Goal: Task Accomplishment & Management: Use online tool/utility

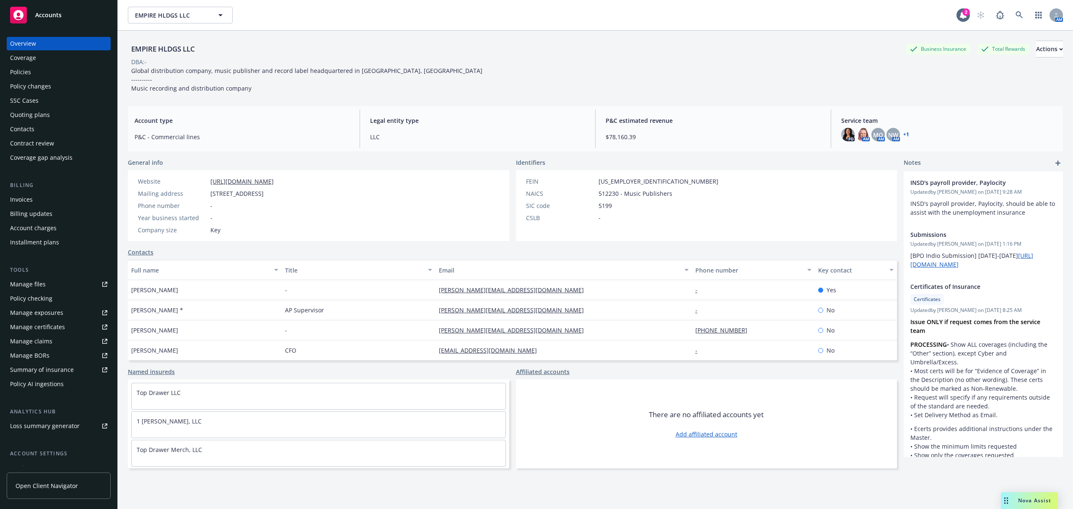
click at [54, 112] on div "Quoting plans" at bounding box center [58, 114] width 97 height 13
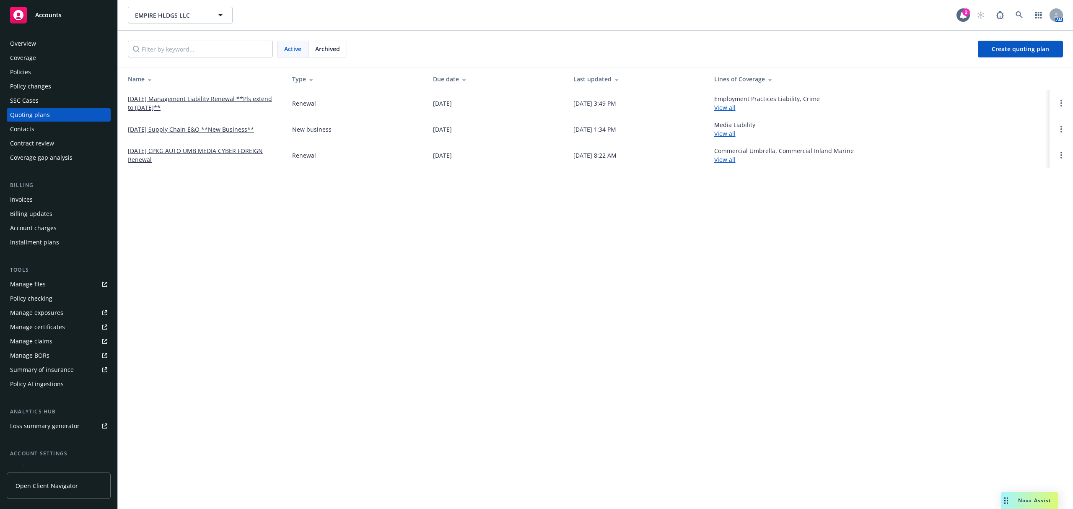
click at [192, 151] on link "10/19/25 CPKG AUTO UMB MEDIA CYBER FOREIGN Renewal" at bounding box center [203, 155] width 151 height 18
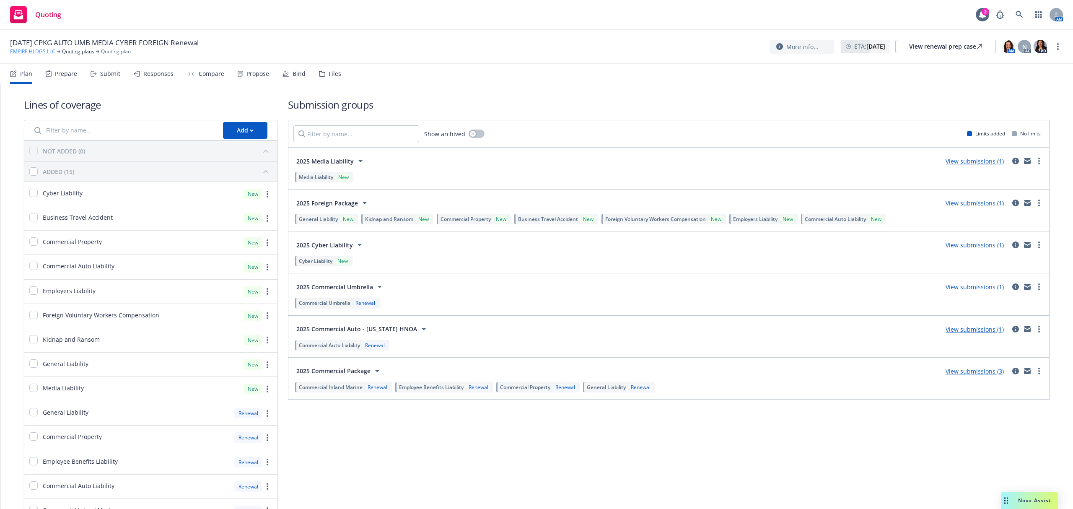
click at [30, 53] on link "EMPIRE HLDGS LLC" at bounding box center [32, 52] width 45 height 8
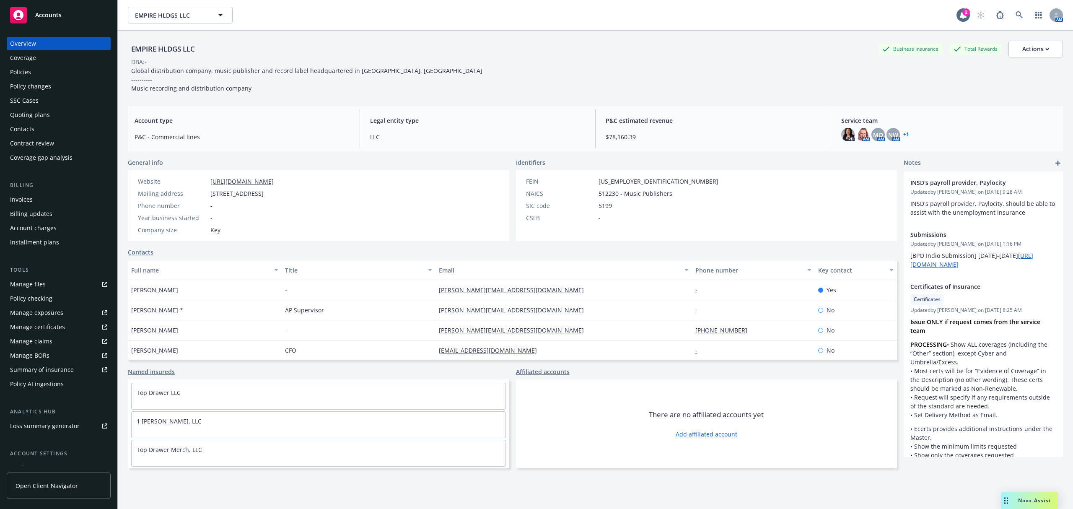
click at [42, 85] on div "Policy changes" at bounding box center [30, 86] width 41 height 13
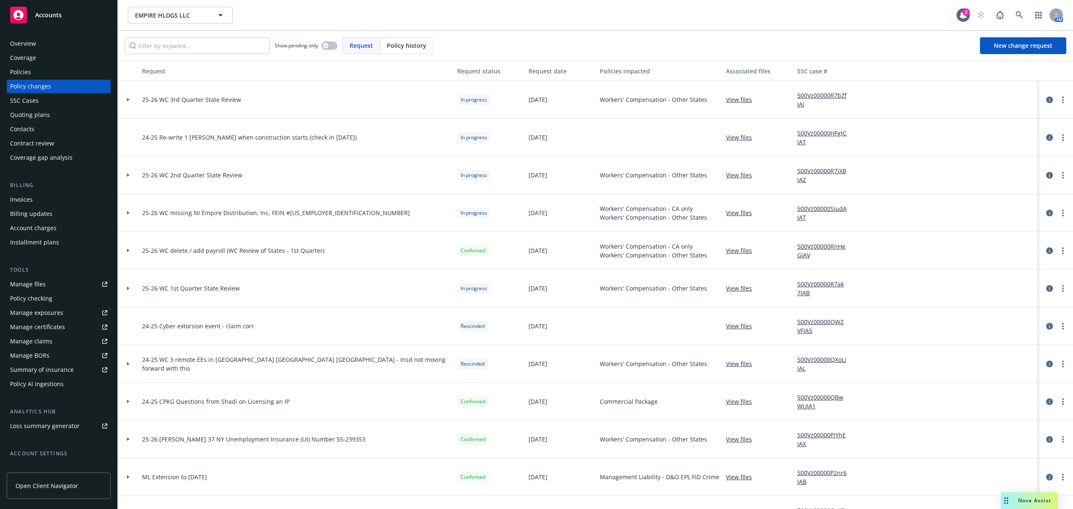
click at [750, 210] on link "View files" at bounding box center [742, 212] width 33 height 9
click at [26, 84] on div "Policy changes" at bounding box center [30, 86] width 41 height 13
click at [28, 48] on div "Overview" at bounding box center [23, 43] width 26 height 13
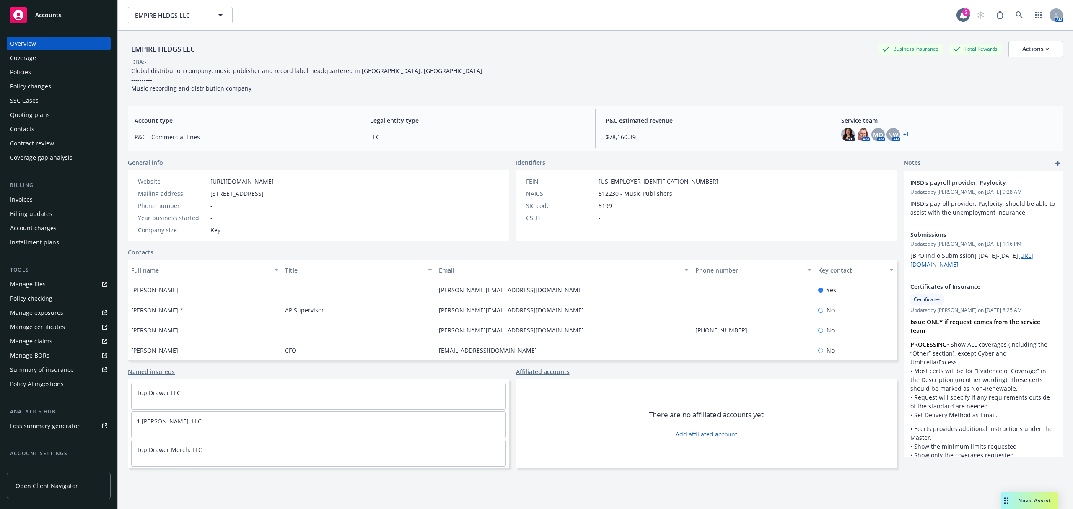
click at [28, 82] on div "Policy changes" at bounding box center [30, 86] width 41 height 13
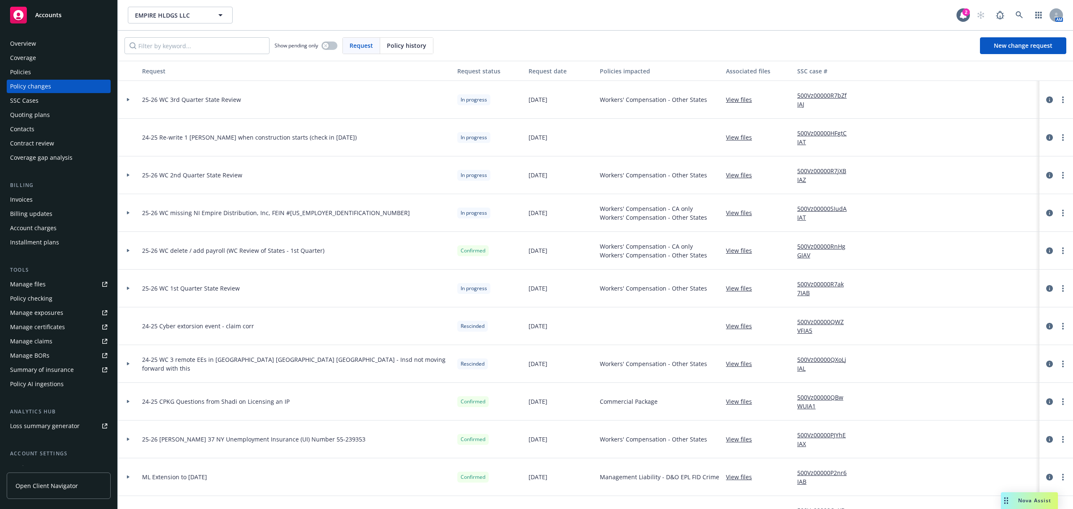
click at [735, 213] on link "View files" at bounding box center [742, 212] width 33 height 9
click at [46, 13] on span "Accounts" at bounding box center [48, 15] width 26 height 7
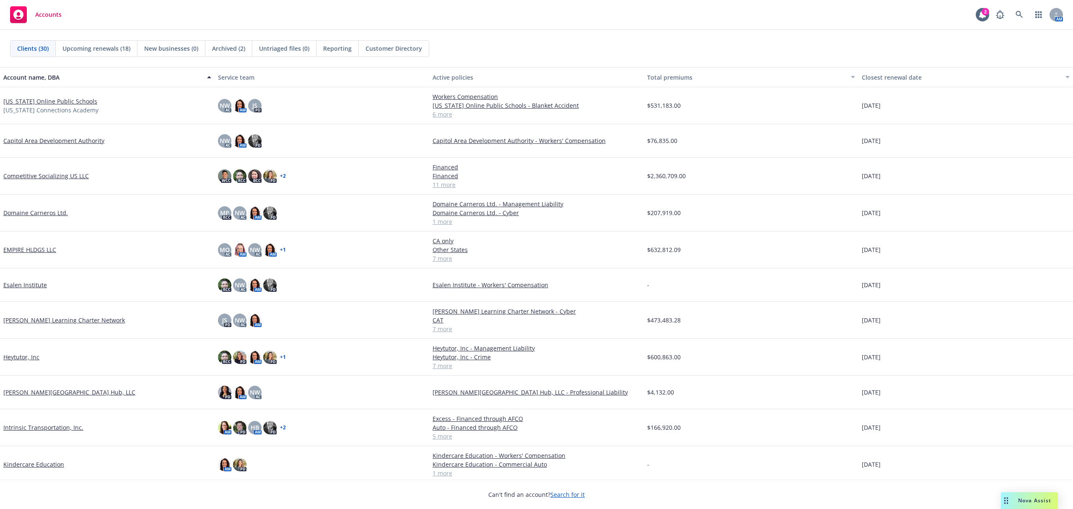
click at [31, 174] on link "Competitive Socializing US LLC" at bounding box center [45, 175] width 85 height 9
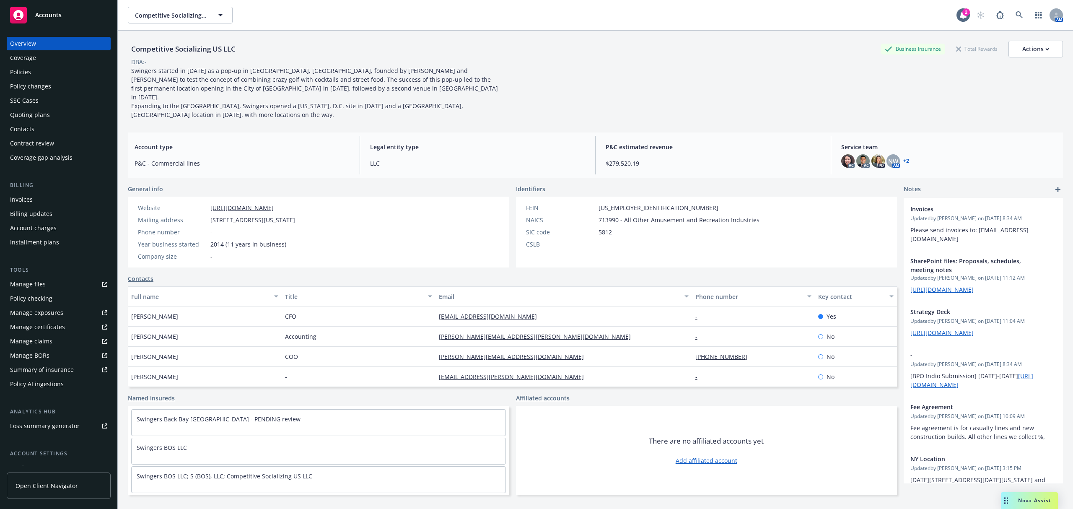
click at [34, 284] on div "Manage files" at bounding box center [28, 283] width 36 height 13
click at [41, 70] on div "Policies" at bounding box center [58, 71] width 97 height 13
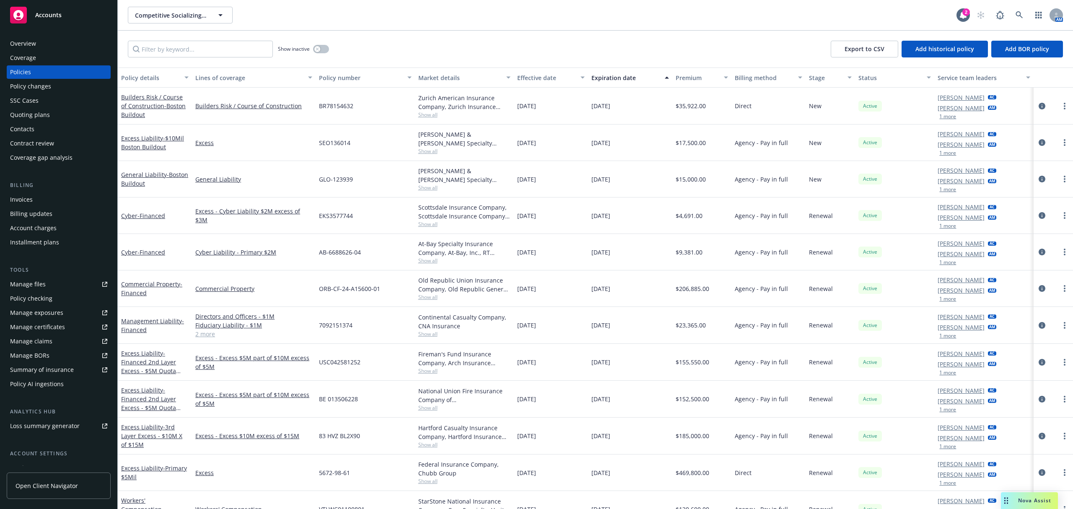
click at [38, 114] on div "Quoting plans" at bounding box center [30, 114] width 40 height 13
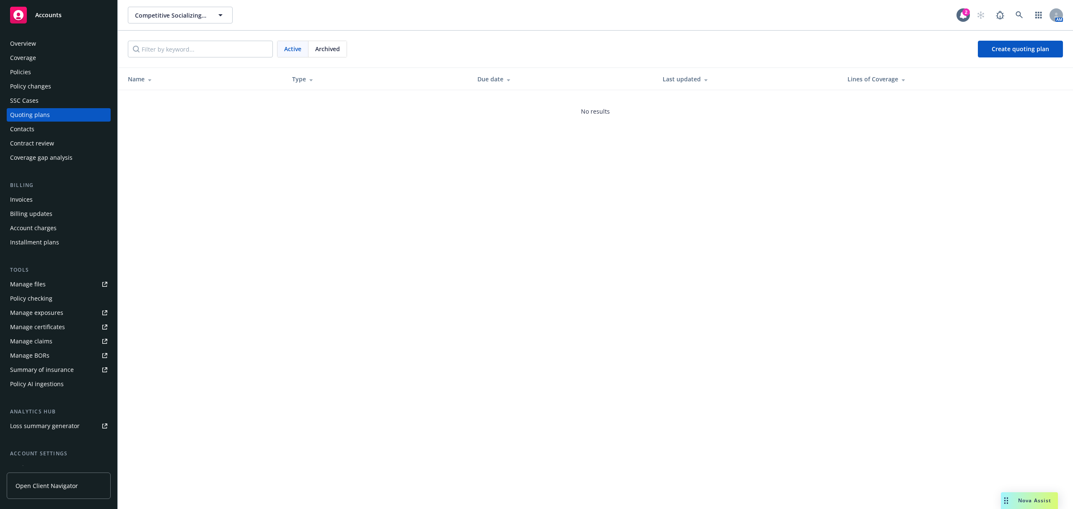
click at [329, 47] on span "Archived" at bounding box center [327, 48] width 25 height 9
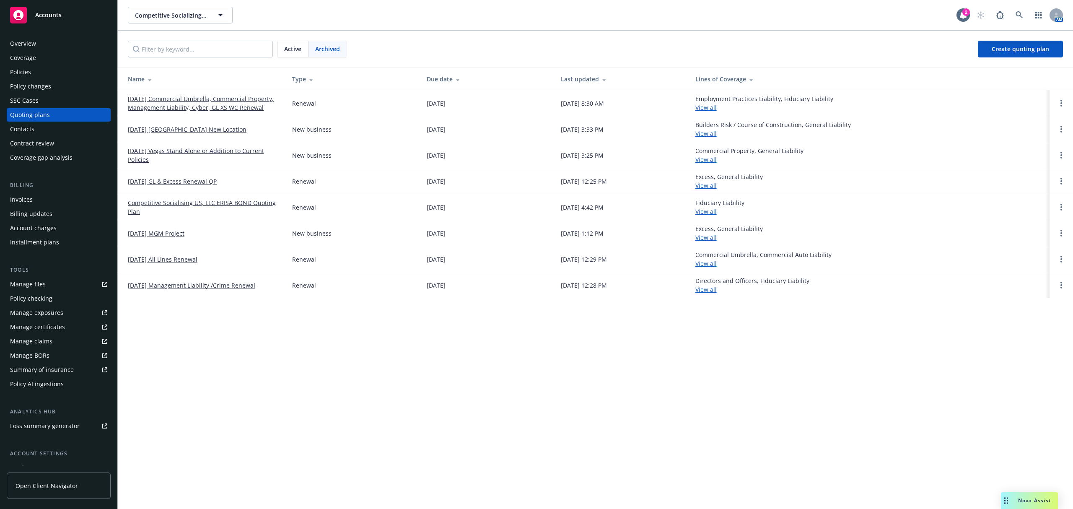
click at [232, 99] on link "06/11/25 Commercial Umbrella, Commercial Property, Management Liability, Cyber,…" at bounding box center [203, 103] width 151 height 18
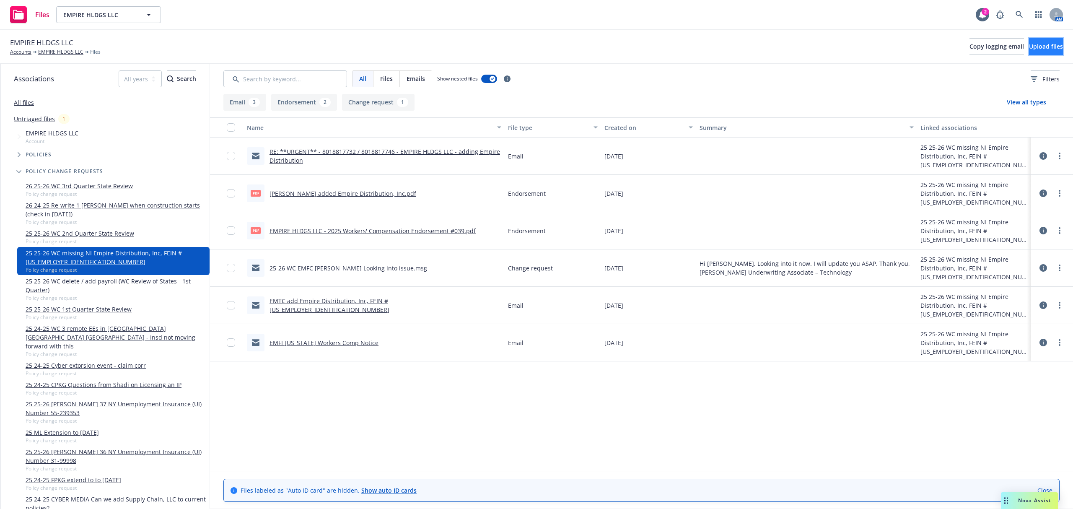
click at [1029, 46] on span "Upload files" at bounding box center [1046, 46] width 34 height 8
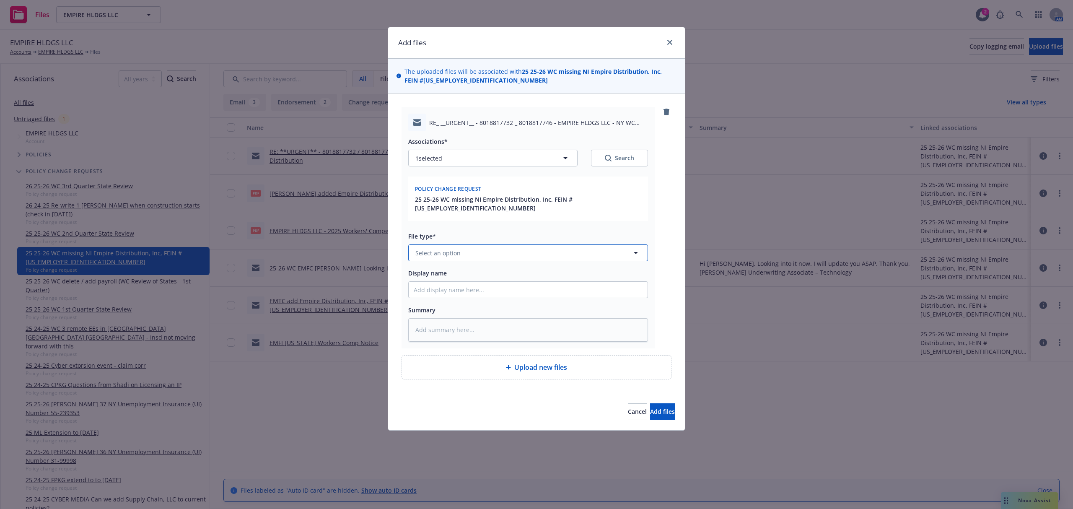
click at [446, 249] on span "Select an option" at bounding box center [437, 253] width 45 height 9
type input "change"
type textarea "x"
type input "2"
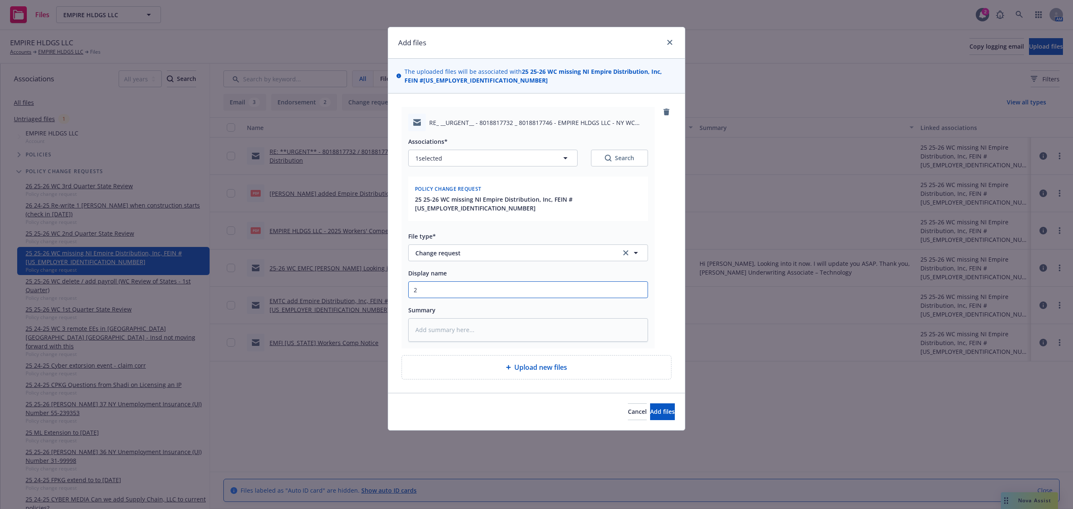
type textarea "x"
type input "25"
type textarea "x"
type input "25-"
type textarea "x"
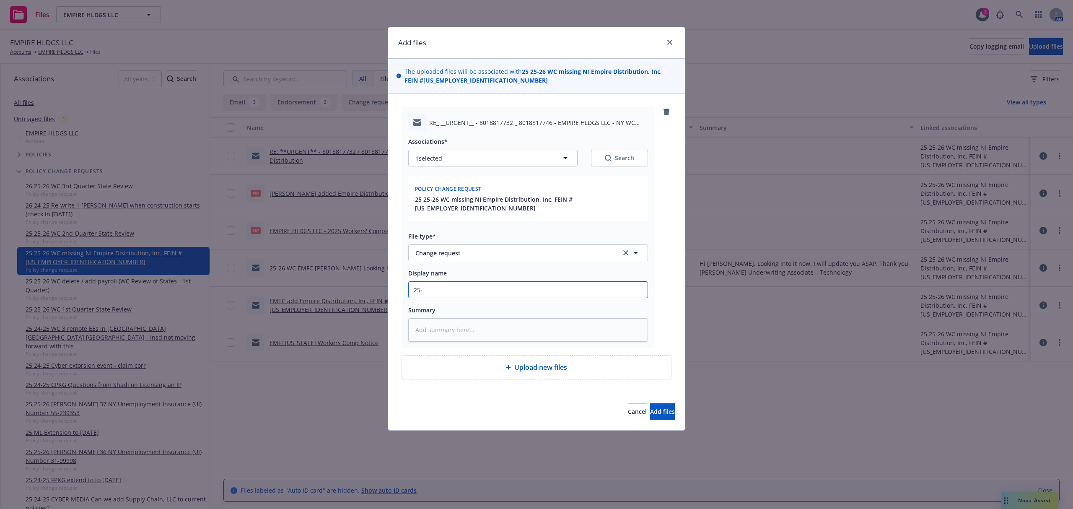
type input "25-2"
type textarea "x"
type input "25-26"
type textarea "x"
type input "25-26"
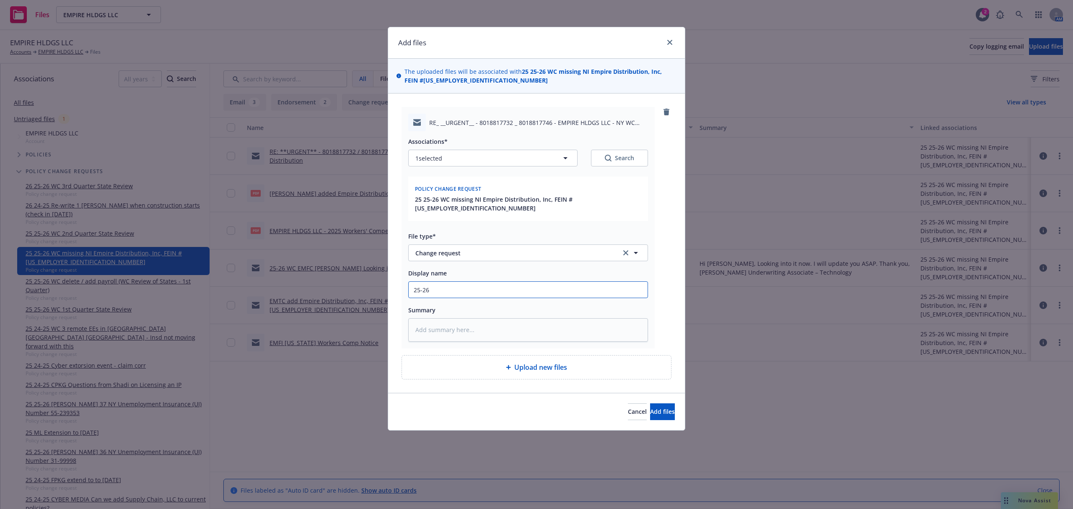
type textarea "x"
type input "25-26 W"
type textarea "x"
type input "25-26 WC"
type textarea "x"
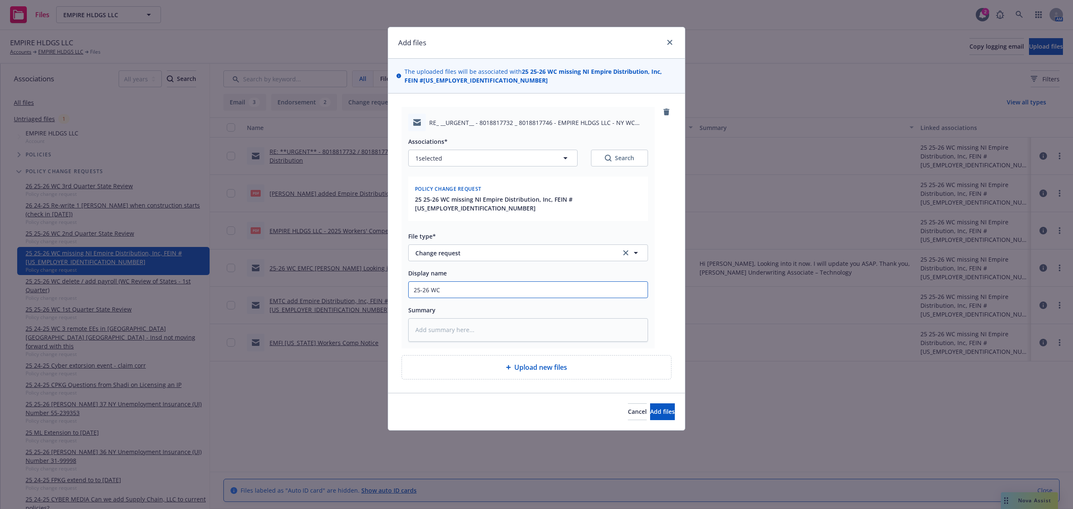
type input "25-26 WC"
type textarea "x"
type input "25-26 WC E"
type textarea "x"
type input "25-26 WC EM"
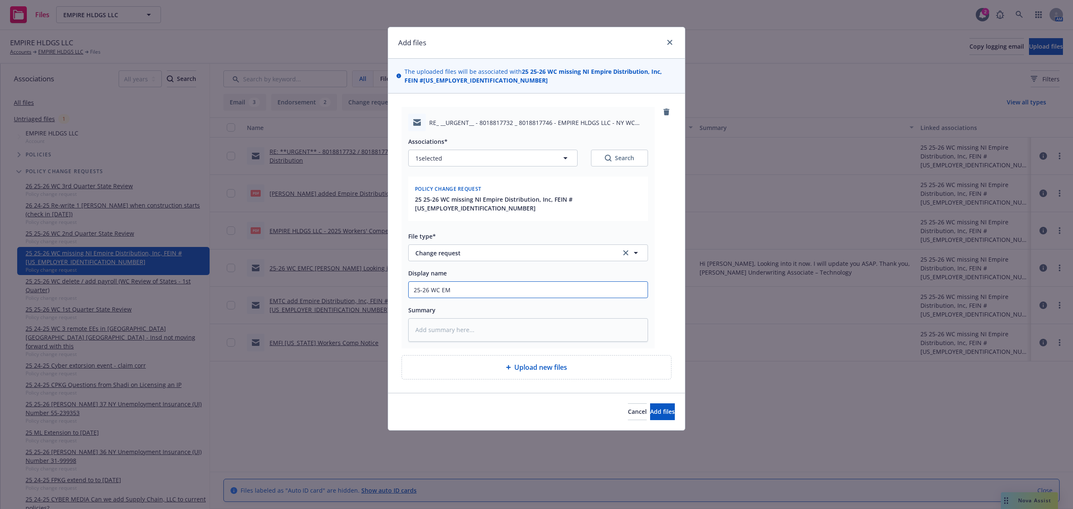
type textarea "x"
type input "25-26 WC EMF"
type textarea "x"
type input "25-26 WC EMFC"
type textarea "x"
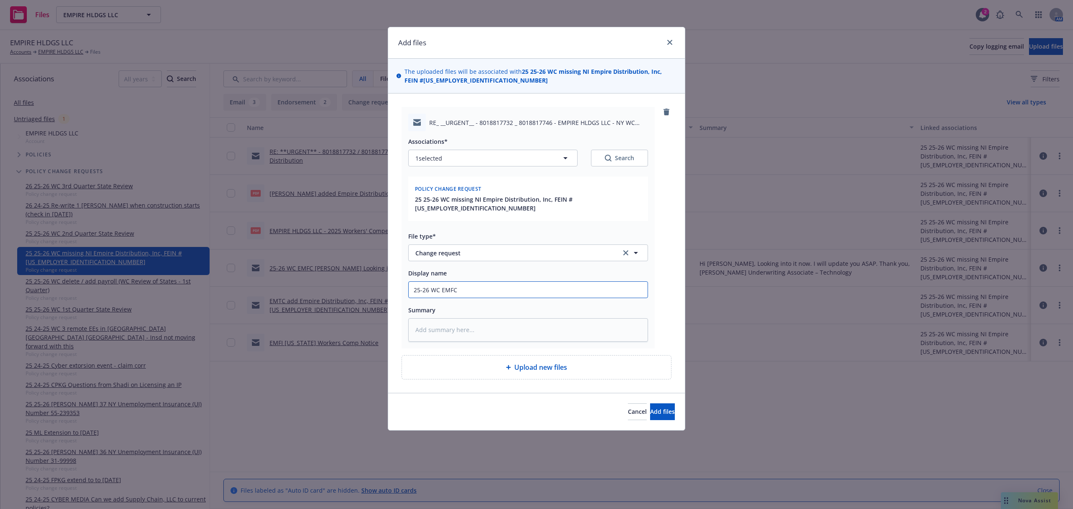
type input "25-26 WC EMFC"
type textarea "x"
type input "25-26 WC EMFC R"
type textarea "x"
type input "25-26 WC EMFC Ry"
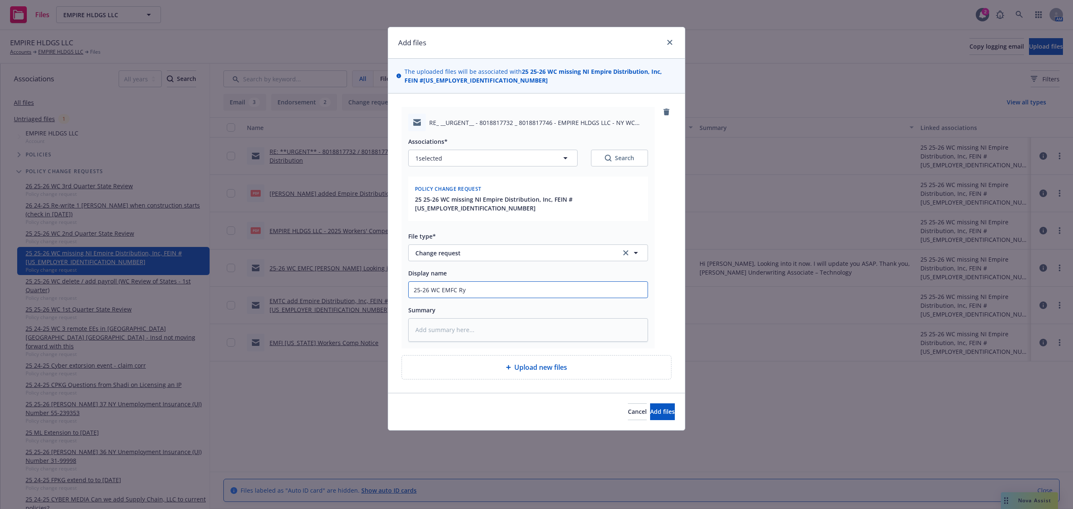
type textarea "x"
type input "25-26 WC EMFC Rya"
type textarea "x"
type input "25-26 WC EMFC Ryan"
type textarea "x"
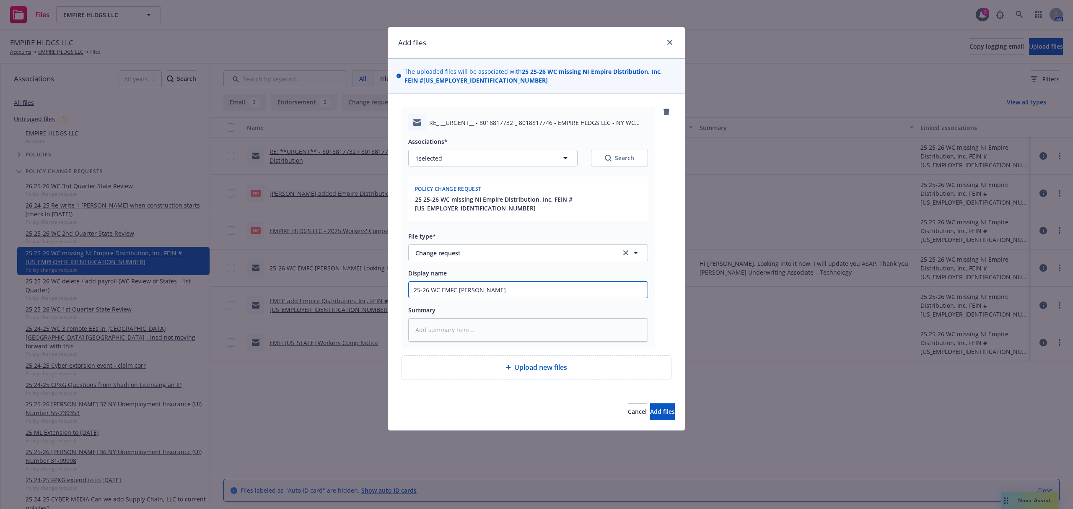
type input "25-26 WC EMFC Ryan@"
type textarea "x"
type input "25-26 WC EMFC Ryan@C"
type textarea "x"
type input "25-26 WC EMFC Ryan@CN"
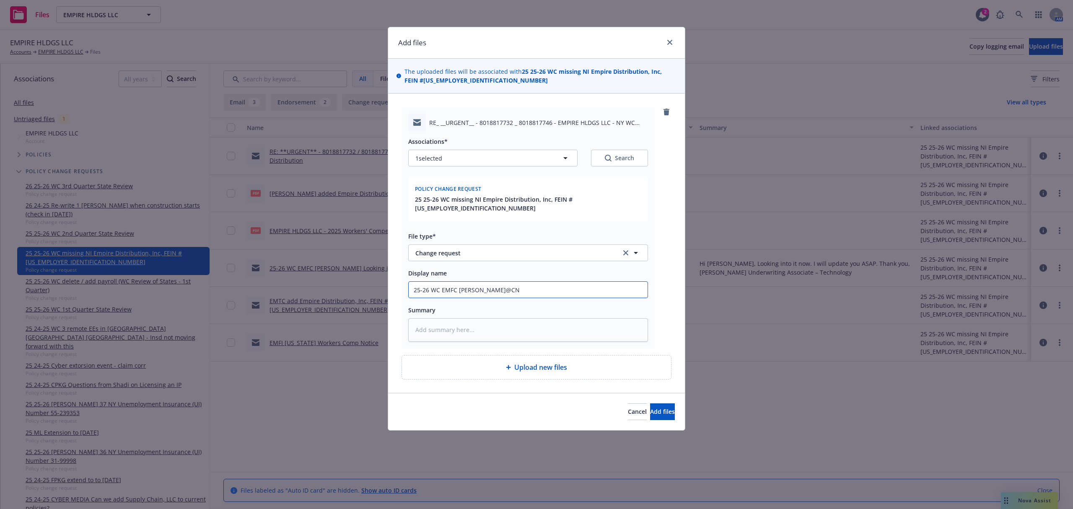
type textarea "x"
type input "25-26 WC EMFC Ryan@CNA"
type textarea "x"
type input "25-26 WC EMFC Ryan@CNA"
type textarea "x"
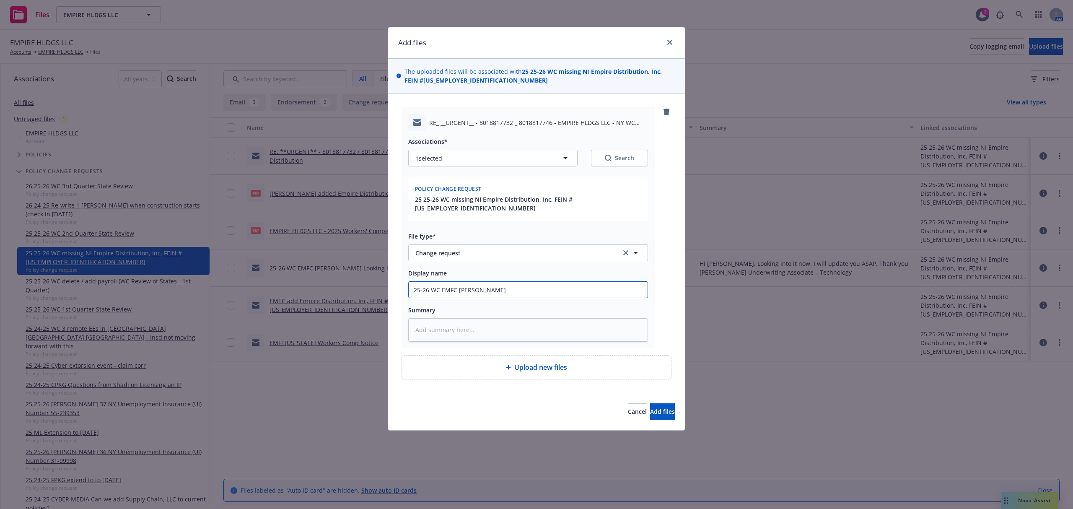
type input "25-26 WC EMFC Ryan@CNA E"
type textarea "x"
type input "25-26 WC EMFC Ryan@CNA Em"
type textarea "x"
type input "25-26 WC EMFC Ryan@CNA Emp"
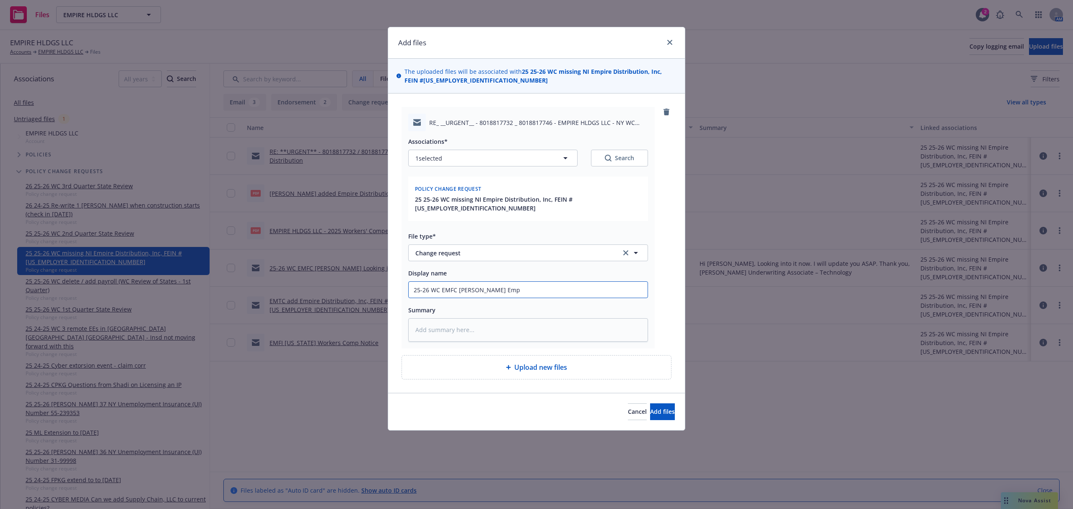
type textarea "x"
type input "25-26 WC EMFC Ryan@CNA Empi"
type textarea "x"
type input "25-26 WC EMFC Ryan@CNA Empir"
type textarea "x"
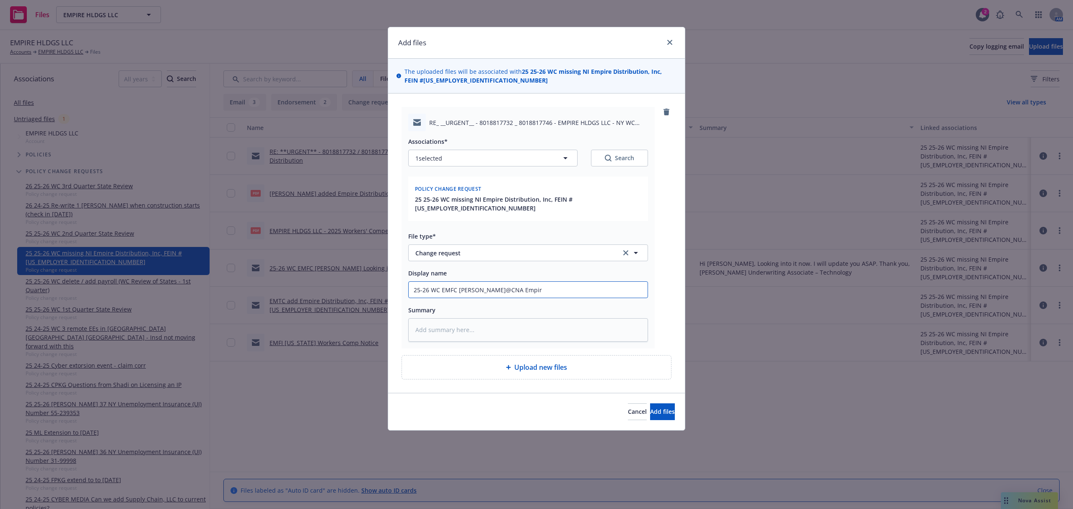
type input "25-26 WC EMFC Ryan@CNA Empire"
type textarea "x"
type input "25-26 WC EMFC Ryan@CNA Empire"
type textarea "x"
type input "25-26 WC EMFC Ryan@CNA Empire D"
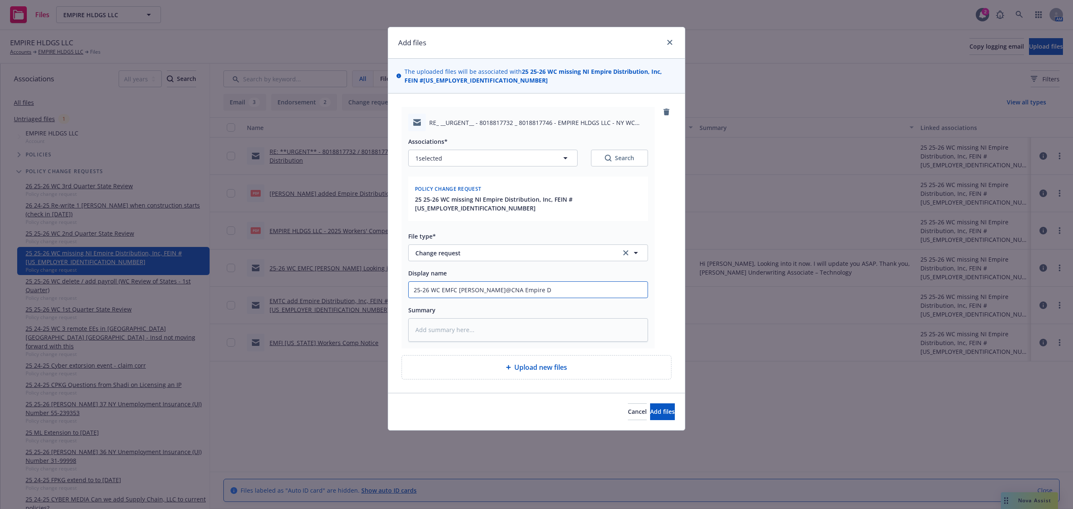
type textarea "x"
type input "25-26 WC EMFC Ryan@CNA Empire Di"
type textarea "x"
type input "25-26 WC EMFC Ryan@CNA Empire Dis"
type textarea "x"
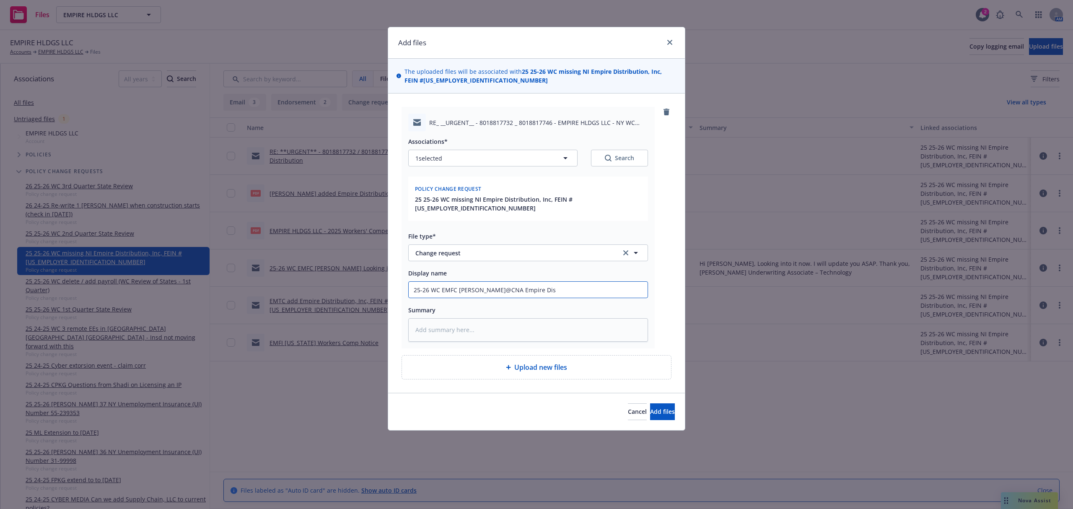
type input "25-26 WC EMFC Ryan@CNA Empire Dist"
type textarea "x"
type input "25-26 WC EMFC Ryan@CNA Empire Distr"
type textarea "x"
type input "25-26 WC EMFC Ryan@CNA Empire Distri"
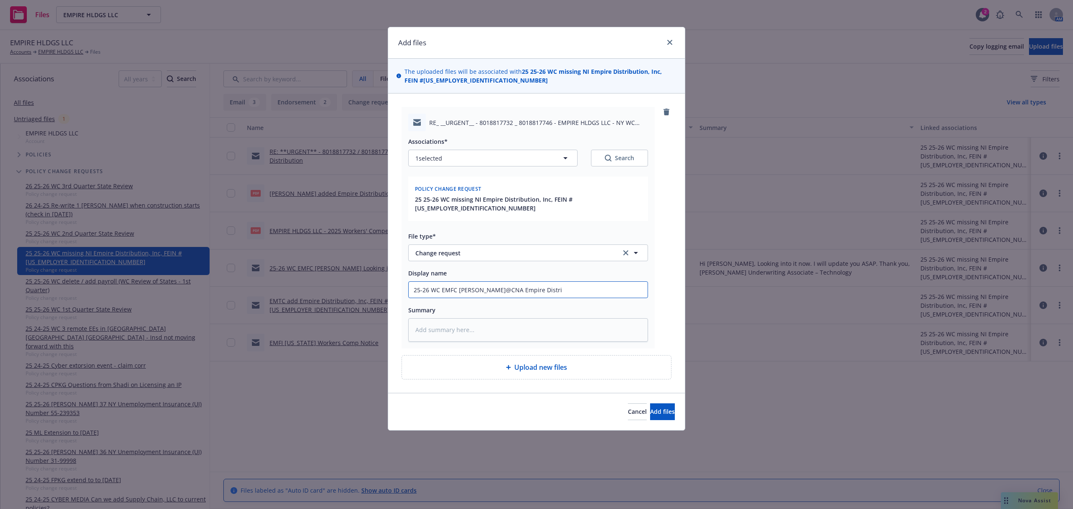
type textarea "x"
type input "25-26 WC EMFC Ryan@CNA Empire Distrib"
type textarea "x"
type input "25-26 WC EMFC Ryan@CNA Empire Distribu"
type textarea "x"
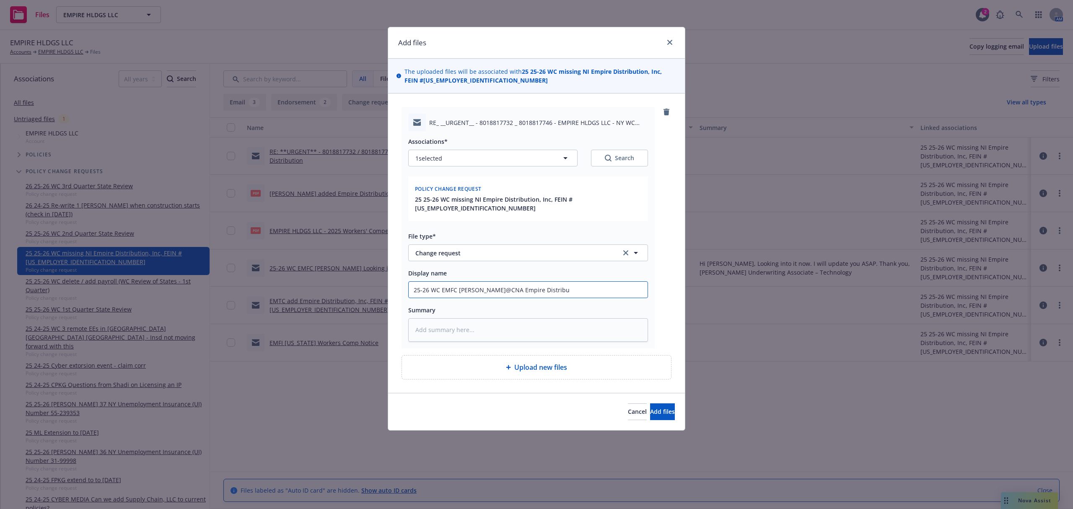
type input "25-26 WC EMFC Ryan@CNA Empire Distribut"
type textarea "x"
type input "25-26 WC EMFC Ryan@CNA Empire Distributi"
type textarea "x"
type input "25-26 WC EMFC Ryan@CNA Empire Distributio"
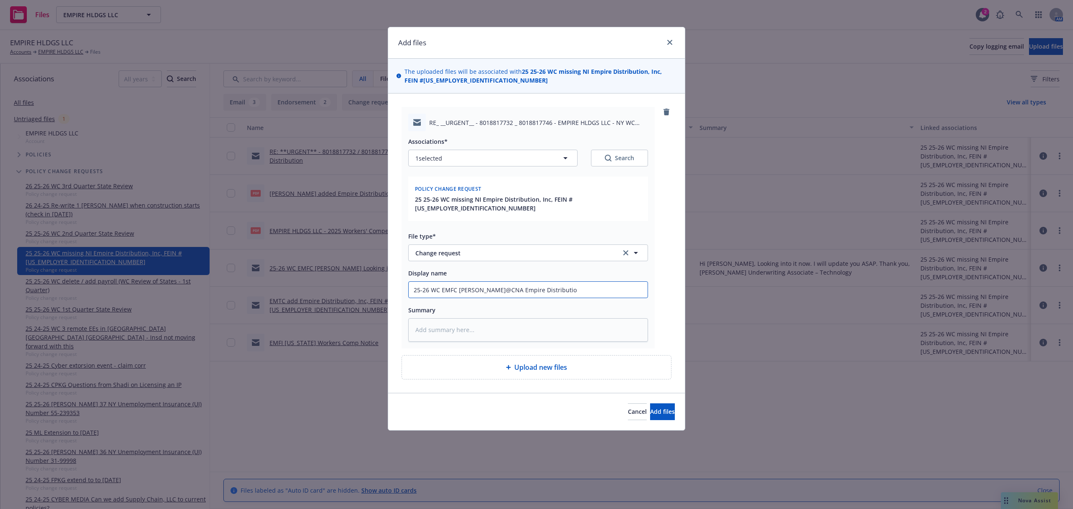
type textarea "x"
type input "25-26 WC EMFC Ryan@CNA Empire Distribution"
type textarea "x"
type input "25-26 WC EMFC Ryan@CNA Empire Distribution w"
type textarea "x"
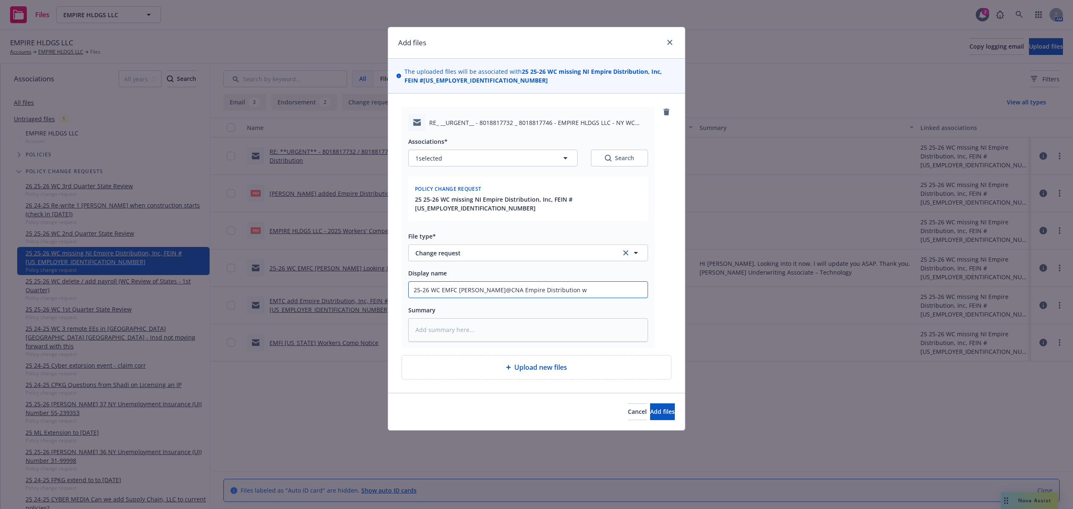
type input "25-26 WC EMFC Ryan@CNA Empire Distribution wa"
type textarea "x"
type input "25-26 WC EMFC Ryan@CNA Empire Distribution was"
type textarea "x"
type input "25-26 WC EMFC Ryan@CNA Empire Distribution was"
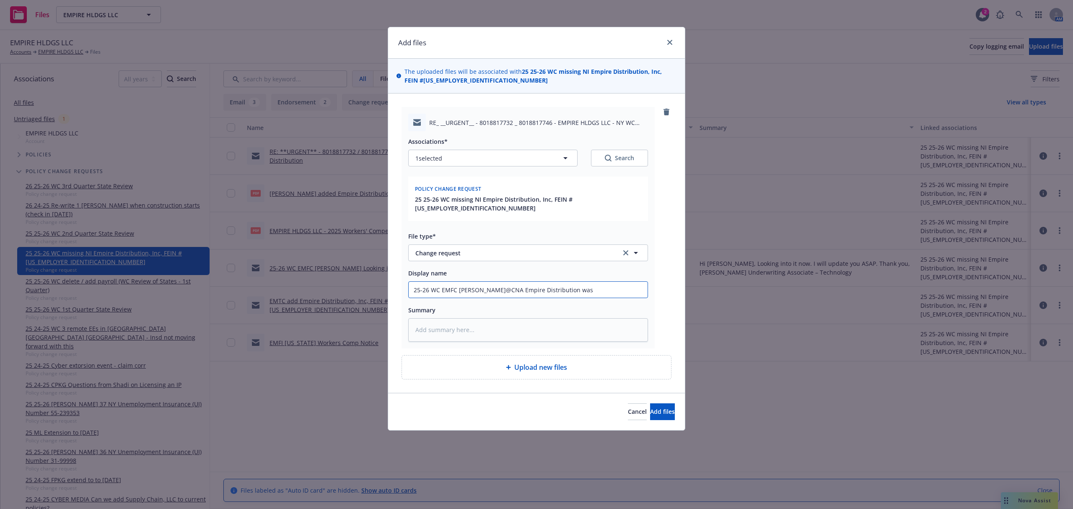
type textarea "x"
type input "25-26 WC EMFC Ryan@CNA Empire Distribution was o"
type textarea "x"
type input "25-26 WC EMFC Ryan@CNA Empire Distribution was on"
type textarea "x"
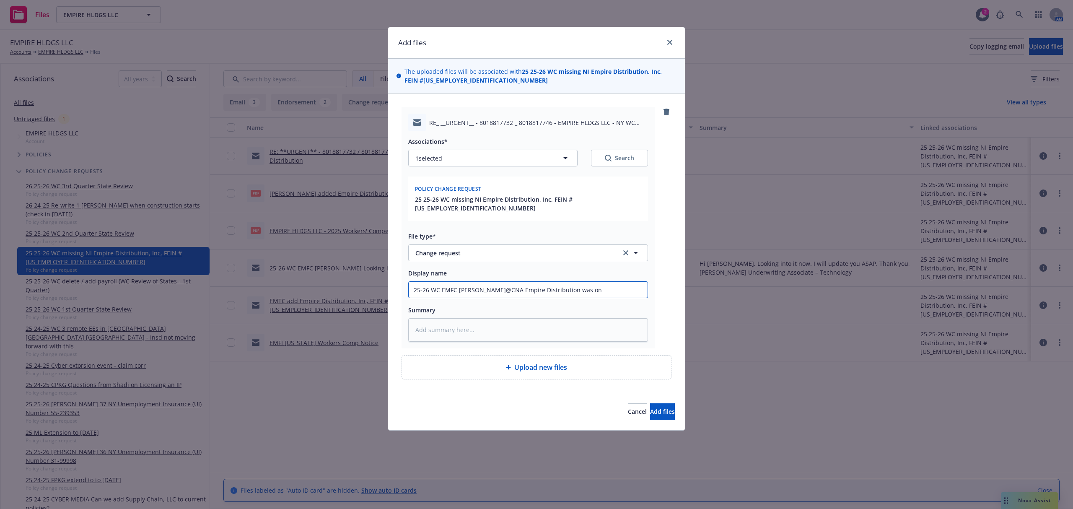
type input "25-26 WC EMFC Ryan@CNA Empire Distribution was onl"
type textarea "x"
type input "25-26 WC EMFC Ryan@CNA Empire Distribution was only"
type textarea "x"
type input "25-26 WC EMFC Ryan@CNA Empire Distribution was only"
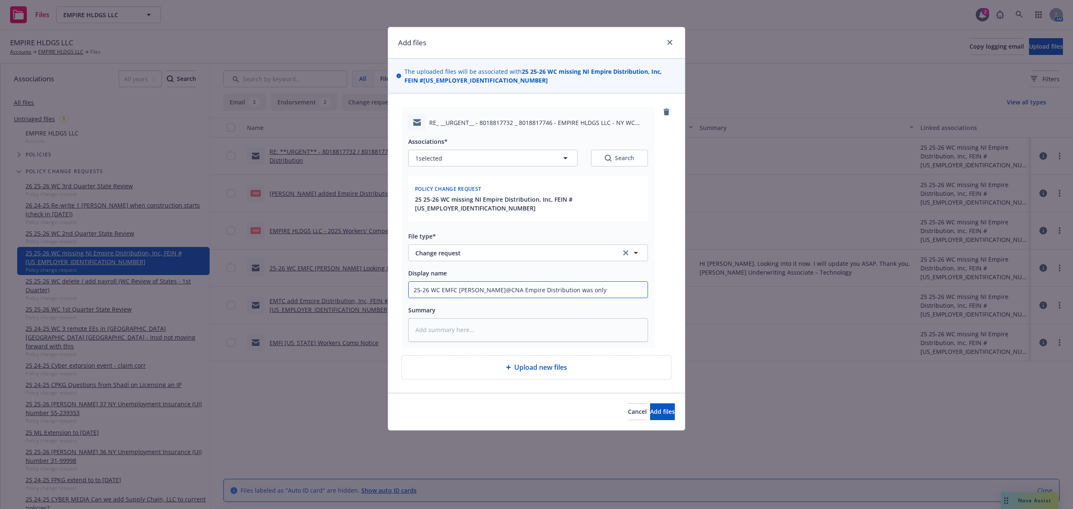
type textarea "x"
type input "25-26 WC EMFC Ryan@CNA Empire Distribution was only a"
type textarea "x"
type input "25-26 WC EMFC Ryan@CNA Empire Distribution was only ad"
type textarea "x"
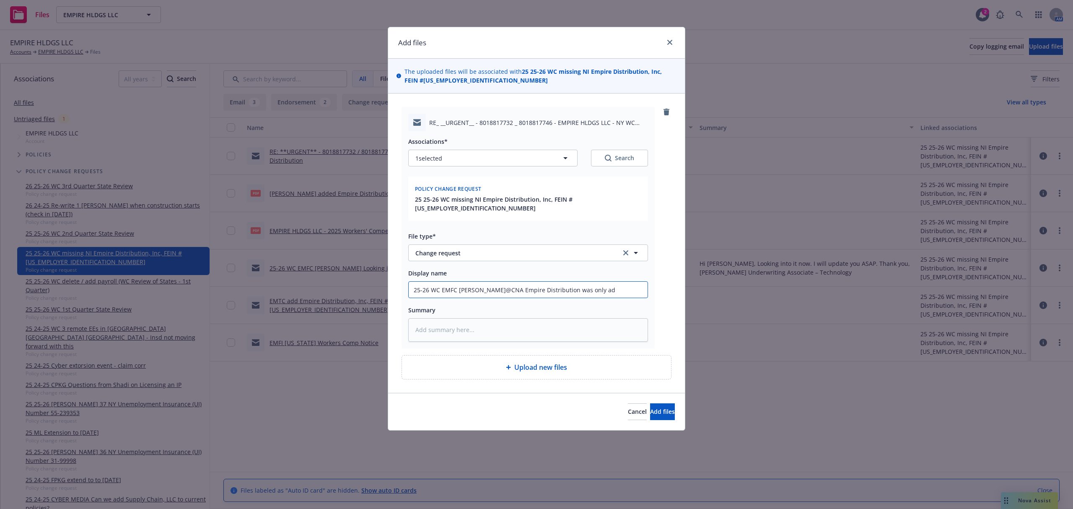
type input "25-26 WC EMFC Ryan@CNA Empire Distribution was only add"
type textarea "x"
type input "25-26 WC EMFC Ryan@CNA Empire Distribution was only adde"
type textarea "x"
type input "25-26 WC EMFC Ryan@CNA Empire Distribution was only added"
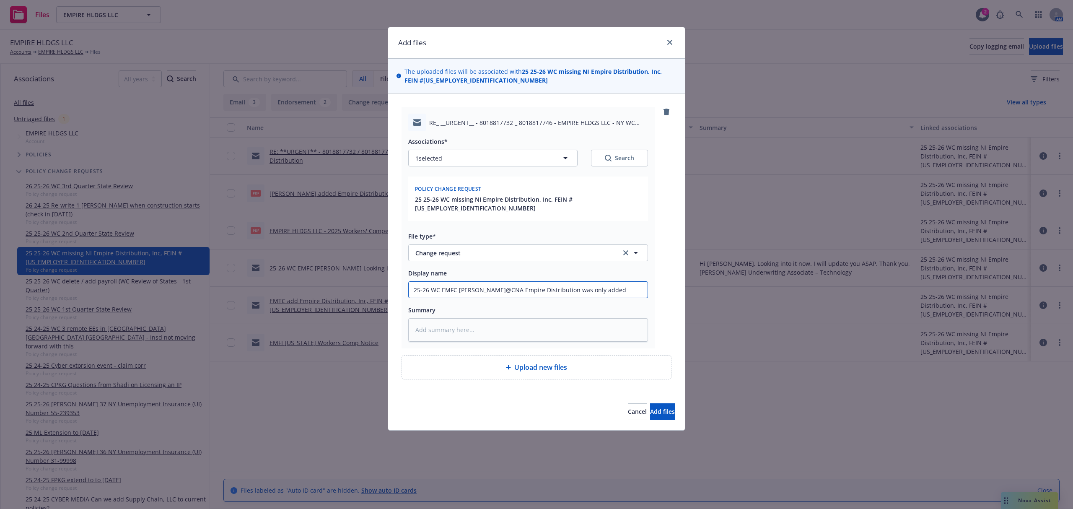
type textarea "x"
type input "25-26 WC EMFC Ryan@CNA Empire Distribution was only added"
type textarea "x"
type input "25-26 WC EMFC Ryan@CNA Empire Distribution was only added t"
type textarea "x"
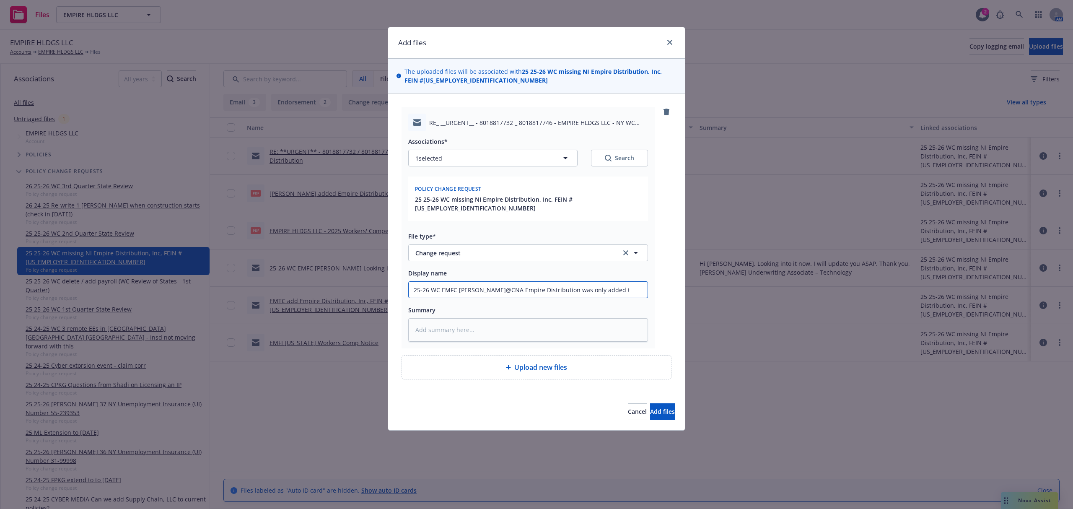
type input "25-26 WC EMFC Ryan@CNA Empire Distribution was only added to"
type textarea "x"
type input "25-26 WC EMFC Ryan@CNA Empire Distribution was only added to"
type textarea "x"
type input "25-26 WC EMFC Ryan@CNA Empire Distribution was only added to N"
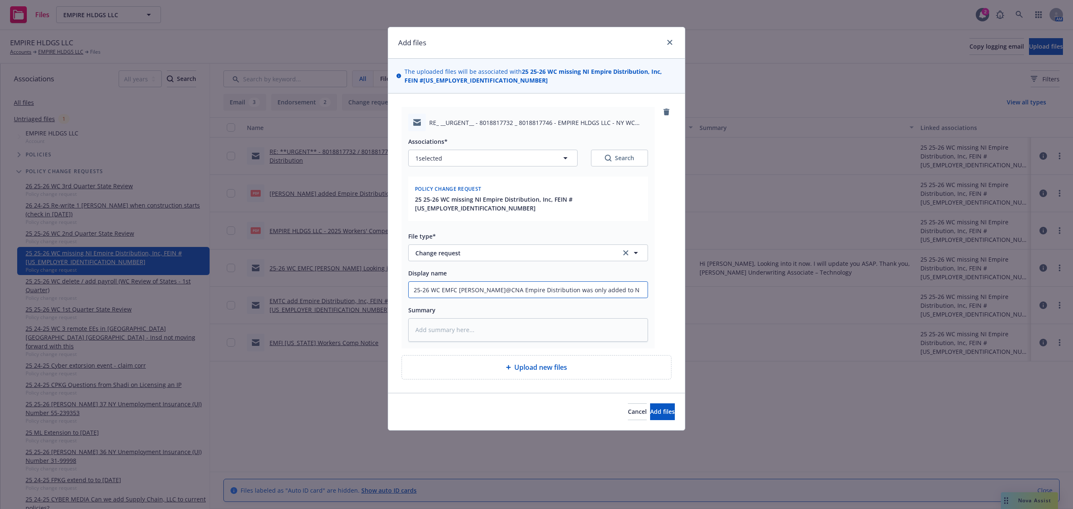
type textarea "x"
type input "25-26 WC EMFC Ryan@CNA Empire Distribution was only added to NY"
type textarea "x"
type input "25-26 WC EMFC Ryan@CNA Empire Distribution was only added to NY -"
type textarea "x"
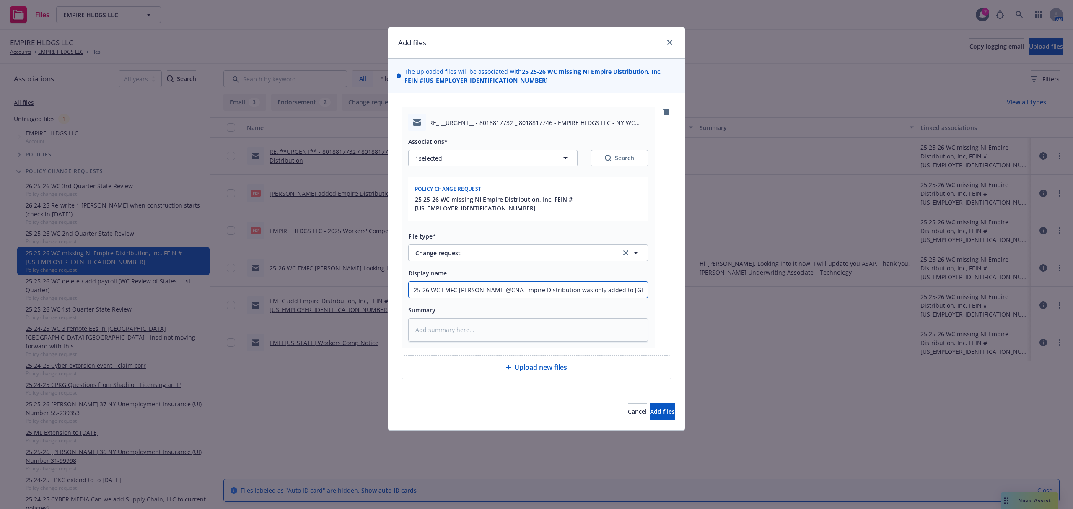
type input "25-26 WC EMFC Ryan@CNA Empire Distribution was only added to NY -"
type textarea "x"
type input "25-26 WC EMFC Ryan@CNA Empire Distribution was only added to NY - N"
type textarea "x"
type input "25-26 WC EMFC Ryan@CNA Empire Distribution was only added to NY - Ne"
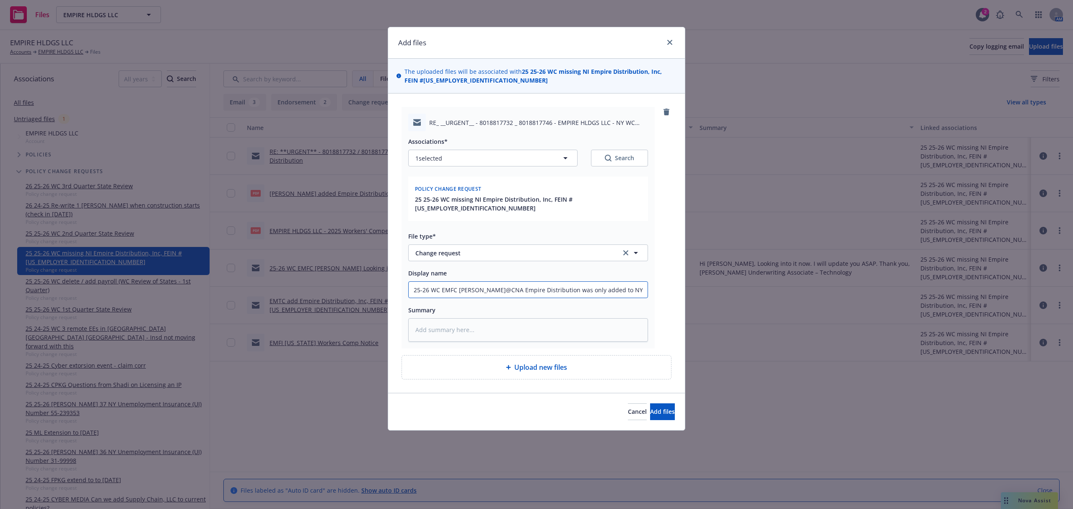
type textarea "x"
type input "25-26 WC EMFC Ryan@CNA Empire Distribution was only added to NY - Nee"
type textarea "x"
type input "25-26 WC EMFC Ryan@CNA Empire Distribution was only added to NY - Need"
type textarea "x"
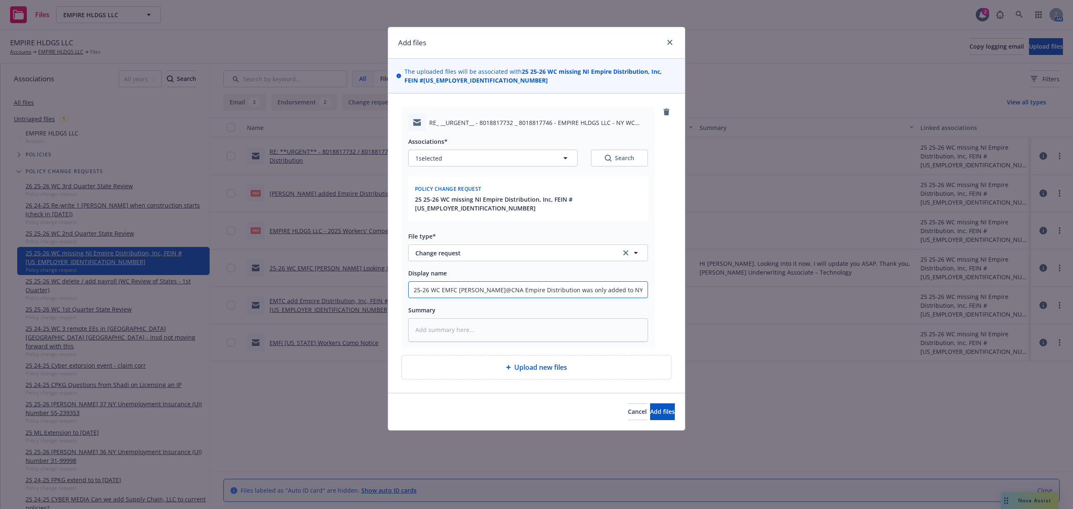
type input "25-26 WC EMFC Ryan@CNA Empire Distribution was only added to NY - Need"
type textarea "x"
type input "25-26 WC EMFC Ryan@CNA Empire Distribution was only added to NY - Need t"
type textarea "x"
type input "25-26 WC EMFC Ryan@CNA Empire Distribution was only added to NY - Need to"
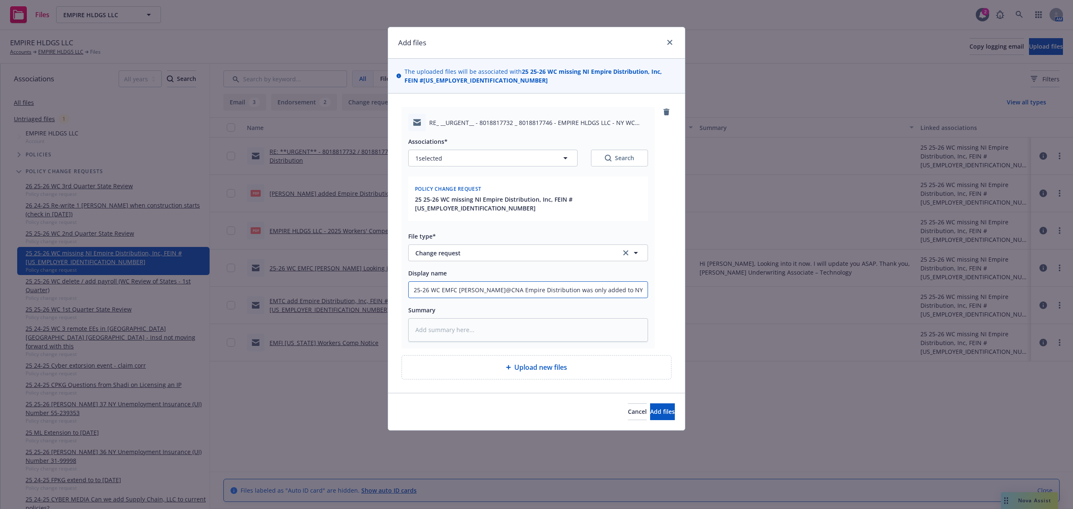
type textarea "x"
type input "25-26 WC EMFC Ryan@CNA Empire Distribution was only added to NY - Need to"
type textarea "x"
type input "25-26 WC EMFC Ryan@CNA Empire Distribution was only added to NY - Need to f"
type textarea "x"
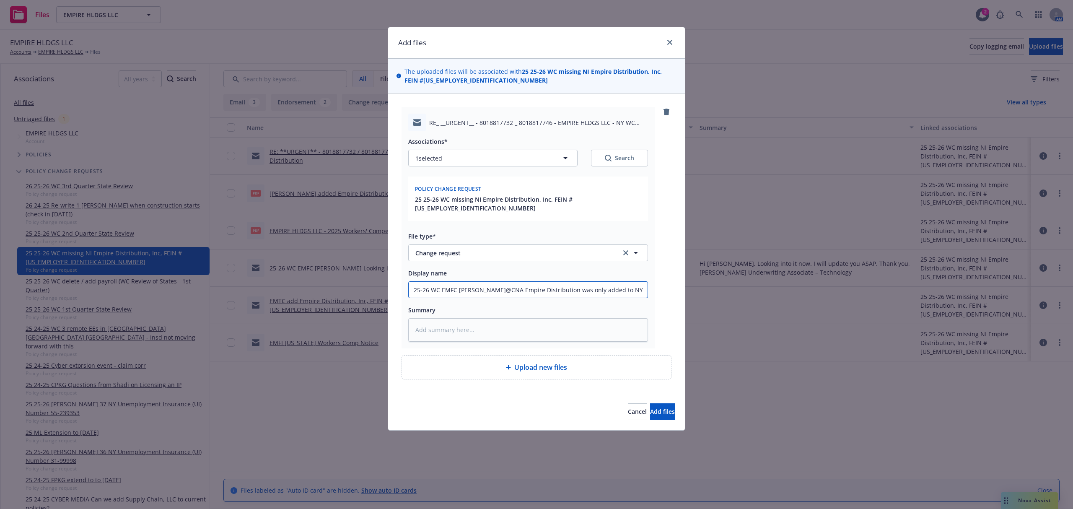
type input "25-26 WC EMFC Ryan@CNA Empire Distribution was only added to NY - Need to fi"
type textarea "x"
type input "25-26 WC EMFC Ryan@CNA Empire Distribution was only added to NY - Need to fix"
paste textarea "Hi Samantha, After reviewing the account, it appears that Empire Distribution h…"
type textarea "x"
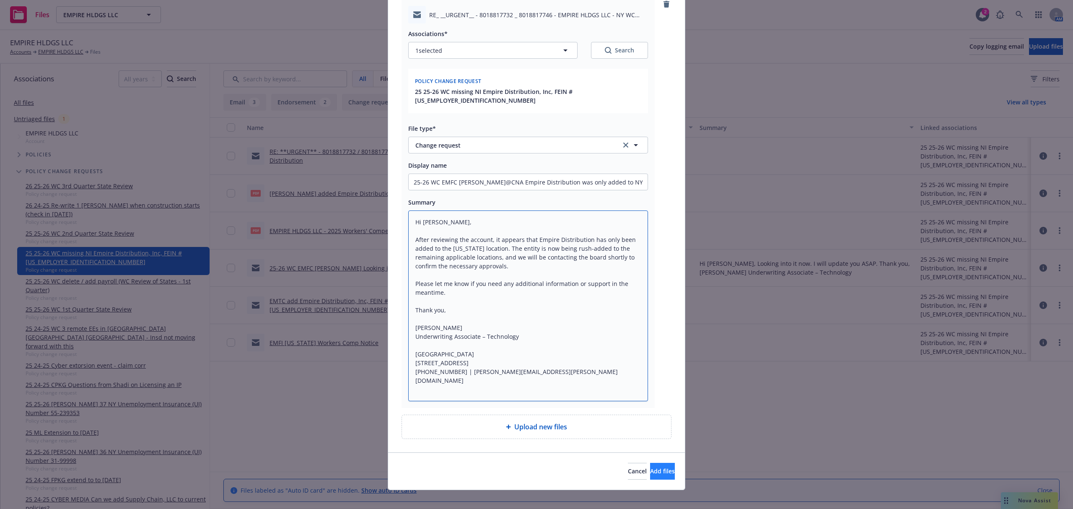
type textarea "Hi Samantha, After reviewing the account, it appears that Empire Distribution h…"
click at [654, 467] on span "Add files" at bounding box center [662, 471] width 25 height 8
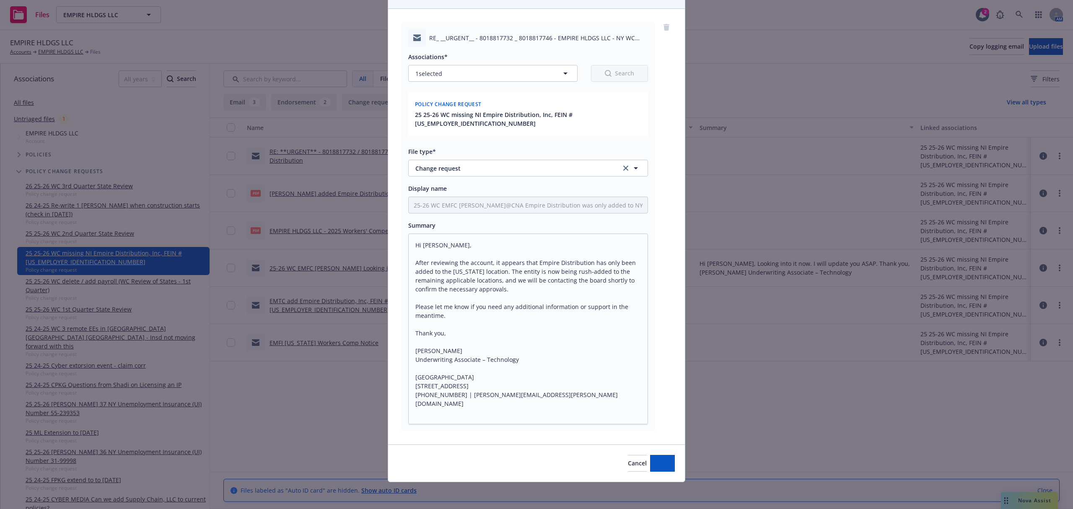
scroll to position [76, 0]
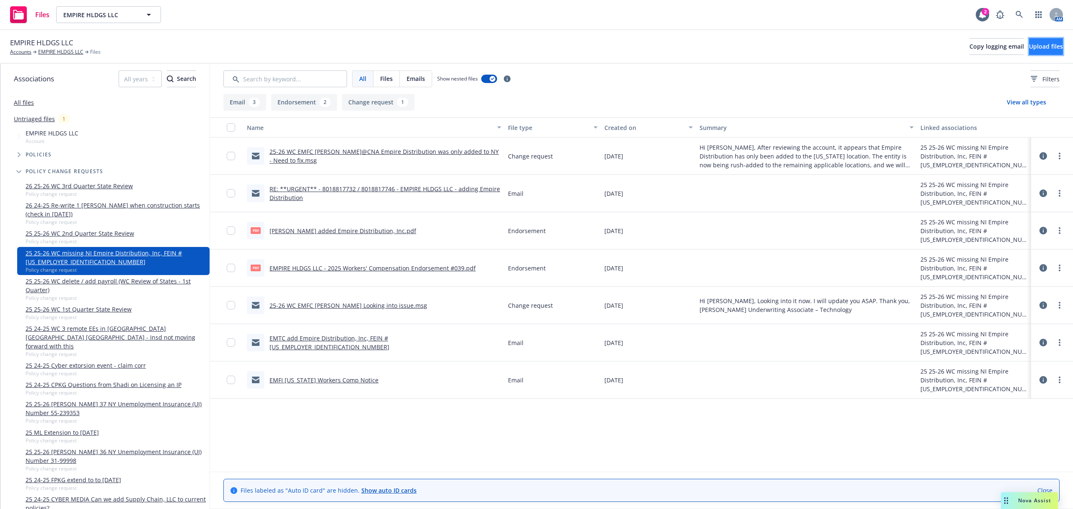
click at [1037, 44] on span "Upload files" at bounding box center [1046, 46] width 34 height 8
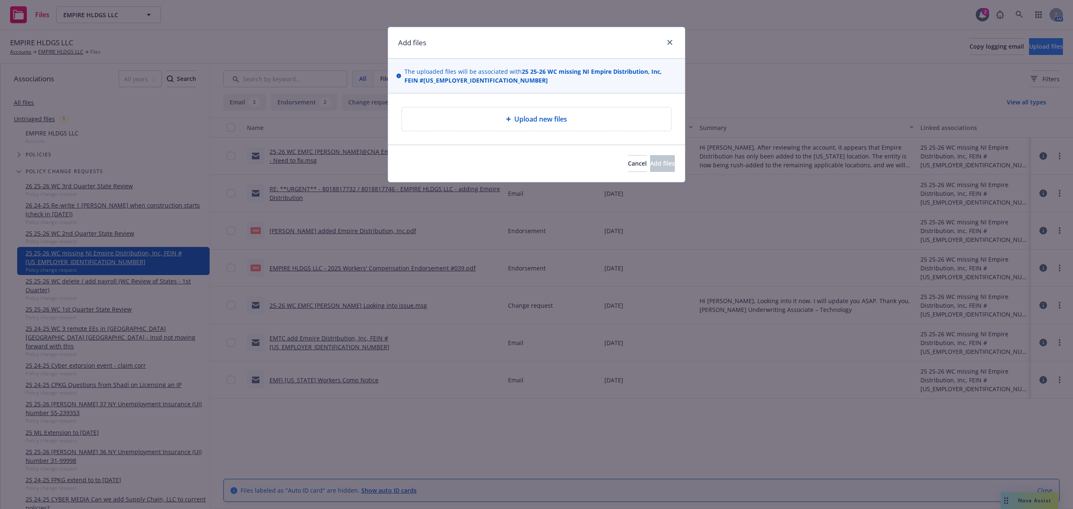
type textarea "x"
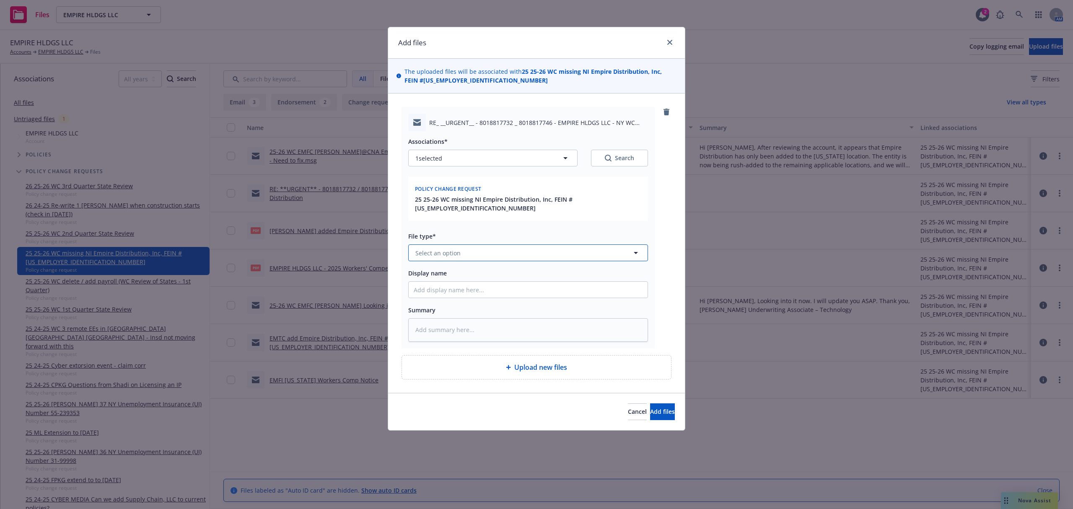
click at [474, 244] on button "Select an option" at bounding box center [528, 252] width 240 height 17
type input "change"
type textarea "x"
type input "2"
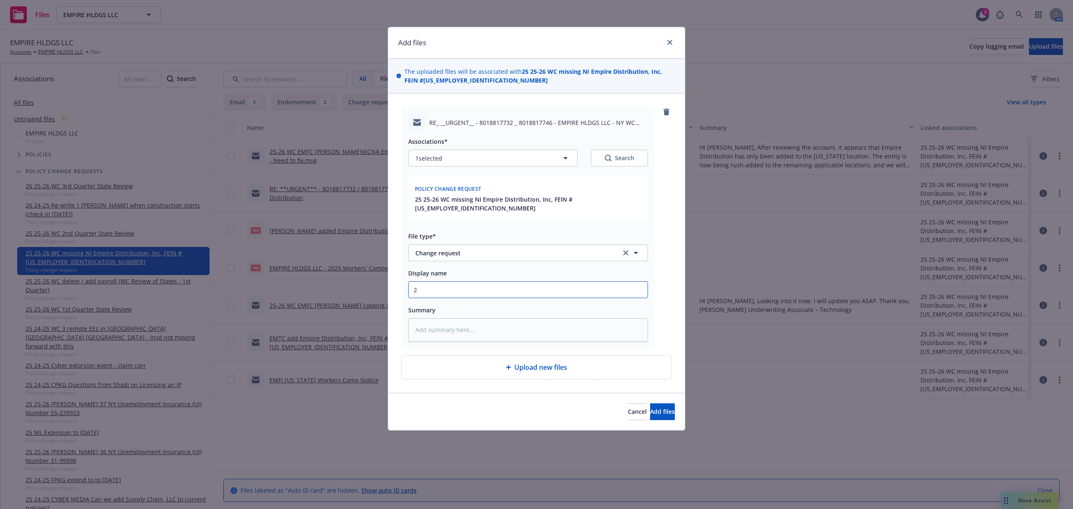
type textarea "x"
type input "25"
type textarea "x"
type input "25-"
type textarea "x"
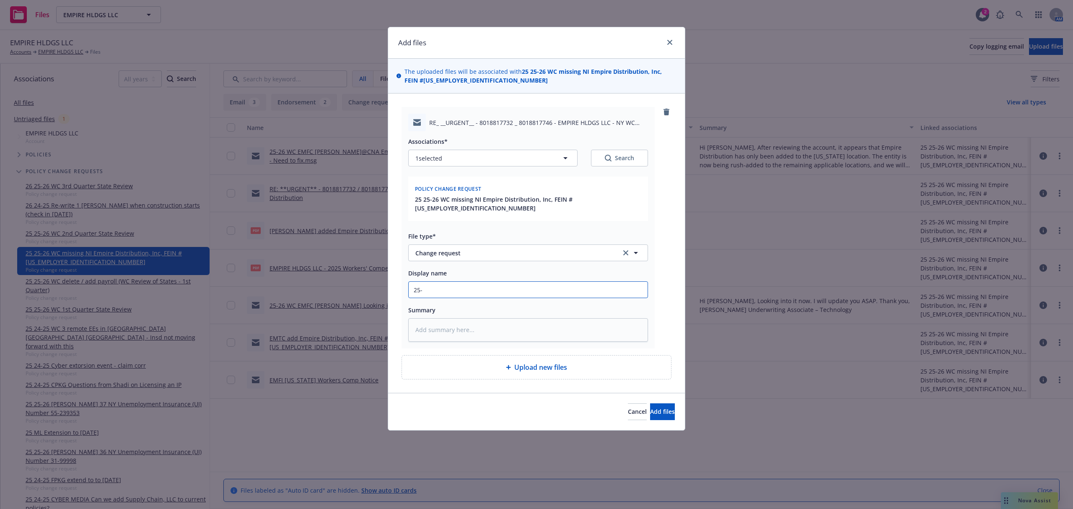
type input "25-2"
type textarea "x"
type input "25-26"
type textarea "x"
type input "25-26"
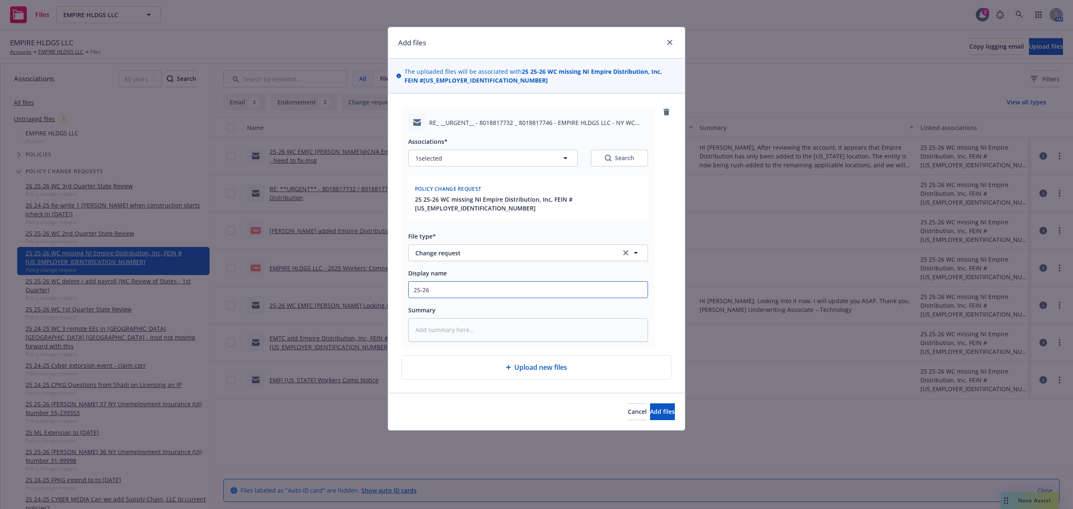
type textarea "x"
type input "25-26 W"
type textarea "x"
type input "25-26 WC"
type textarea "x"
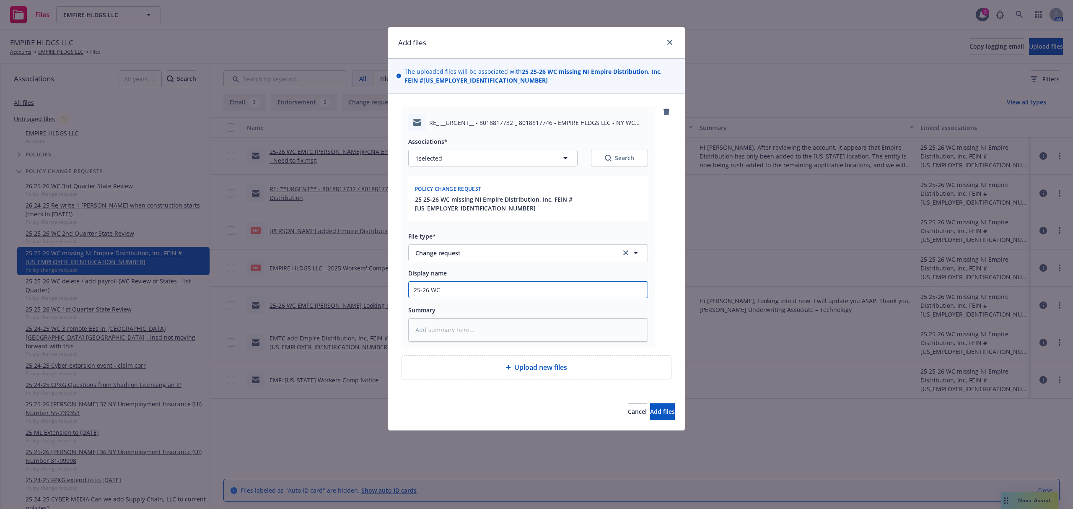
type input "25-26 WC"
type textarea "x"
type input "25-26 WC E"
type textarea "x"
type input "25-26 WC EM"
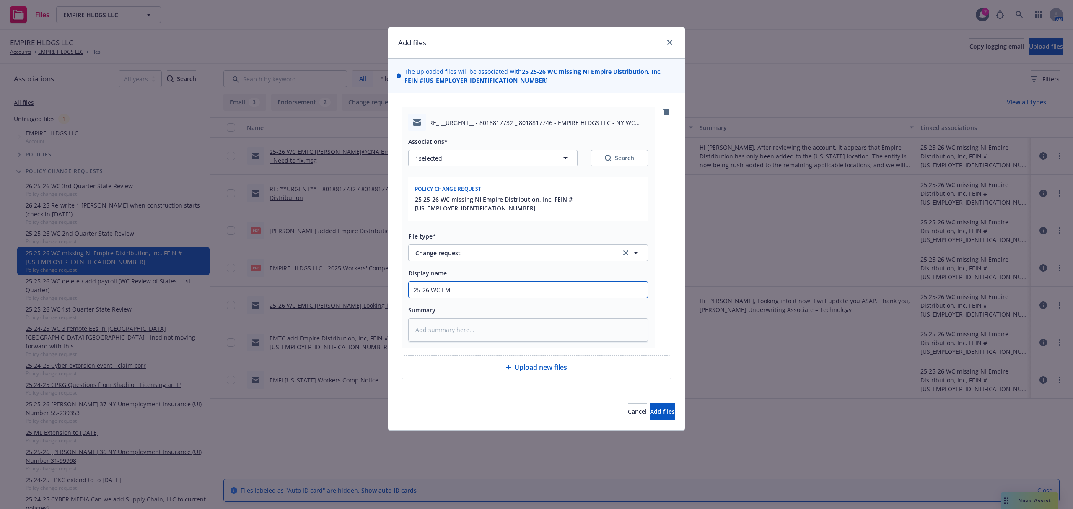
type textarea "x"
type input "25-26 WC EMF"
type textarea "x"
type input "25-26 WC EMFC"
type textarea "x"
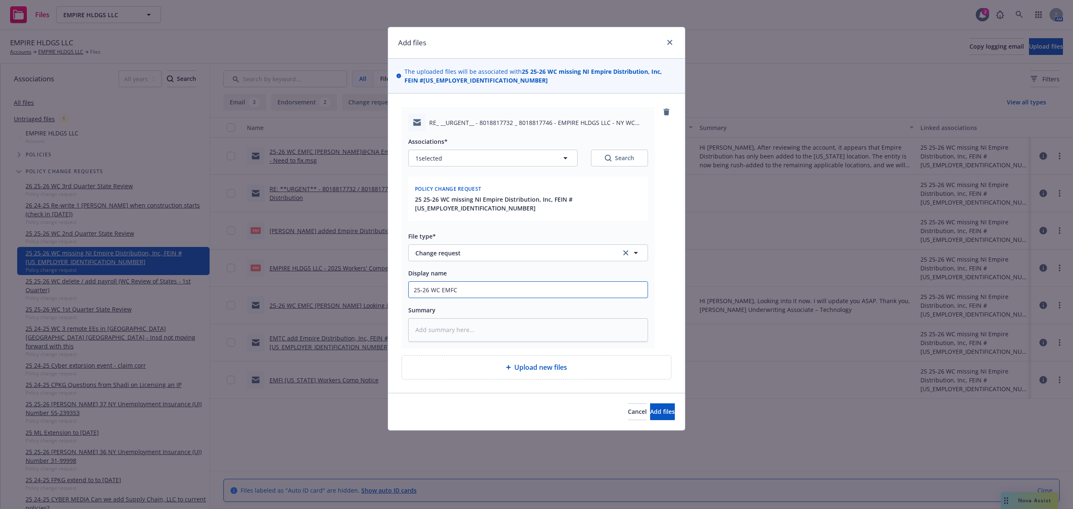
type input "25-26 WC EMFC"
type textarea "x"
type input "25-26 WC EMFC R"
type textarea "x"
type input "25-26 WC EMFC Ry"
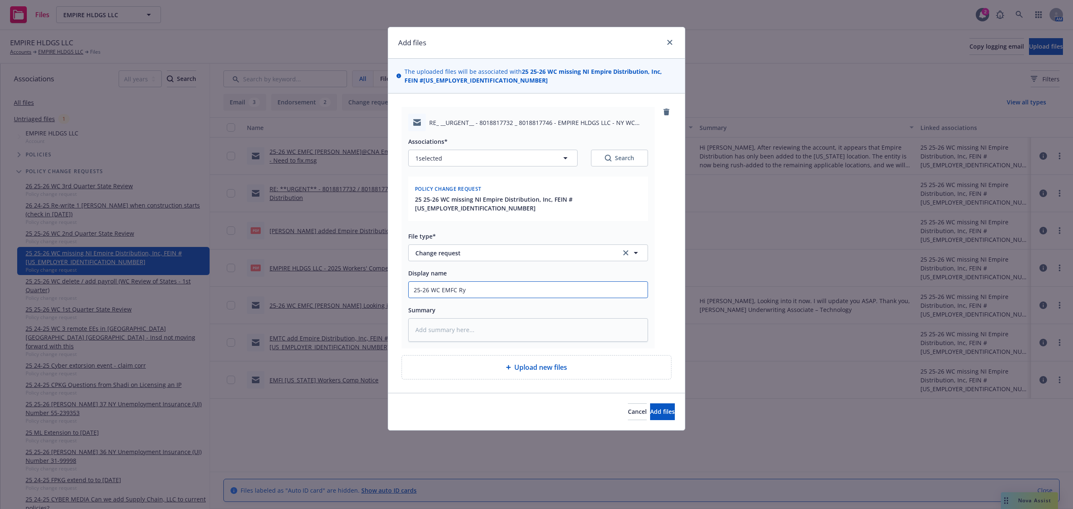
type textarea "x"
type input "25-26 WC EMFC Rya"
type textarea "x"
type input "25-26 WC EMFC Ryan"
type textarea "x"
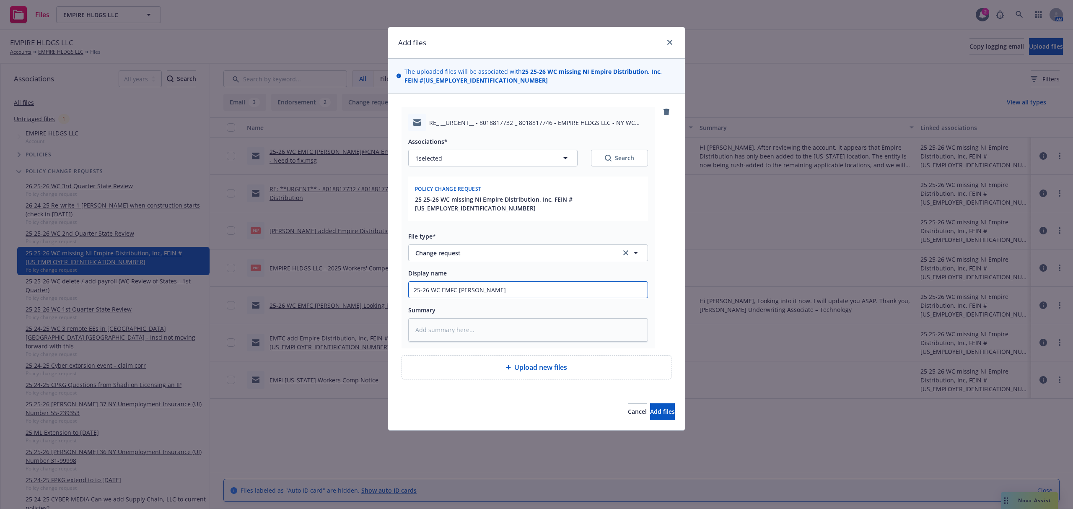
type input "25-26 WC EMFC Ryan@"
type textarea "x"
type input "25-26 WC EMFC Ryan@C"
type textarea "x"
paste textarea "Hi Samantha, It looks like the endorsement is in the final stages. I will give …"
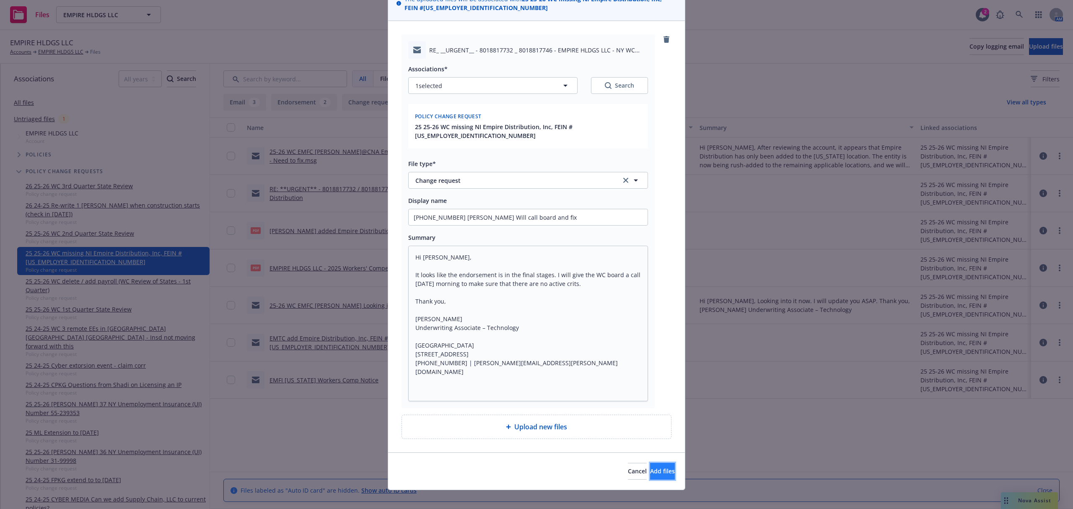
click at [650, 463] on button "Add files" at bounding box center [662, 471] width 25 height 17
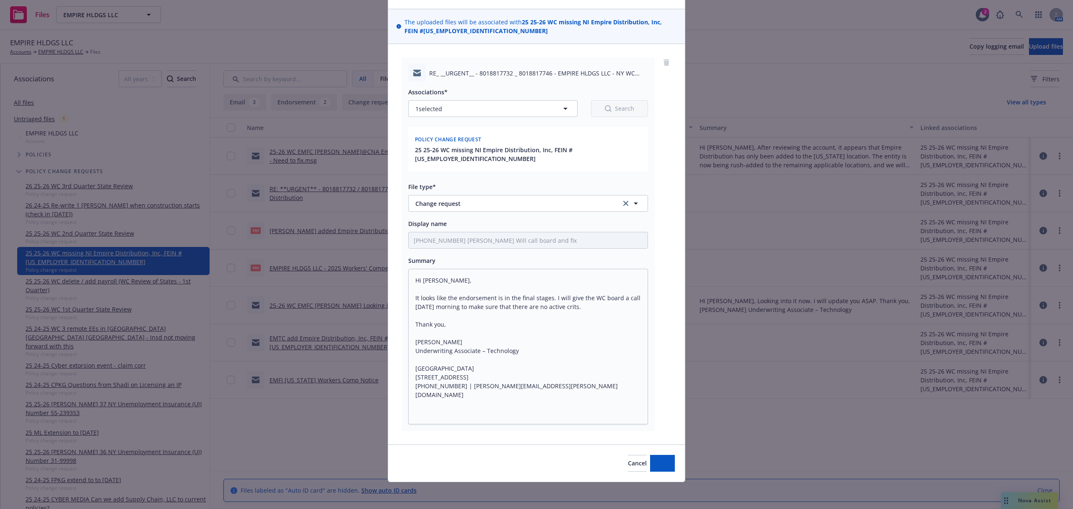
scroll to position [41, 0]
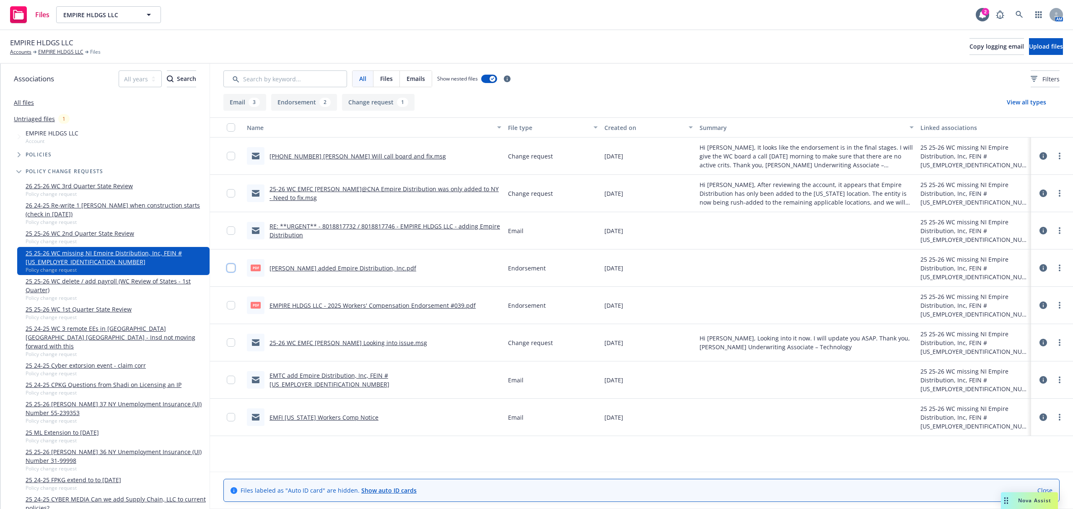
click at [228, 269] on input "checkbox" at bounding box center [231, 268] width 8 height 8
click at [227, 304] on input "checkbox" at bounding box center [231, 305] width 8 height 8
click at [452, 488] on span "Download selected files" at bounding box center [473, 490] width 68 height 8
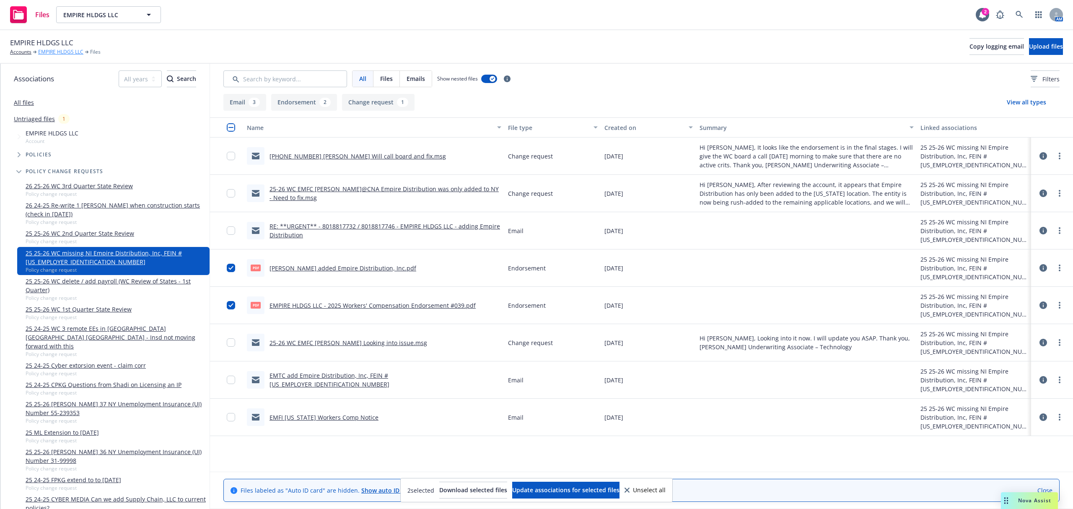
click at [55, 56] on link "EMPIRE HLDGS LLC" at bounding box center [60, 52] width 45 height 8
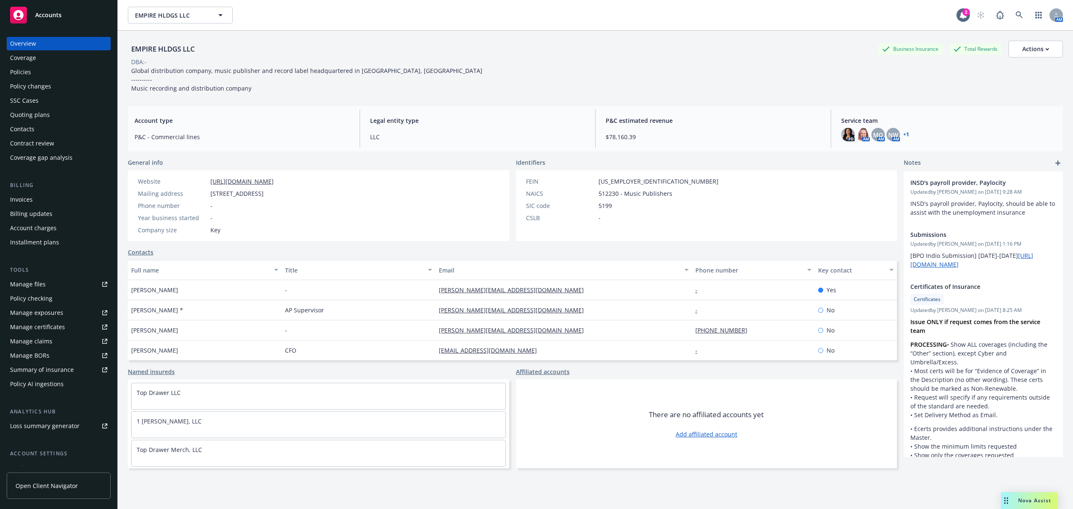
click at [34, 85] on div "Policy changes" at bounding box center [30, 86] width 41 height 13
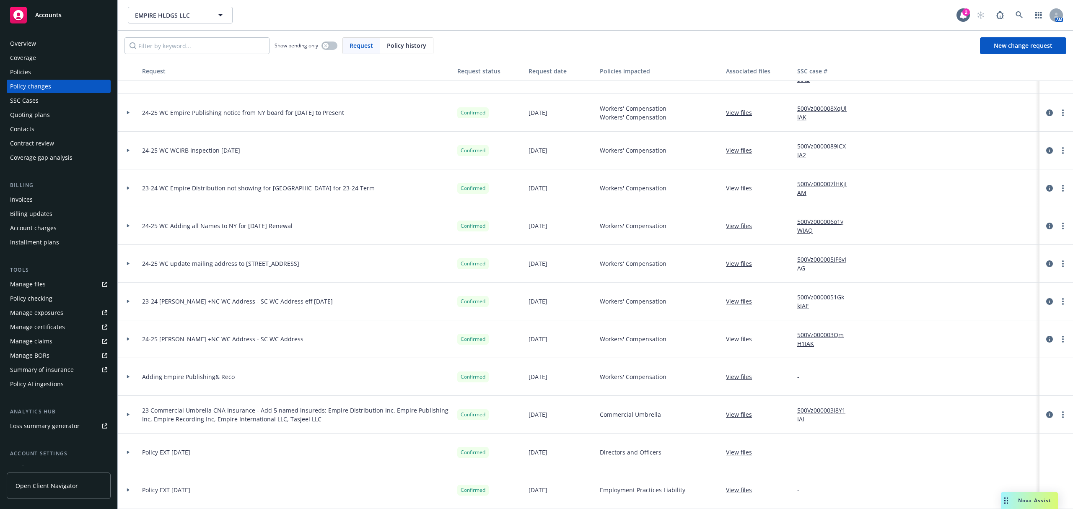
scroll to position [2409, 0]
click at [36, 67] on div "Policies" at bounding box center [58, 71] width 97 height 13
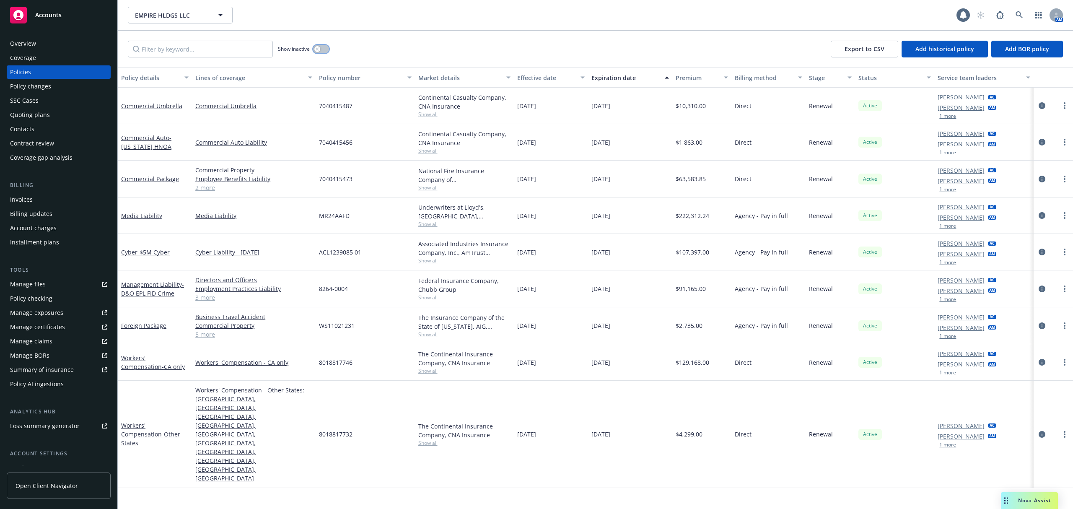
click at [321, 48] on button "button" at bounding box center [321, 49] width 16 height 8
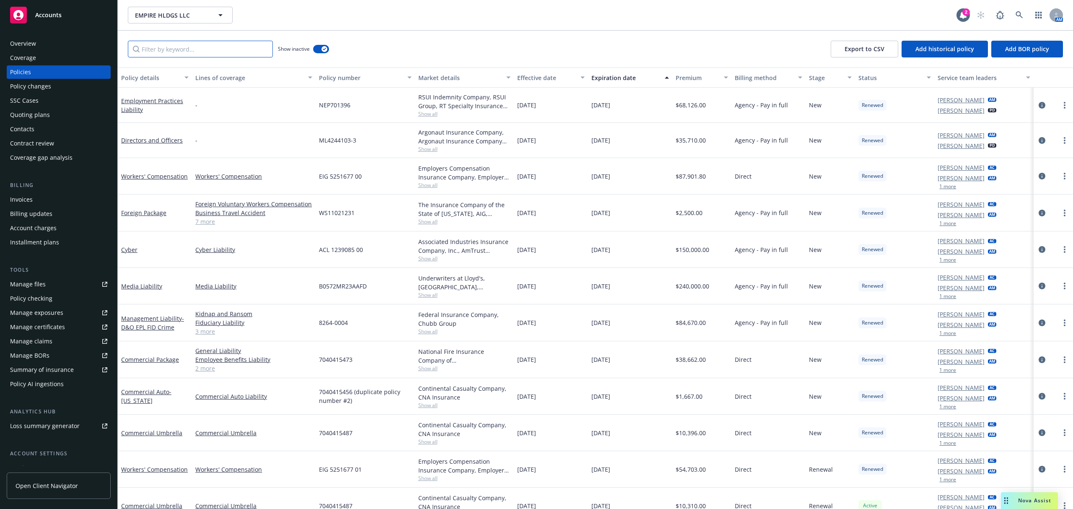
click at [225, 51] on input "Filter by keyword..." at bounding box center [200, 49] width 145 height 17
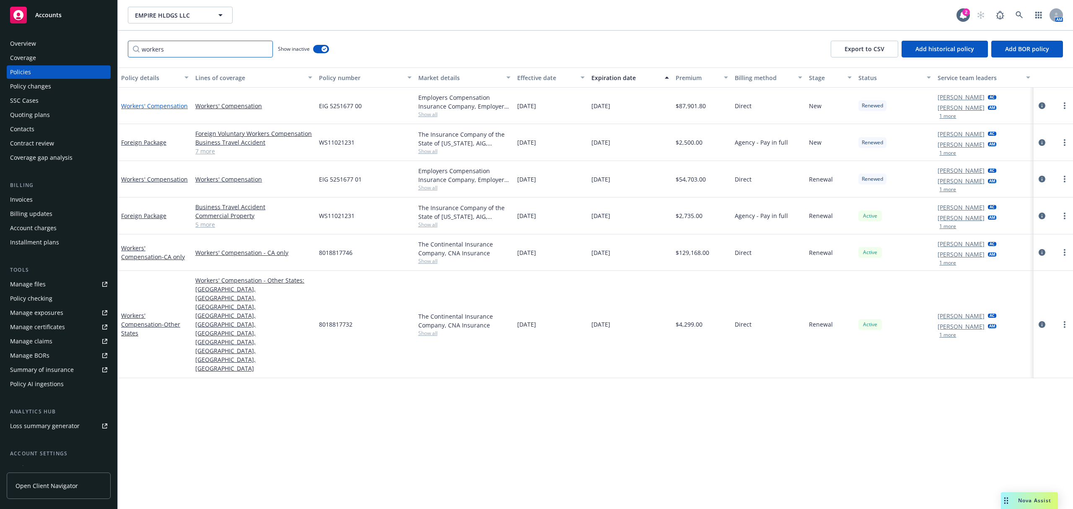
type input "workers"
click at [137, 106] on link "Workers' Compensation" at bounding box center [154, 106] width 67 height 8
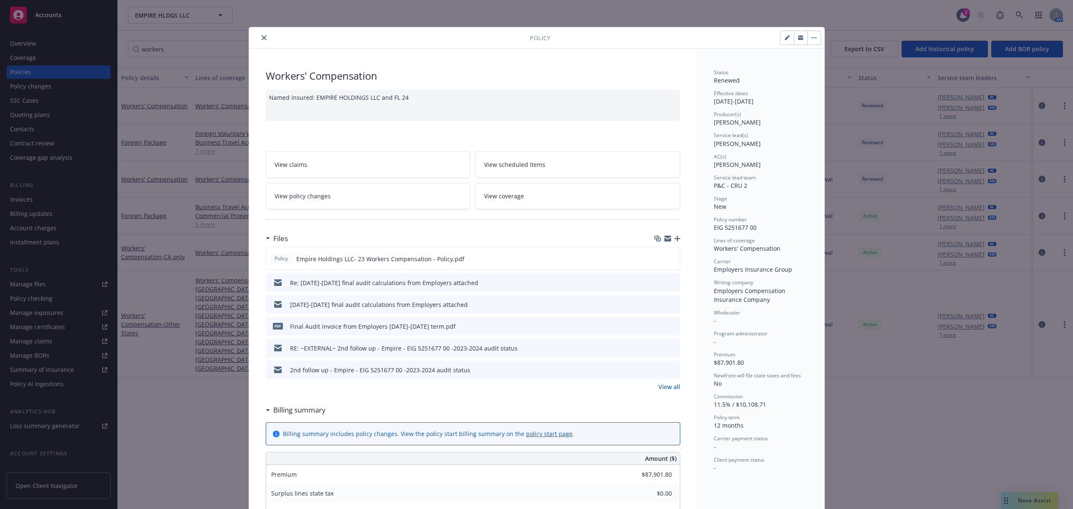
click at [663, 387] on link "View all" at bounding box center [669, 386] width 22 height 9
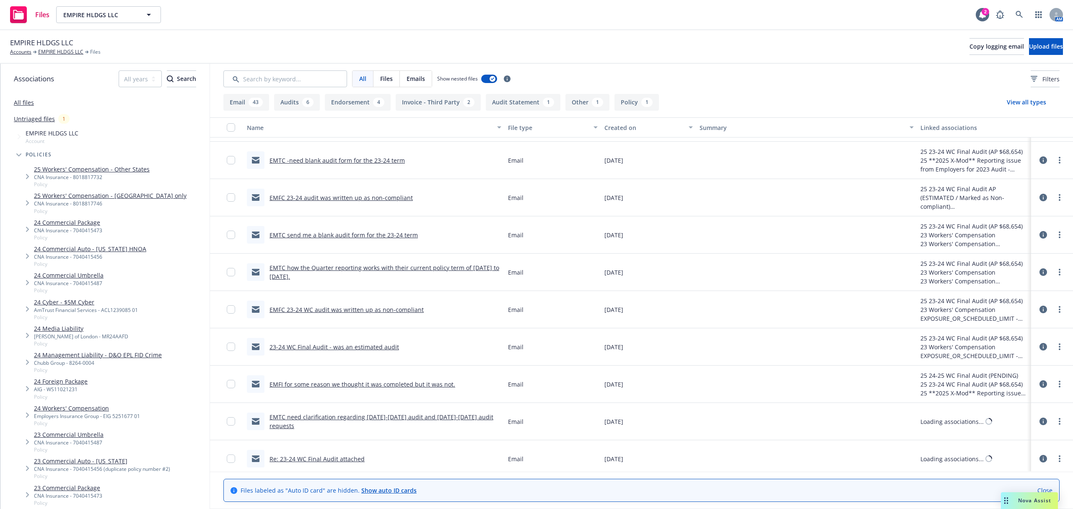
scroll to position [894, 0]
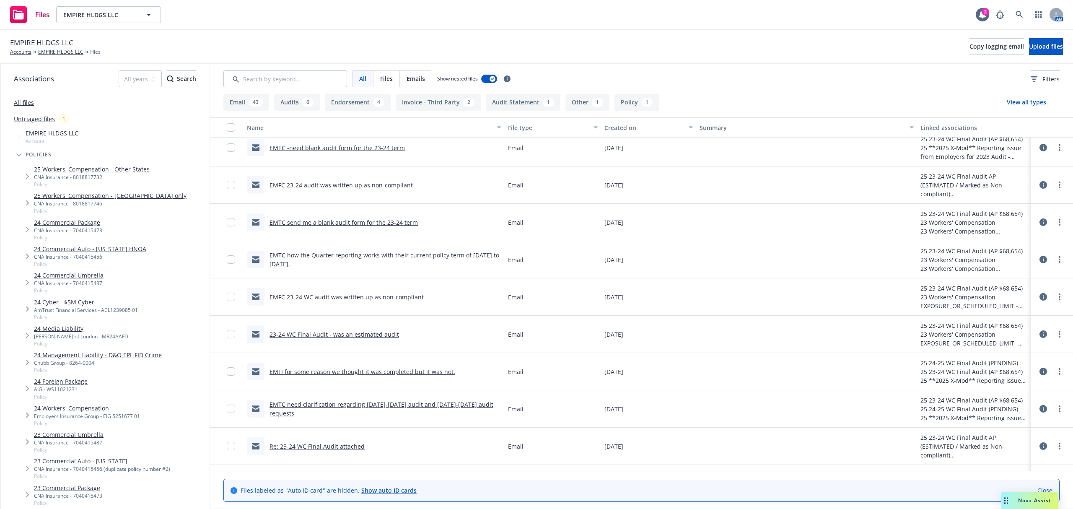
click at [347, 101] on button "Endorsement 4" at bounding box center [358, 102] width 66 height 17
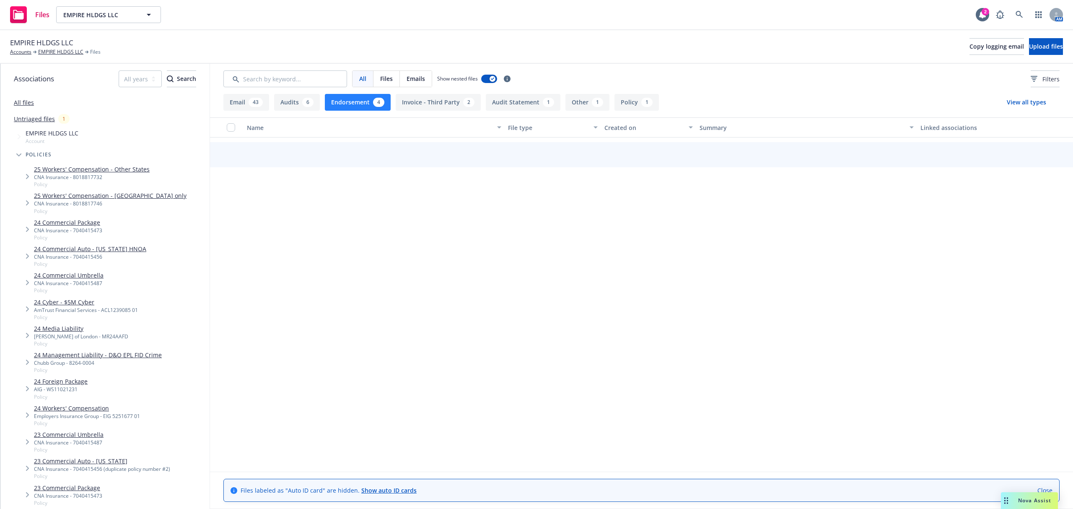
scroll to position [0, 0]
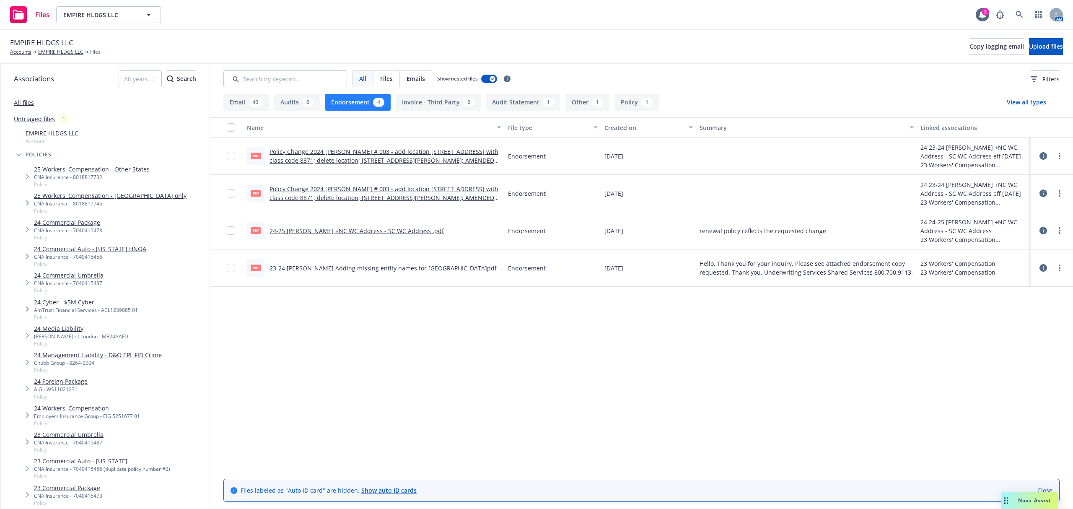
click at [393, 267] on link "23-24 [PERSON_NAME] Adding missing entity names for [GEOGRAPHIC_DATA]pdf" at bounding box center [382, 268] width 227 height 8
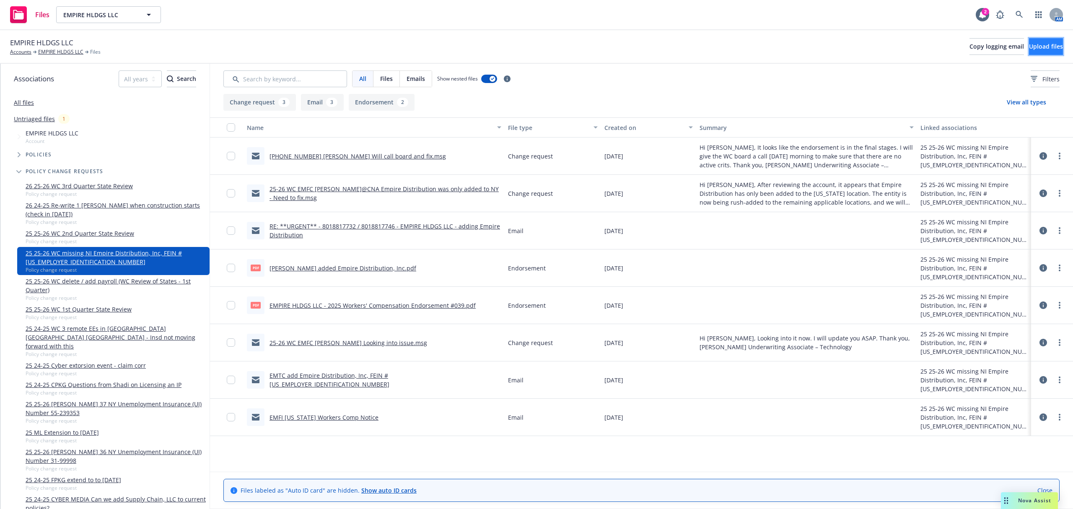
click at [1033, 44] on span "Upload files" at bounding box center [1046, 46] width 34 height 8
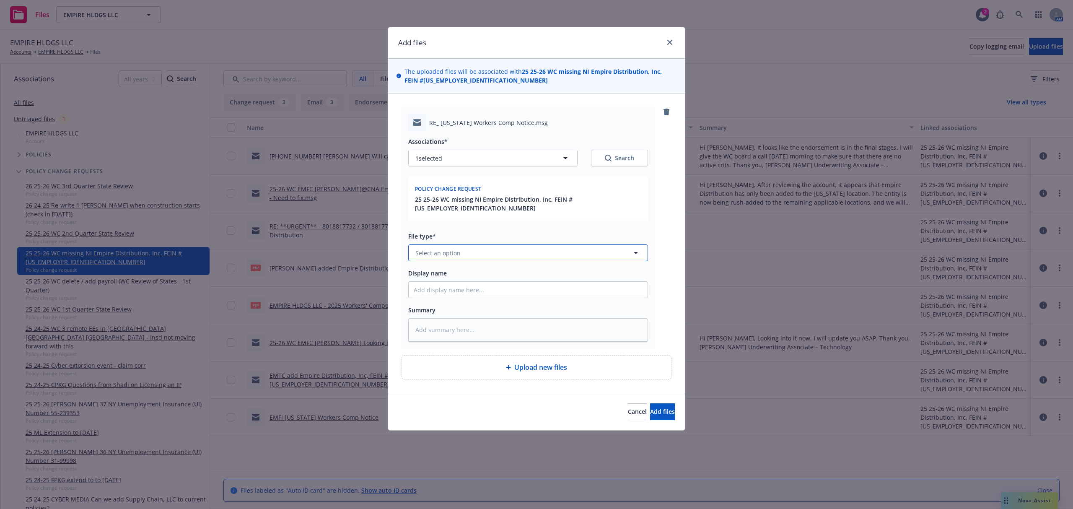
click at [458, 249] on span "Select an option" at bounding box center [437, 253] width 45 height 9
type input "change"
type textarea "x"
type input "2"
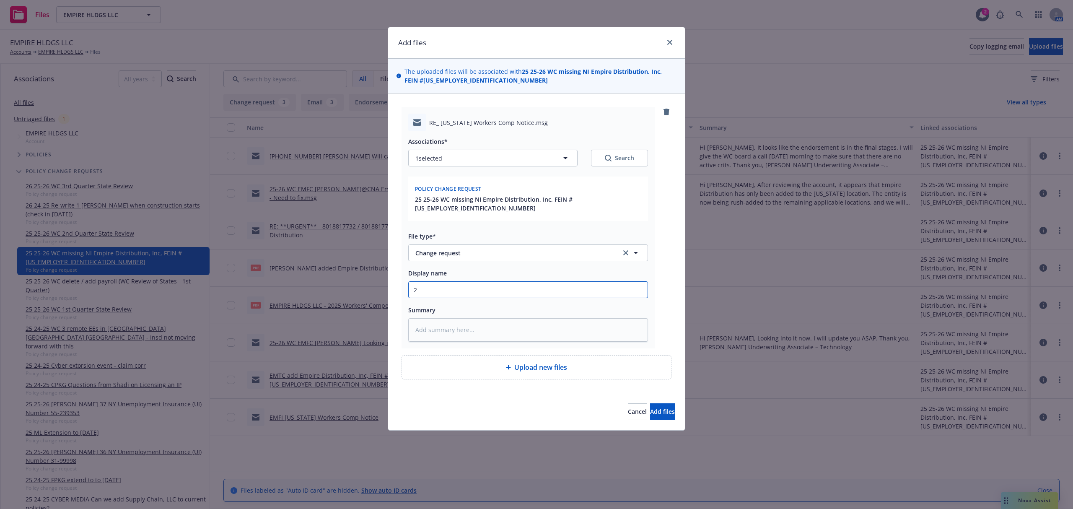
type textarea "x"
type input "25"
type textarea "x"
type input "25-"
type textarea "x"
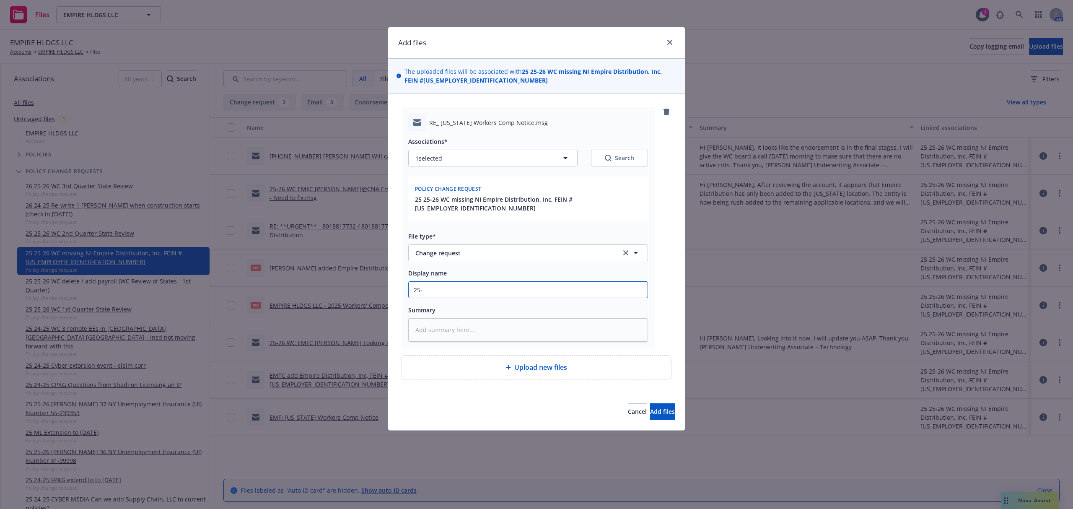
type input "25-2"
type textarea "x"
type input "25-26"
type textarea "x"
type input "25-26"
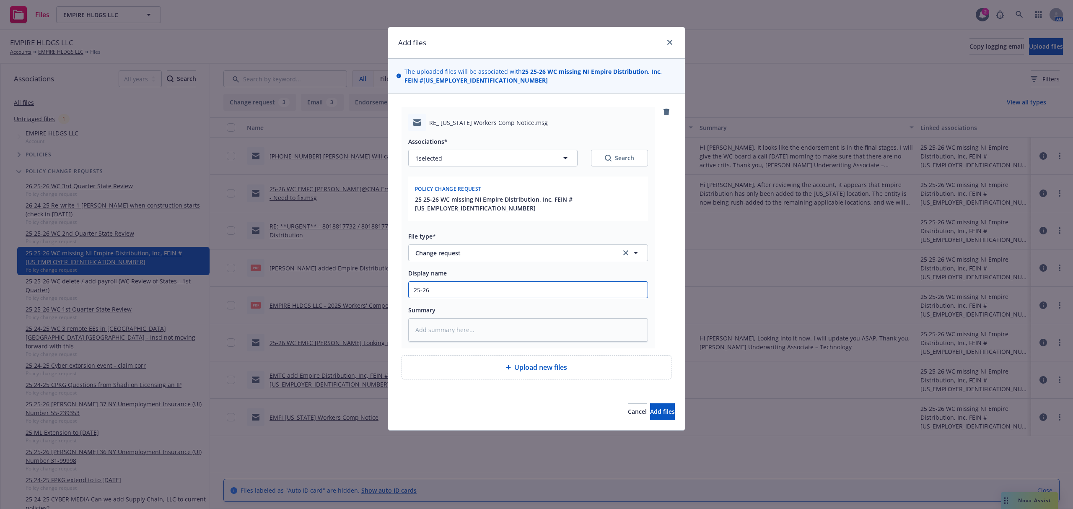
type textarea "x"
type input "25-26 W"
type textarea "x"
type input "25-26 WC"
type textarea "x"
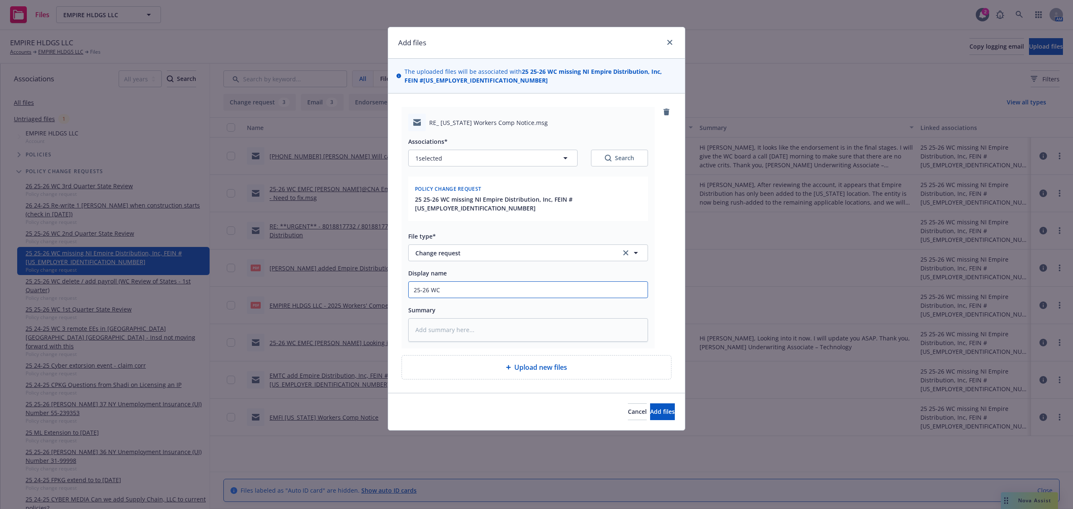
type input "25-26 WC"
type textarea "x"
type input "25-26 WC E"
type textarea "x"
type input "25-26 WC EM"
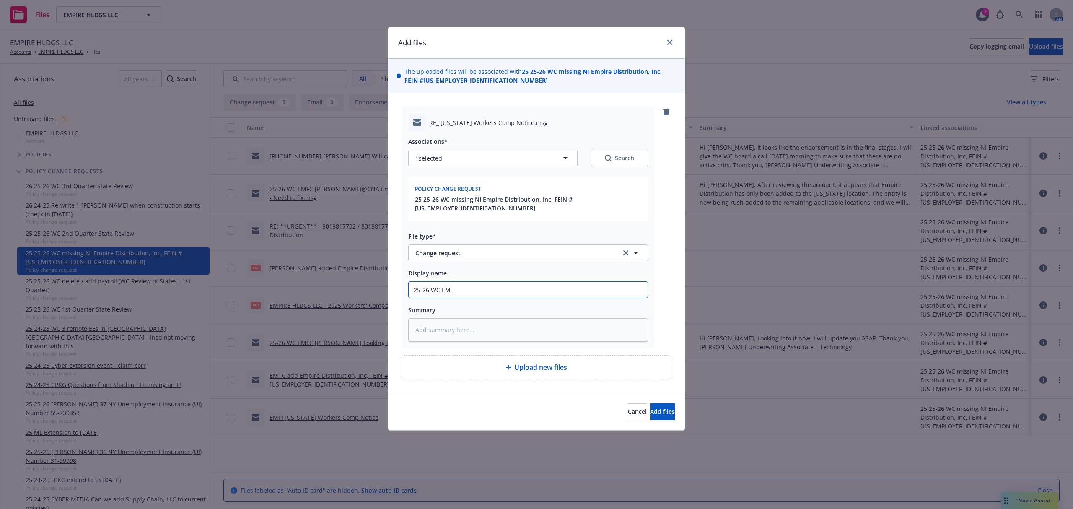
type textarea "x"
type input "25-26 WC EMT"
type textarea "x"
type input "25-26 WC EMTI"
type textarea "x"
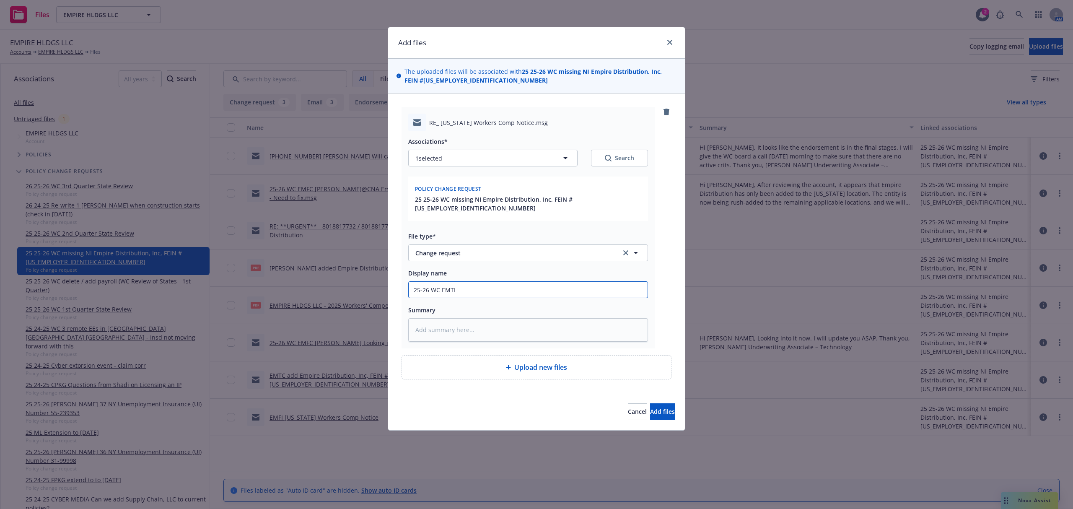
type input "25-26 WC EMTI"
type textarea "x"
type input "25-26 WC EMTI M"
type textarea "x"
type input "25-26 WC EMTI Ma"
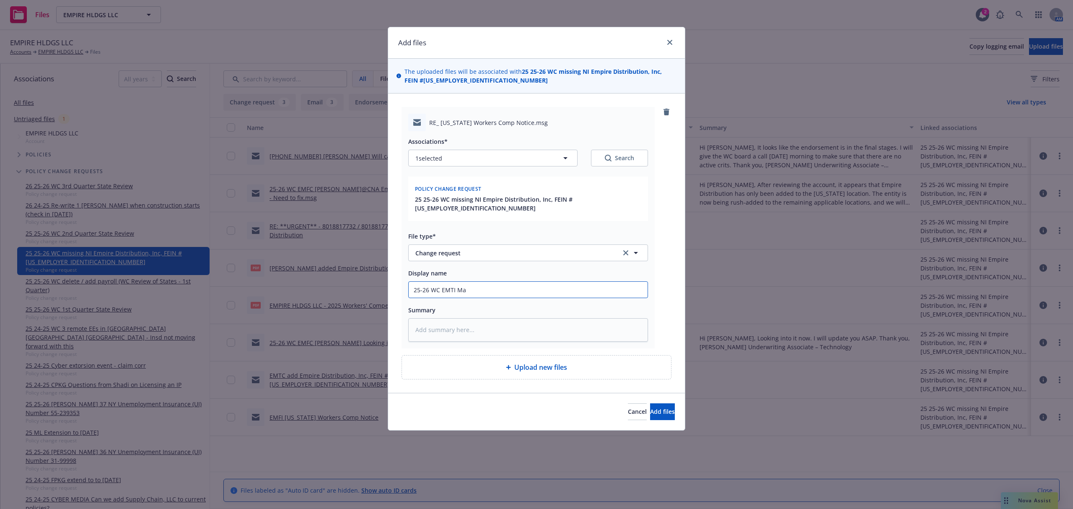
type textarea "x"
type input "25-26 WC EMTI Mar"
type textarea "x"
type input "25-26 WC EMTI Mari"
type textarea "x"
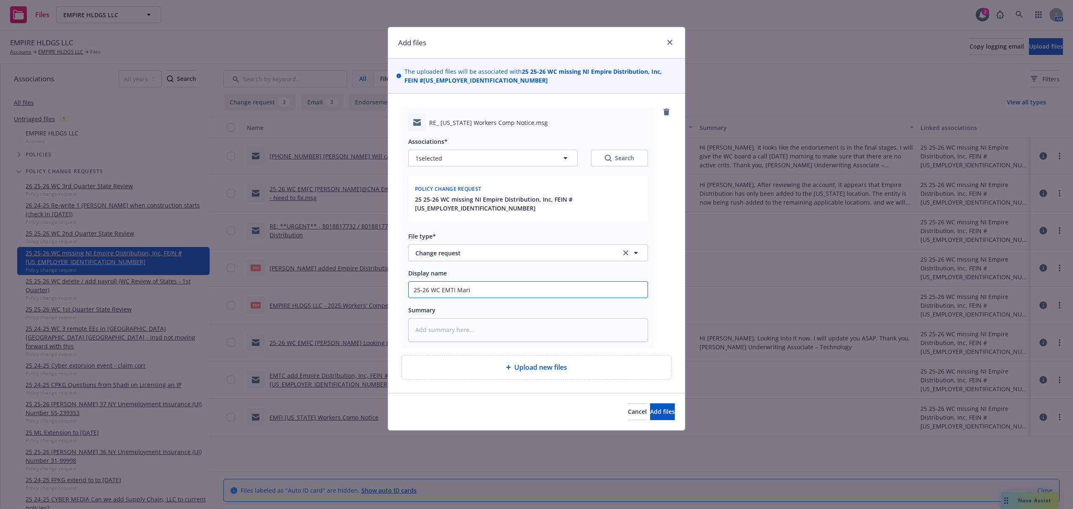
type input "25-26 WC EMTI Maris"
type textarea "x"
type input "25-26 WC EMTI Mariss"
type textarea "x"
type input "25-26 WC EMTI Marissa"
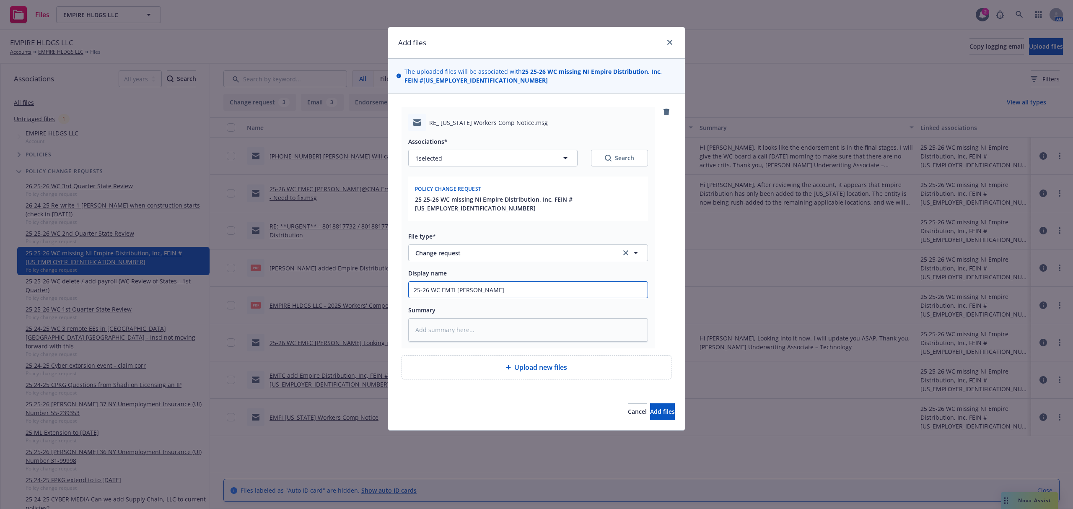
type textarea "x"
type input "25-26 WC EMTI Marissa"
type textarea "x"
type input "25-26 WC EMTI Marissa P"
type textarea "x"
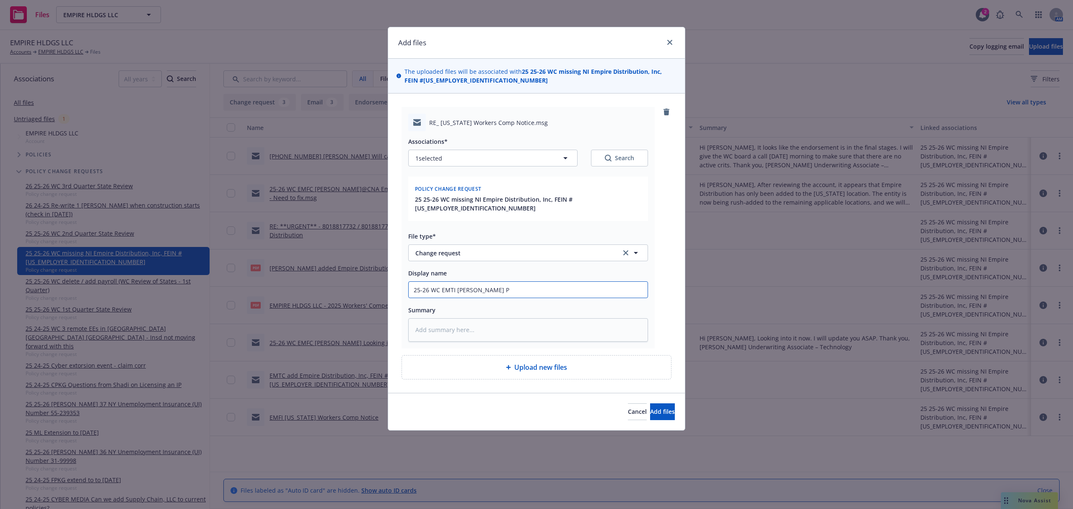
type input "25-26 WC EMTI Marissa Pl"
type textarea "x"
type input "25-26 WC EMTI Marissa Pls"
type textarea "x"
type input "25-26 WC EMTI Marissa Pls"
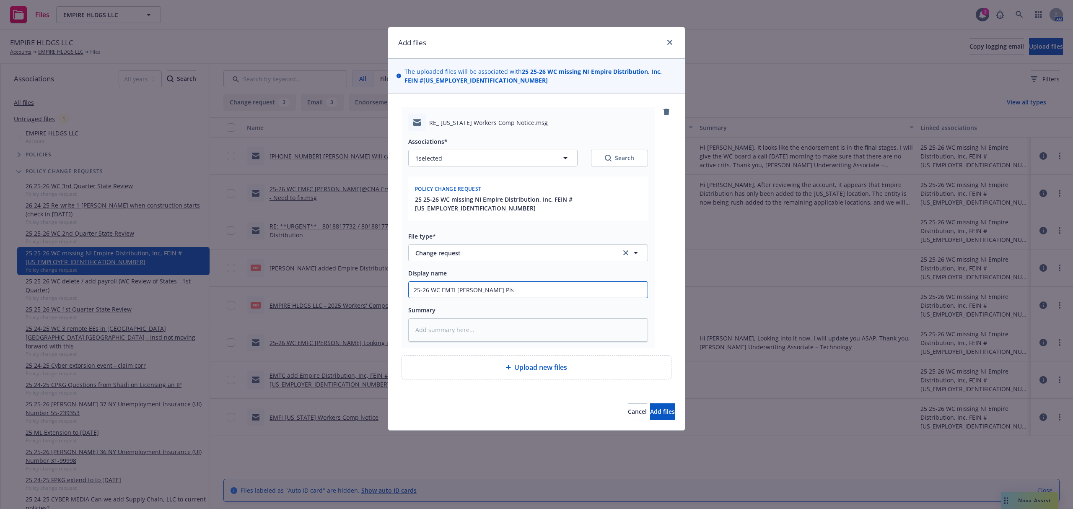
type textarea "x"
type input "25-26 WC EMTI Marissa Pls n"
type textarea "x"
type input "25-26 WC EMTI Marissa Pls no"
type textarea "x"
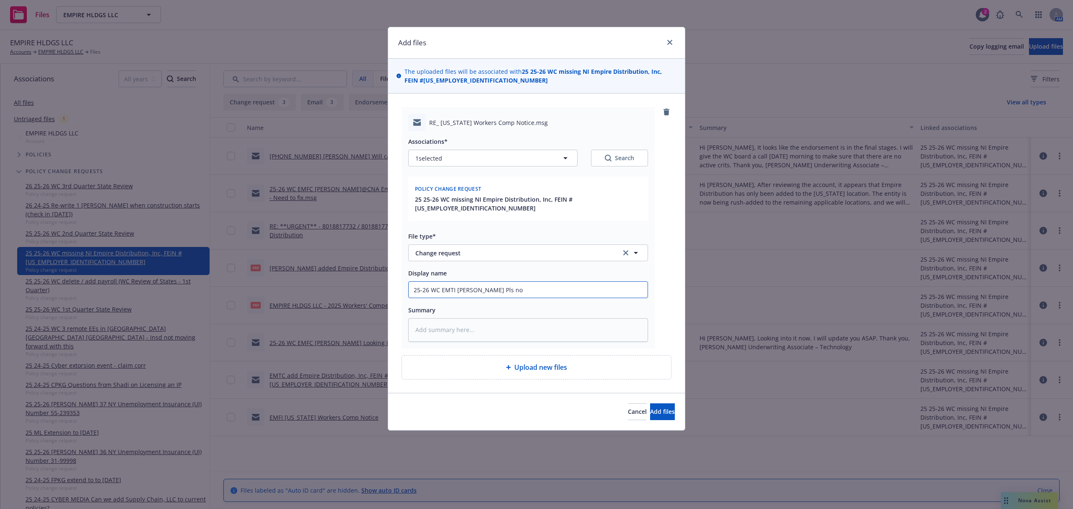
type input "25-26 WC EMTI Marissa Pls not"
type textarea "x"
type input "25-26 WC EMTI Marissa Pls noti"
type textarea "x"
type input "25-26 WC EMTI Marissa Pls notif"
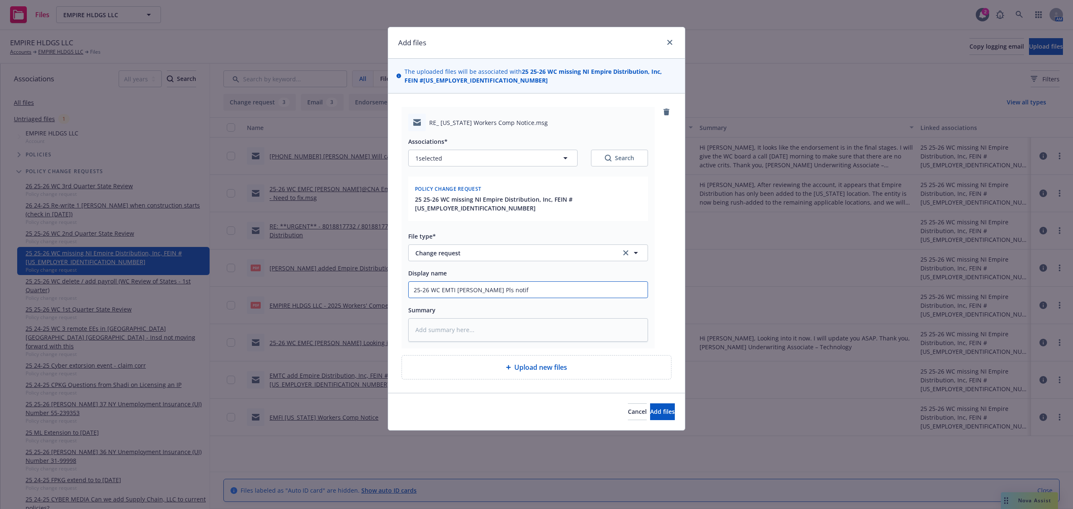
type textarea "x"
type input "25-26 WC EMTI Marissa Pls notify"
type textarea "x"
type input "25-26 WC EMTI Marissa Pls notify"
type textarea "x"
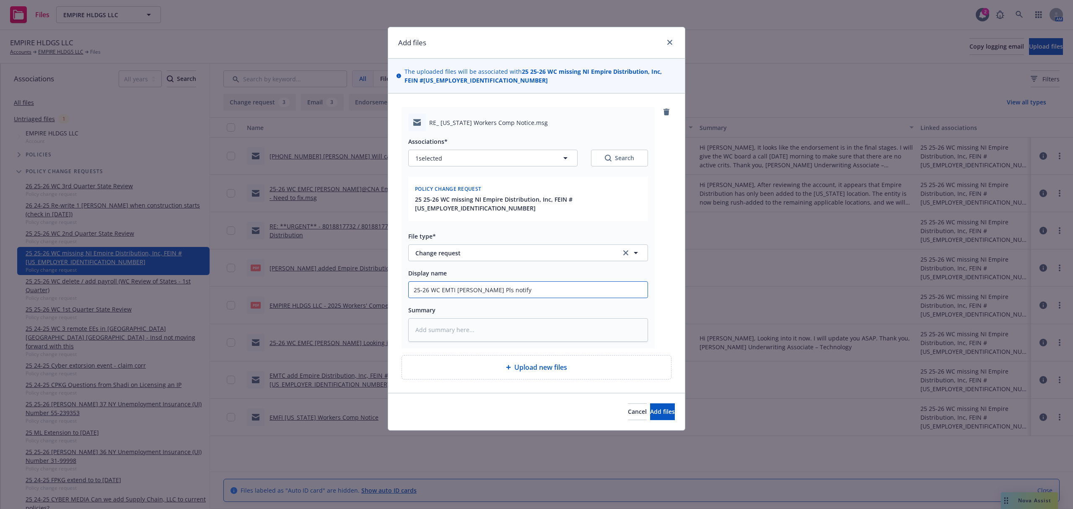
type input "25-26 WC EMTI Marissa Pls notify M"
type textarea "x"
type input "25-26 WC EMTI Marissa Pls notify MI"
type textarea "x"
type input "25-26 WC EMTI Marissa Pls notify MI"
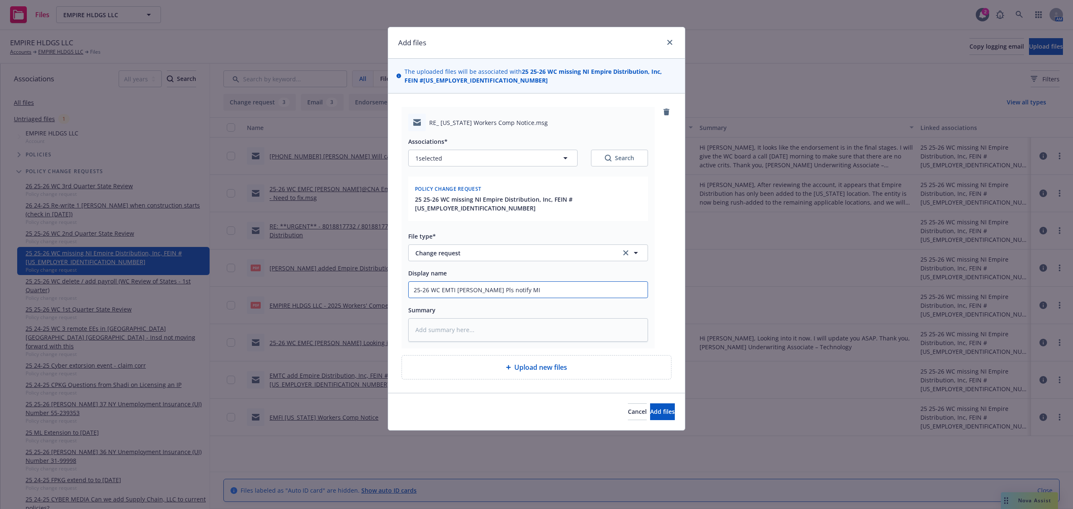
type textarea "x"
type input "25-26 WC EMTI Marissa Pls notify MI b"
type textarea "x"
type input "25-26 WC EMTI Marissa Pls notify MI bo"
type textarea "x"
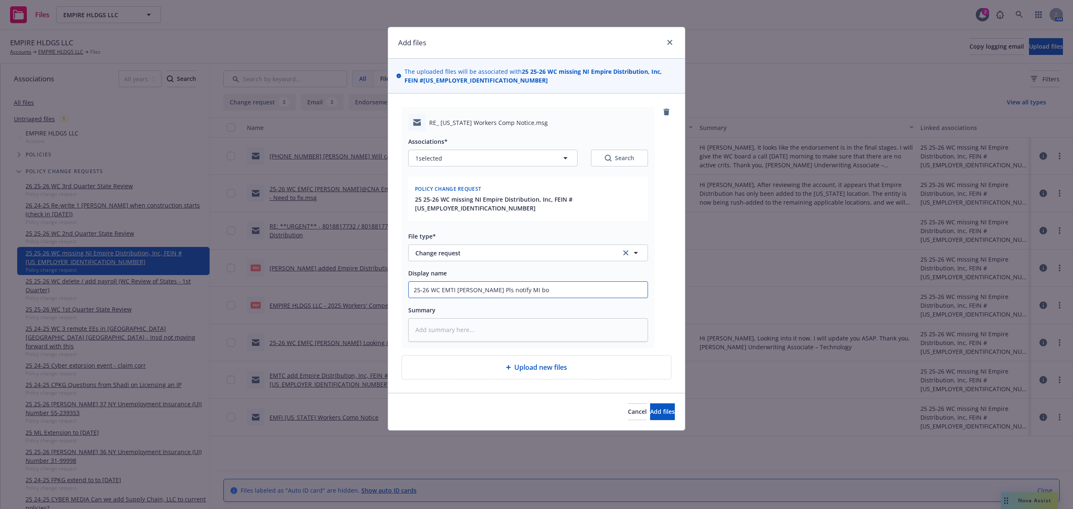
type input "25-26 WC EMTI Marissa Pls notify MI boa"
type textarea "x"
type input "25-26 WC EMTI Marissa Pls notify MI boar"
type textarea "x"
type input "25-26 WC EMTI Marissa Pls notify MI board"
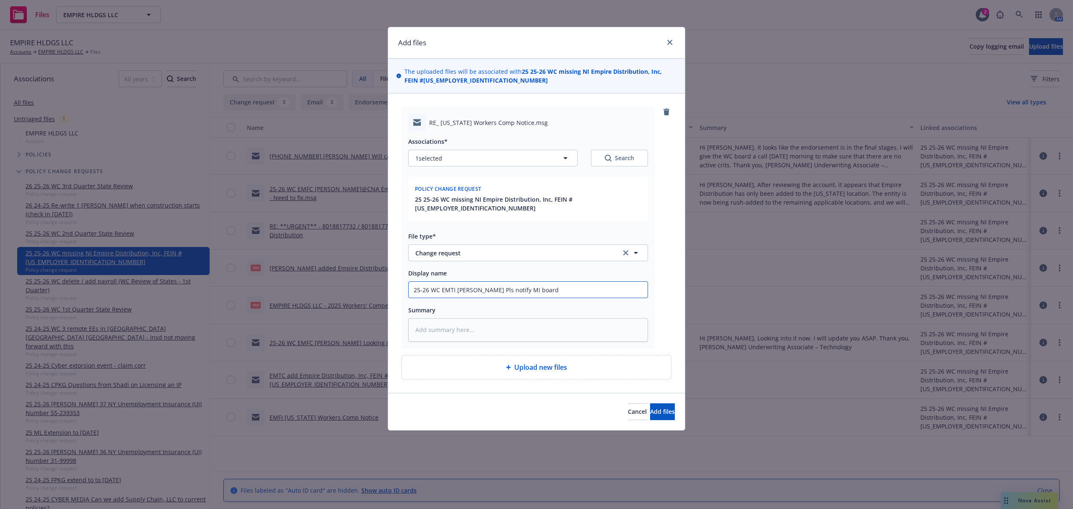
type textarea "x"
type input "25-26 WC EMTI Marissa Pls notify MI board"
type textarea "x"
type input "25-26 WC EMTI Marissa Pls notify MI board a"
type textarea "x"
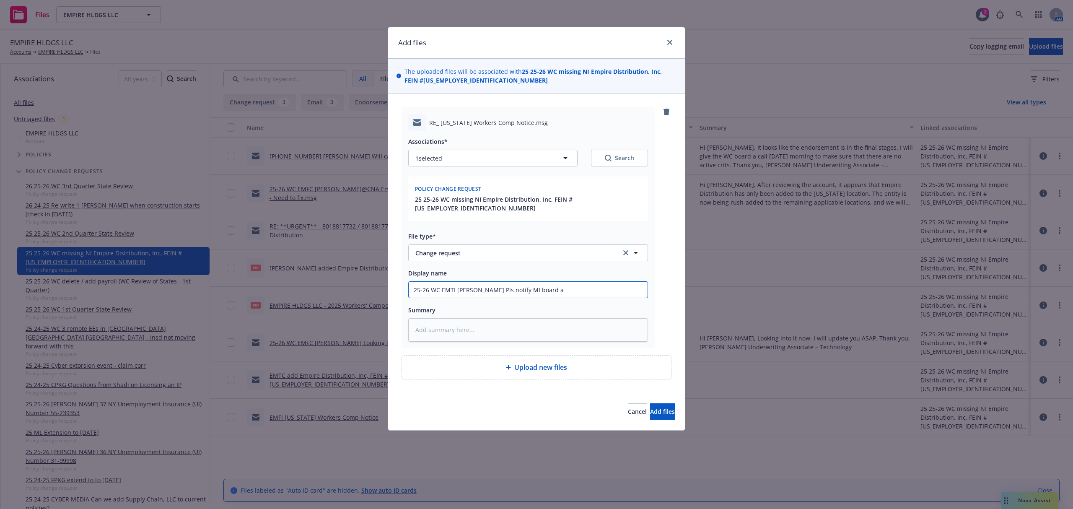
type input "25-26 WC EMTI Marissa Pls notify MI board ab"
type textarea "x"
type input "25-26 WC EMTI Marissa Pls notify MI board abo"
type textarea "x"
type input "25-26 WC EMTI Marissa Pls notify MI board abou"
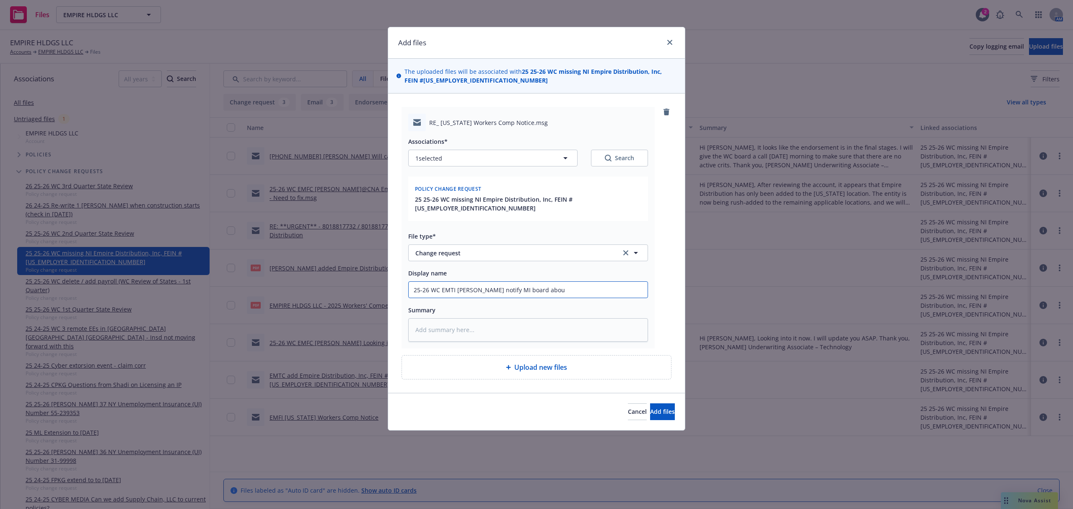
type textarea "x"
type input "25-26 WC EMTI Marissa Pls notify MI board about"
type textarea "x"
type input "25-26 WC EMTI Marissa Pls notify MI board about"
type textarea "x"
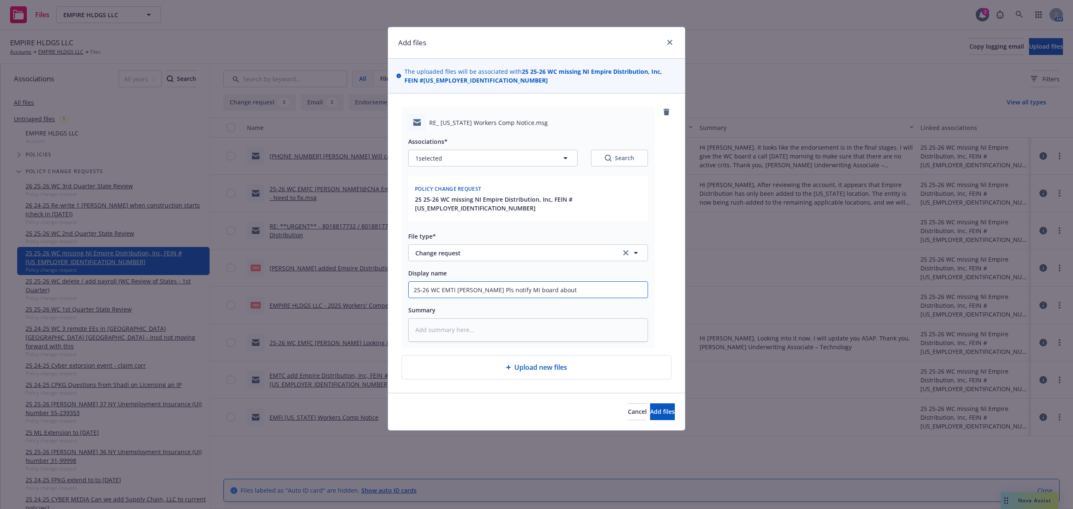
type input "25-26 WC EMTI Marissa Pls notify MI board about p"
type textarea "x"
type input "25-26 WC EMTI Marissa Pls notify MI board about po"
type textarea "x"
type input "25-26 WC EMTI Marissa Pls notify MI board about pol"
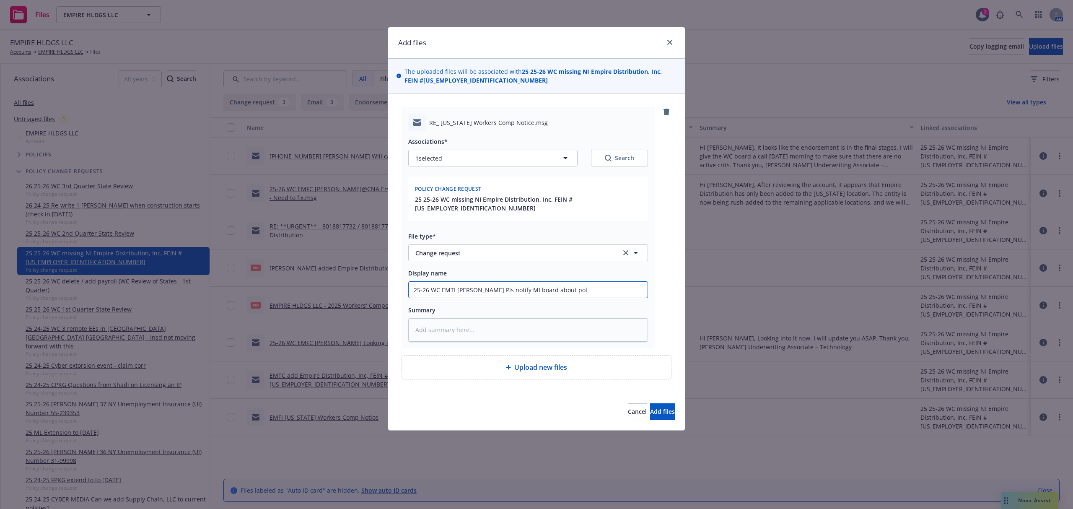
type textarea "x"
type input "25-26 WC EMTI Marissa Pls notify MI board about poli"
type textarea "x"
type input "25-26 WC EMTI Marissa Pls notify MI board about polic"
type textarea "x"
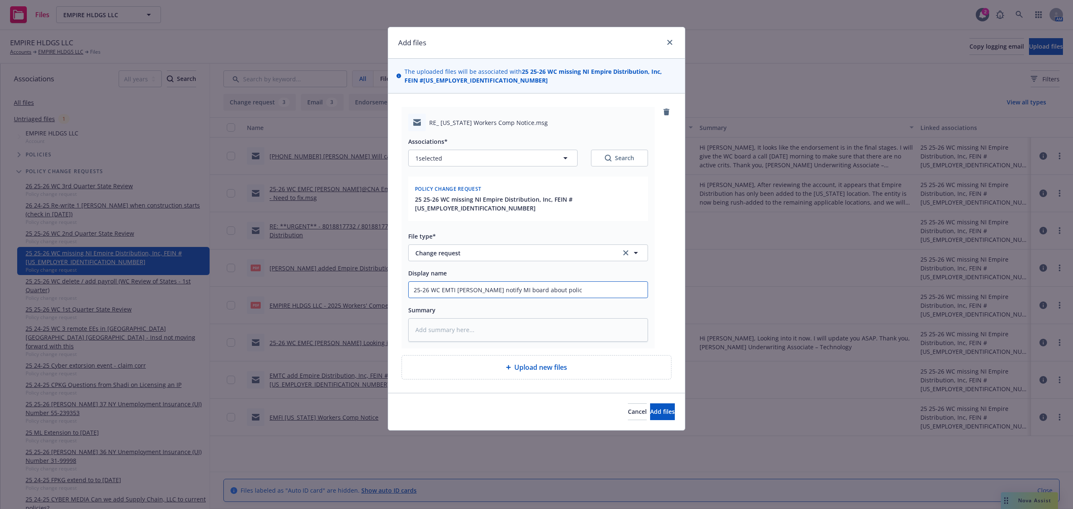
type input "25-26 WC EMTI Marissa Pls notify MI board about policy"
type textarea "x"
type input "25-26 WC EMTI Marissa Pls notify MI board about policy"
type textarea "x"
type input "25-26 WC EMTI Marissa Pls notify MI board about policy d"
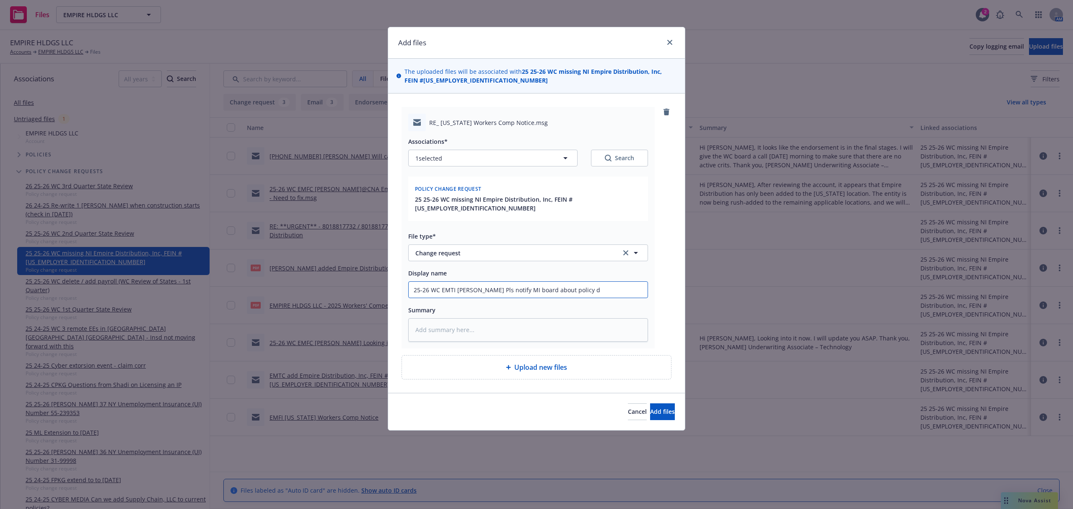
type textarea "x"
type input "25-26 WC EMTI Marissa Pls notify MI board about policy de"
type textarea "x"
type input "25-26 WC EMTI Marissa Pls notify MI board about policy det"
type textarea "x"
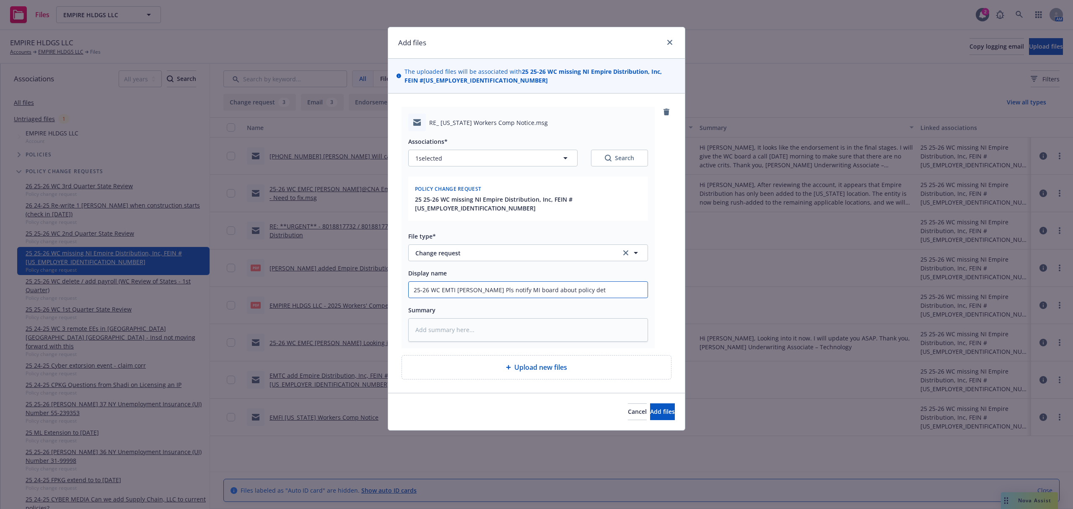
type input "25-26 WC EMTI Marissa Pls notify MI board about policy deta"
type textarea "x"
type input "25-26 WC EMTI Marissa Pls notify MI board about policy detai"
type textarea "x"
type input "25-26 WC EMTI Marissa Pls notify MI board about policy detail"
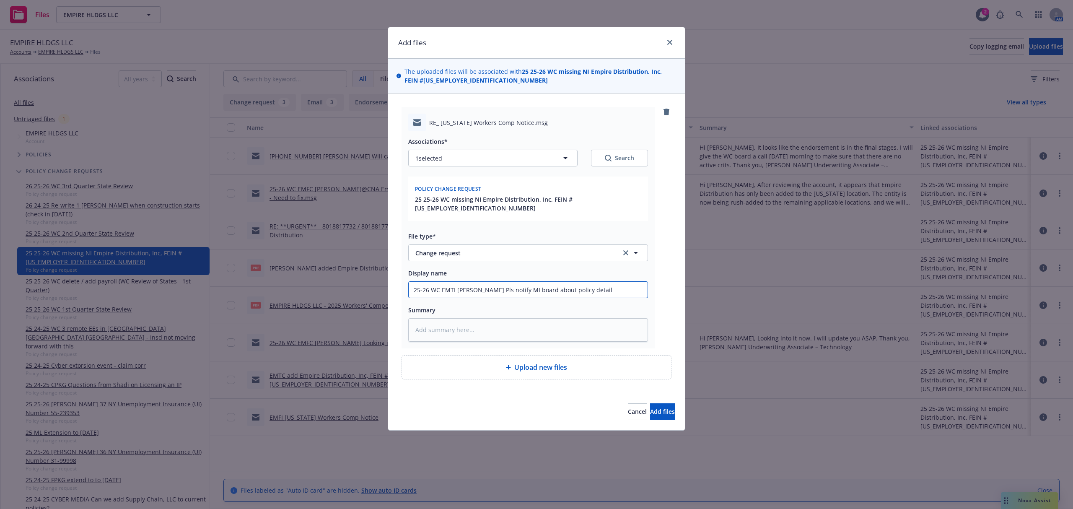
type textarea "x"
type input "25-26 WC EMTI Marissa Pls notify MI board about policy details"
paste textarea "Hi Marissa, While C N A tries to notify the state, thinking you might want to s…"
type textarea "x"
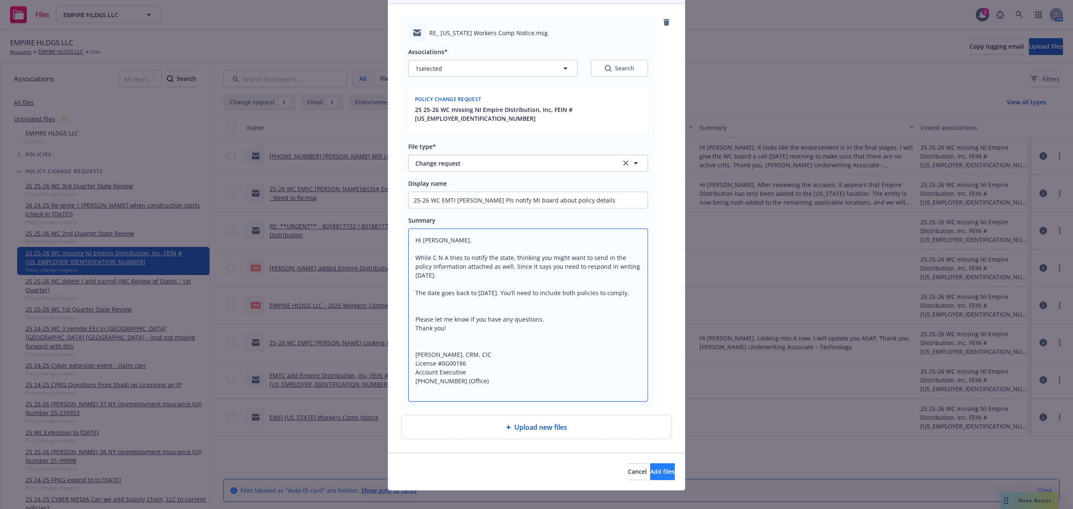
type textarea "Hi Marissa, While C N A tries to notify the state, thinking you might want to s…"
click at [650, 467] on span "Add files" at bounding box center [662, 471] width 25 height 8
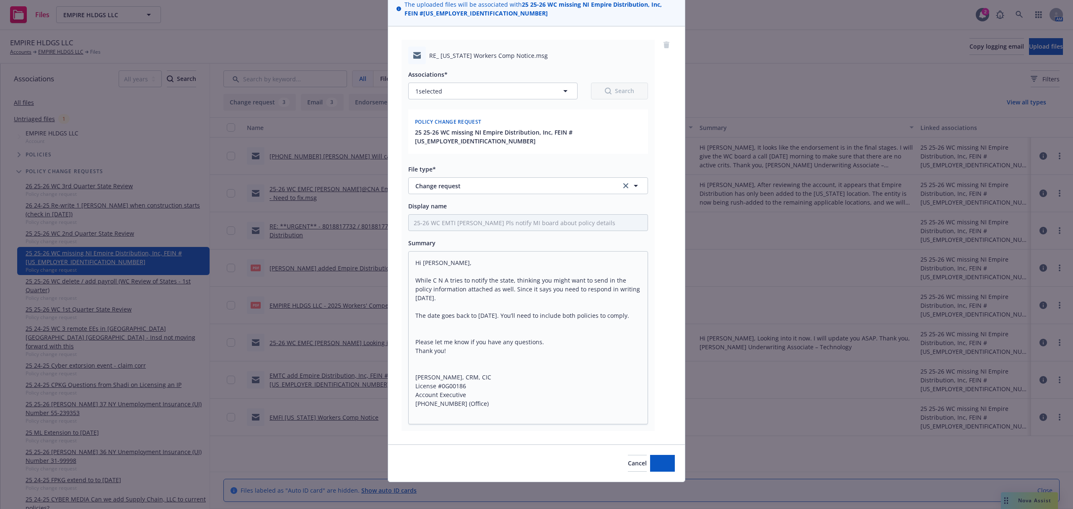
scroll to position [59, 0]
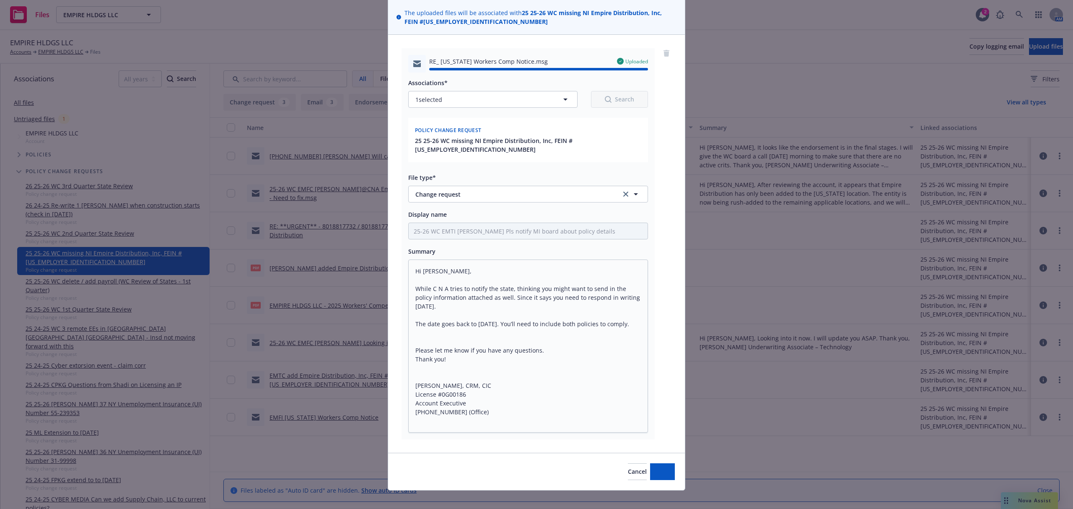
type textarea "x"
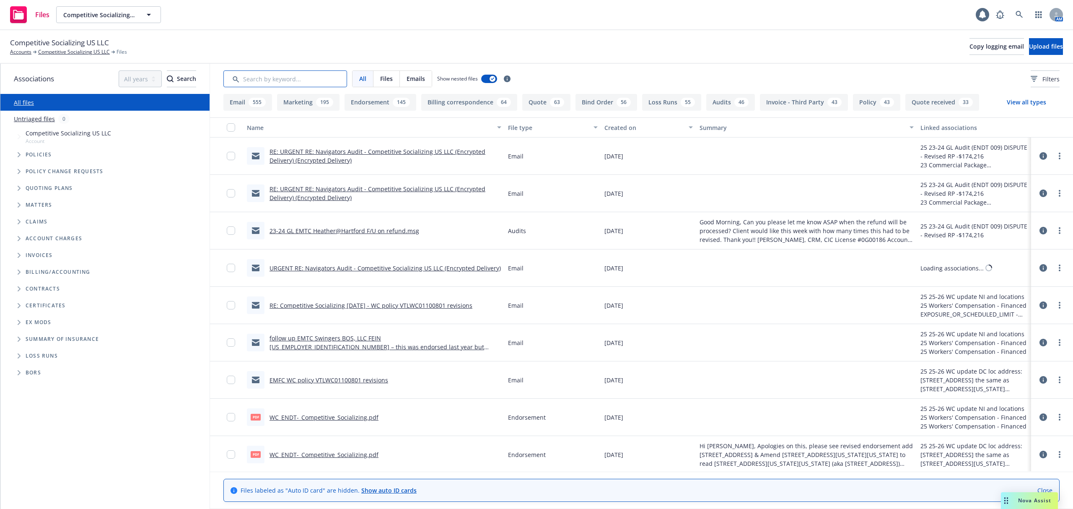
click at [267, 74] on input "Search by keyword..." at bounding box center [285, 78] width 124 height 17
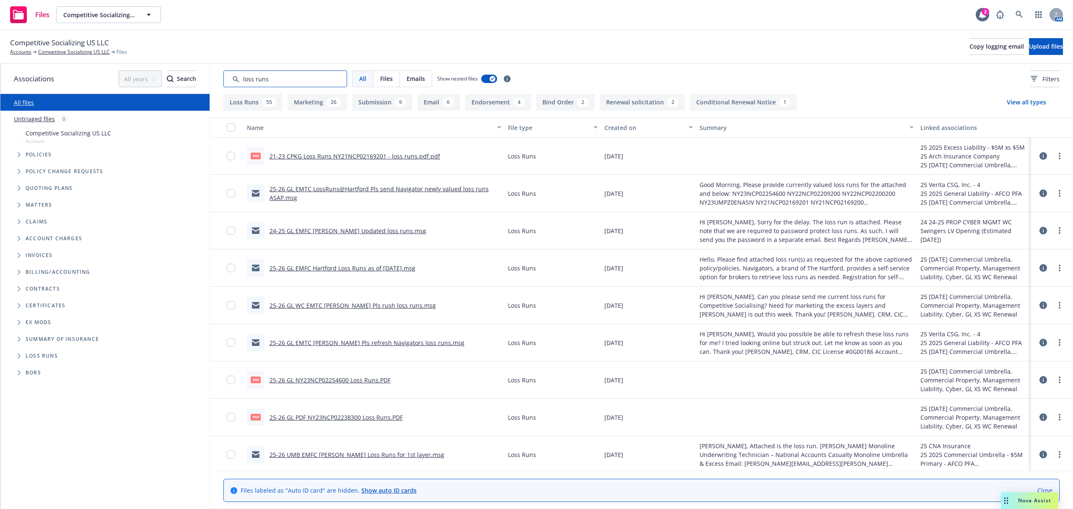
type input "loss runs"
click at [240, 157] on div at bounding box center [233, 155] width 13 height 27
click at [228, 155] on input "checkbox" at bounding box center [231, 156] width 8 height 8
click at [229, 382] on input "checkbox" at bounding box center [231, 379] width 8 height 8
click at [227, 416] on input "checkbox" at bounding box center [231, 417] width 8 height 8
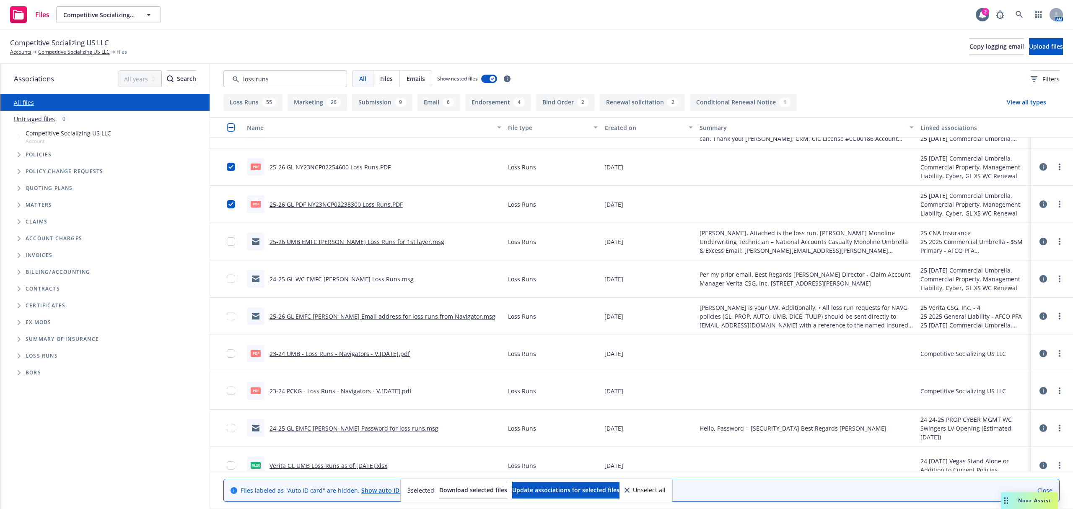
scroll to position [223, 0]
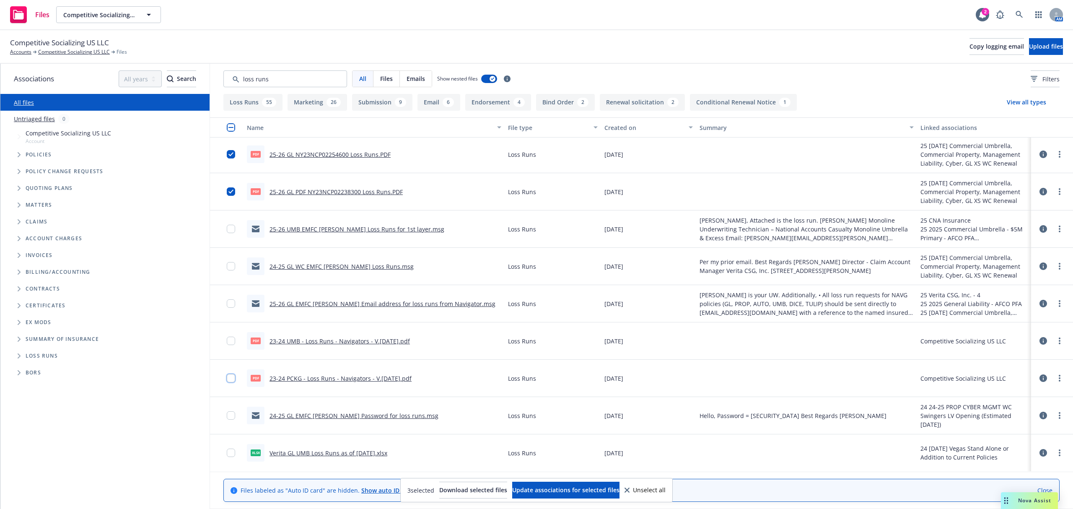
click at [231, 381] on input "checkbox" at bounding box center [231, 378] width 8 height 8
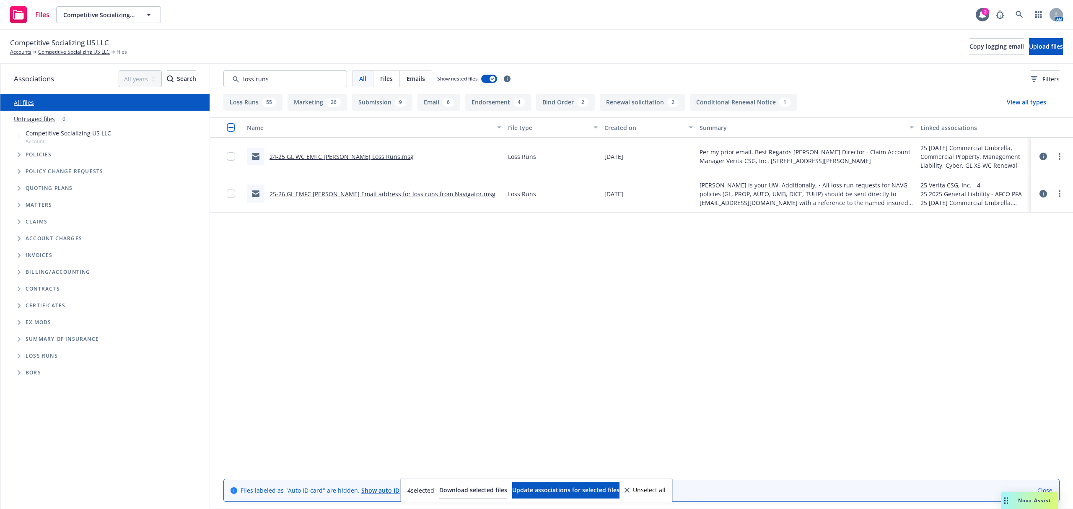
scroll to position [0, 0]
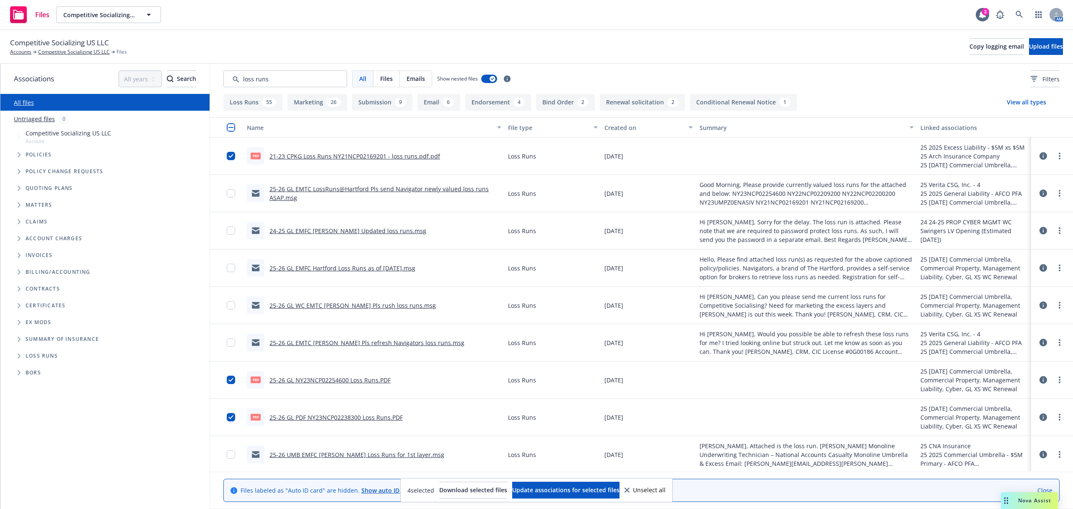
click at [623, 132] on button "Created on" at bounding box center [648, 127] width 95 height 20
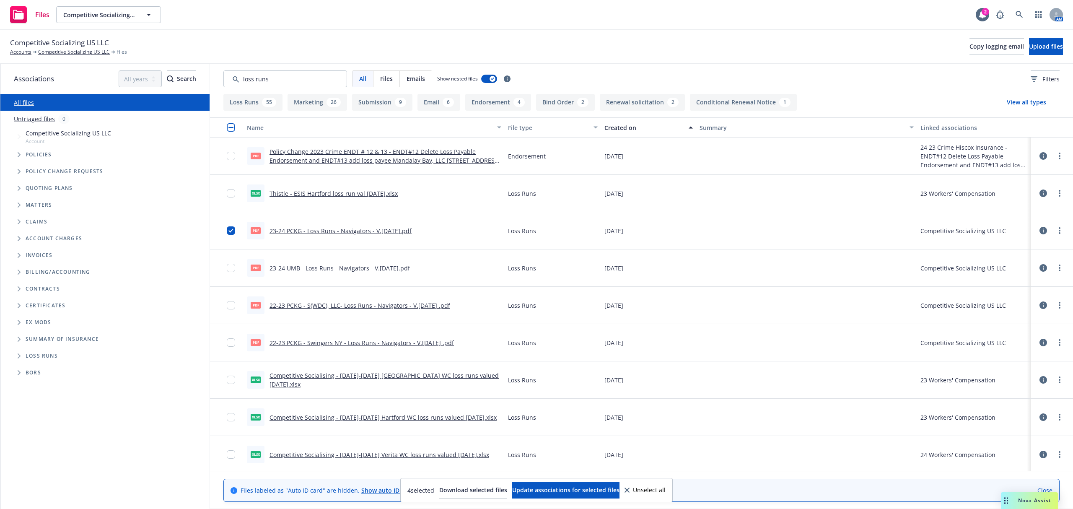
click at [622, 128] on div "Created on" at bounding box center [643, 127] width 79 height 9
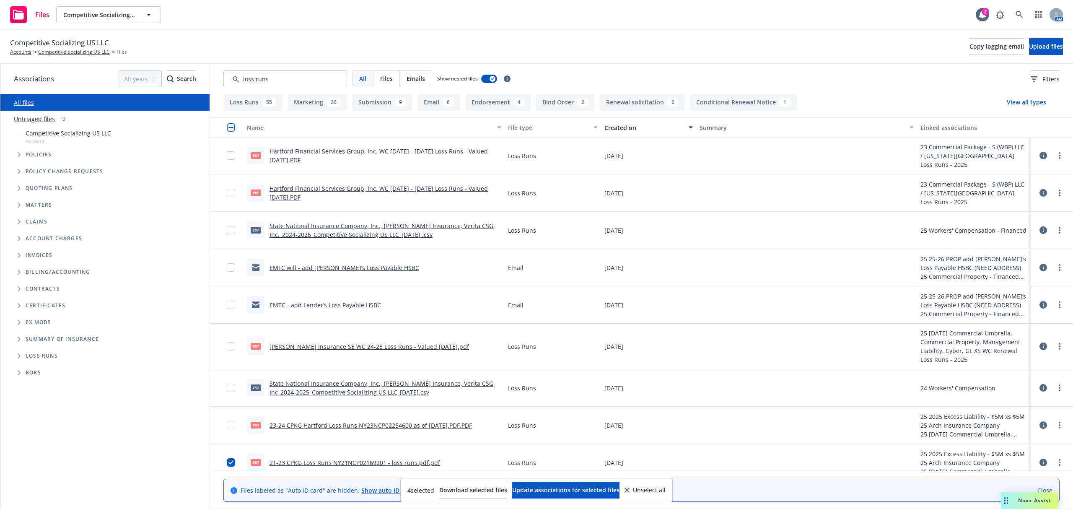
scroll to position [168, 0]
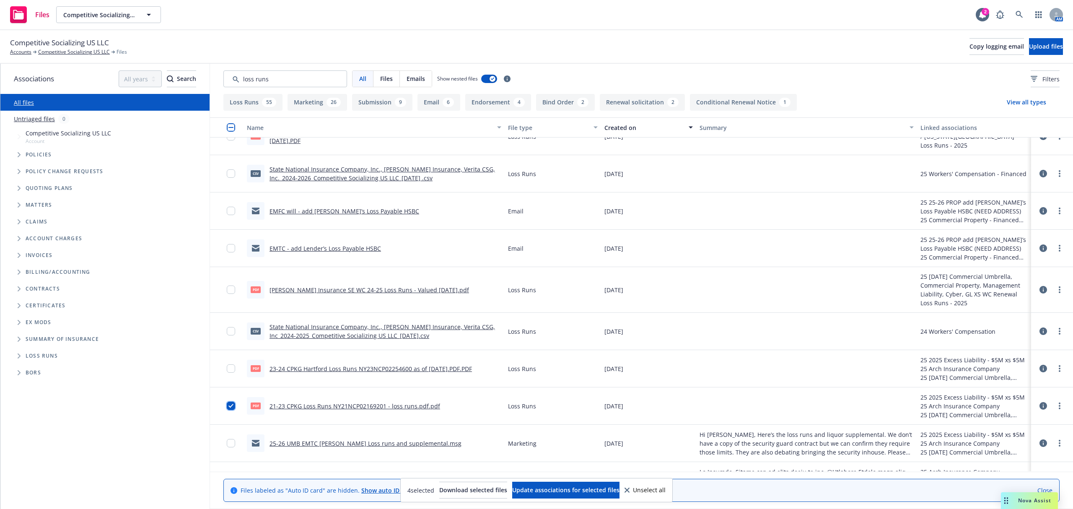
click at [227, 404] on input "checkbox" at bounding box center [231, 405] width 8 height 8
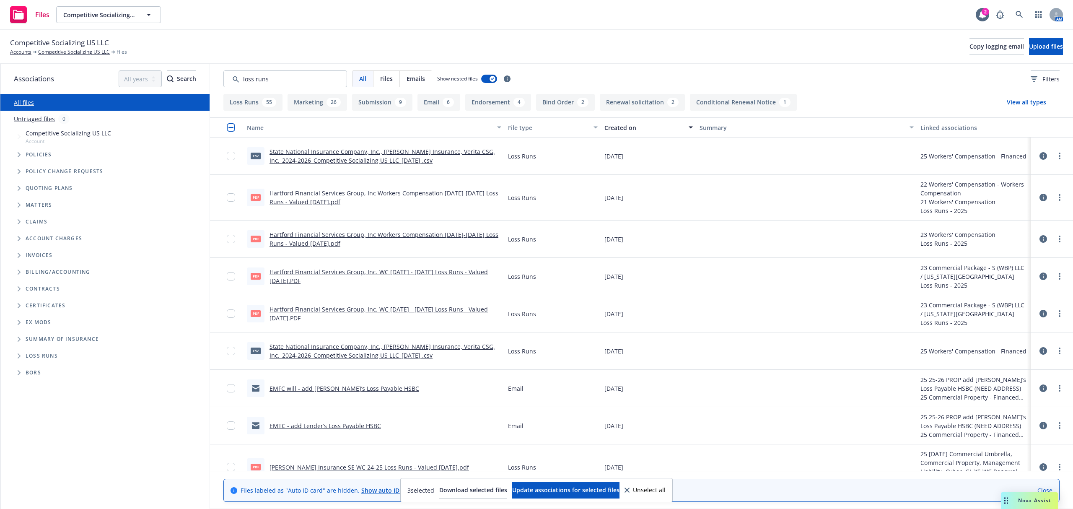
click at [252, 102] on button "Loss Runs 55" at bounding box center [252, 102] width 59 height 17
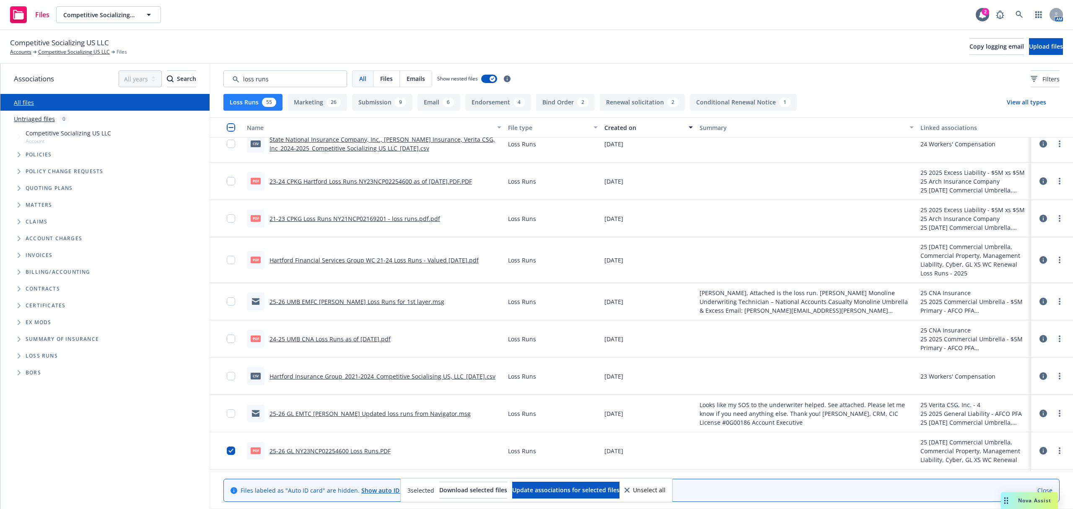
scroll to position [223, 0]
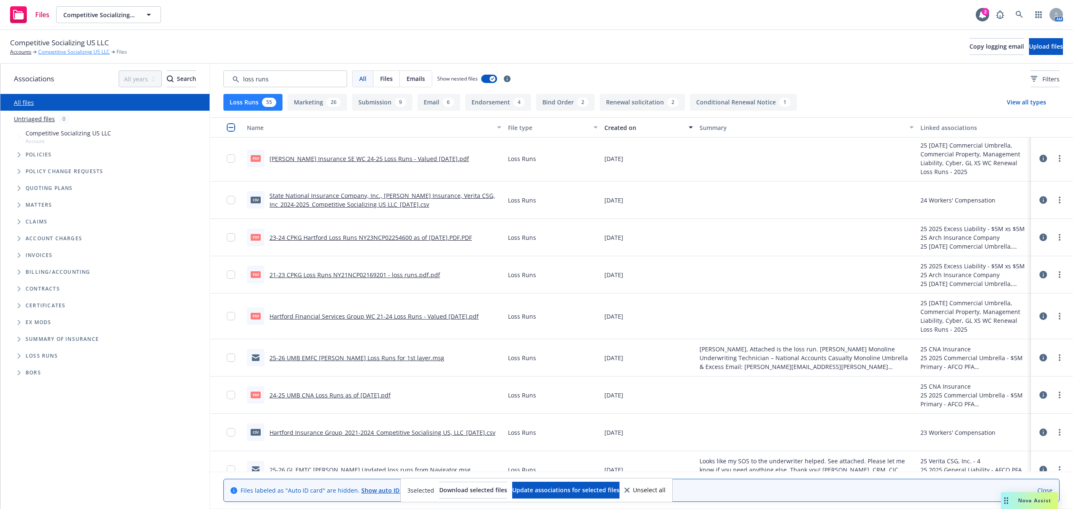
click at [47, 50] on link "Competitive Socializing US LLC" at bounding box center [74, 52] width 72 height 8
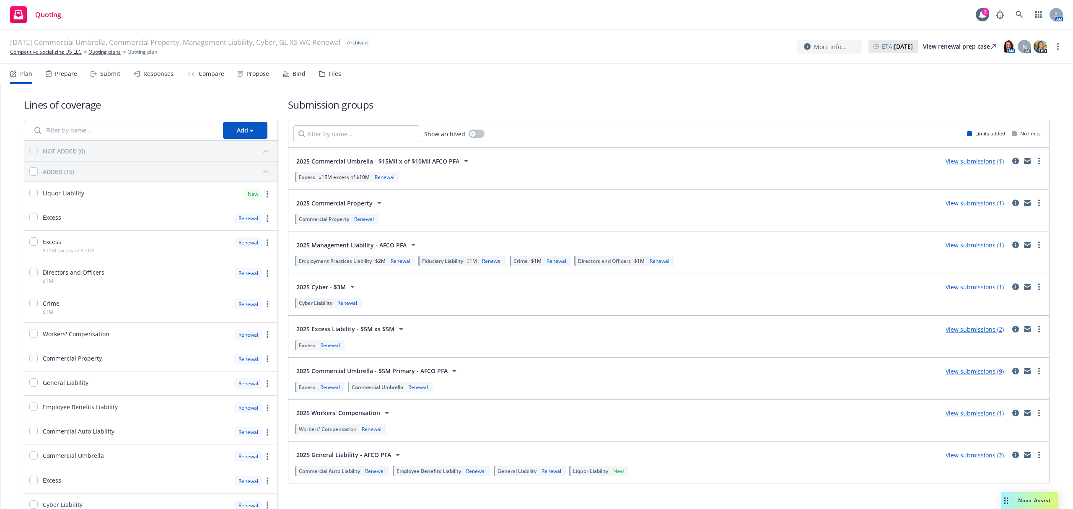
click at [329, 73] on div "Files" at bounding box center [335, 73] width 13 height 7
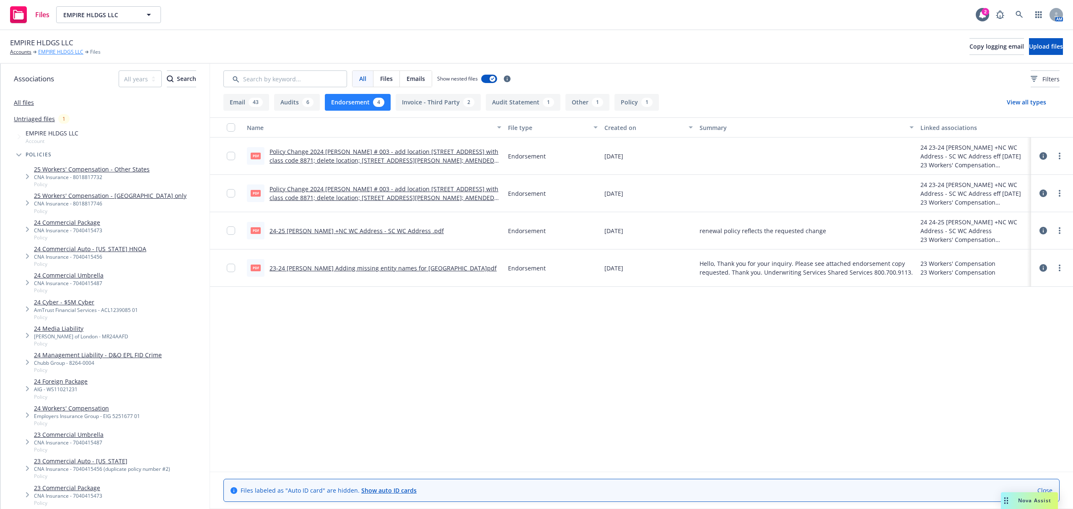
click at [54, 54] on link "EMPIRE HLDGS LLC" at bounding box center [60, 52] width 45 height 8
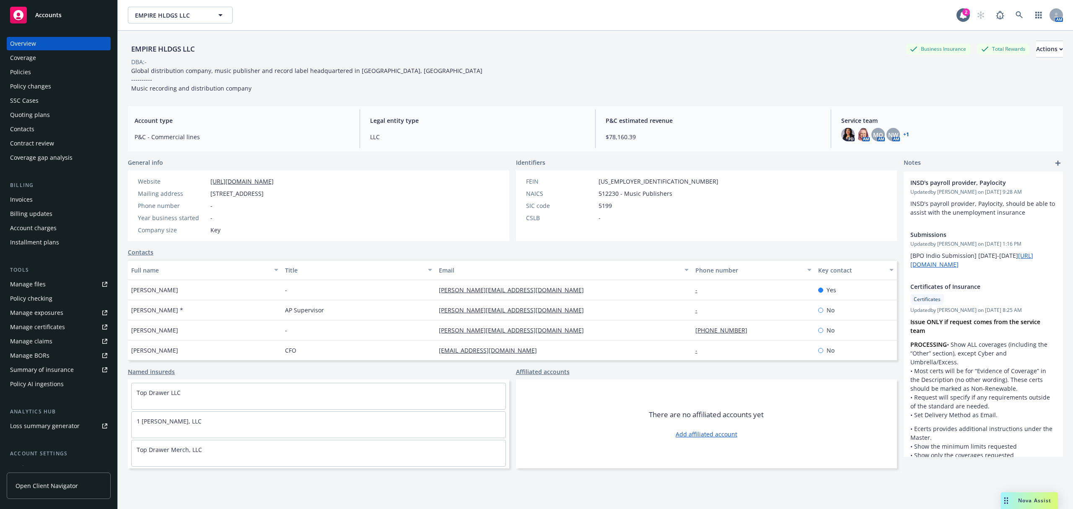
click at [23, 70] on div "Policies" at bounding box center [20, 71] width 21 height 13
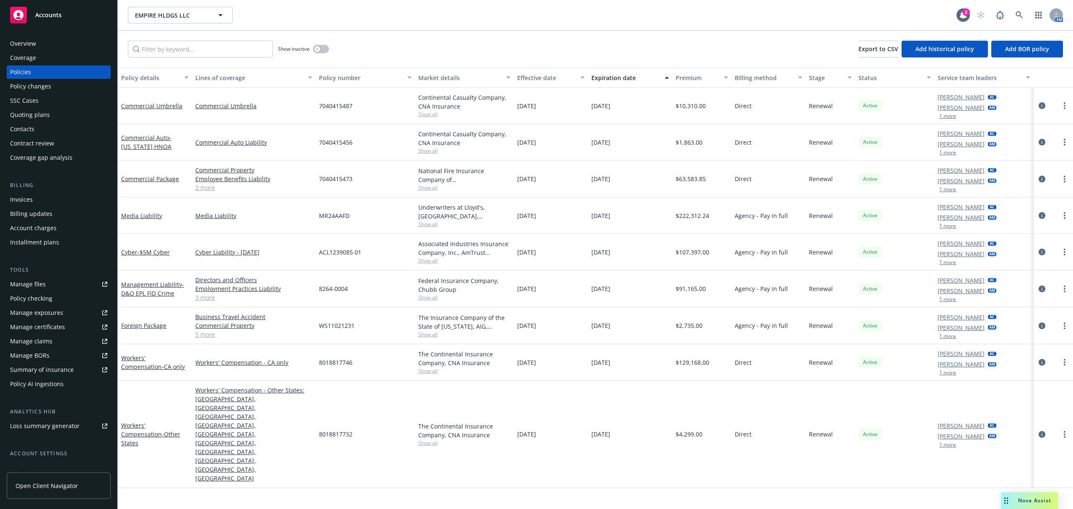
click at [424, 151] on span "Show all" at bounding box center [464, 150] width 92 height 7
click at [510, 484] on div "Policy details Lines of coverage Policy number Market details Effective date Ex…" at bounding box center [595, 287] width 955 height 441
click at [142, 287] on link "Management Liability - D&O EPL FID Crime" at bounding box center [152, 288] width 63 height 17
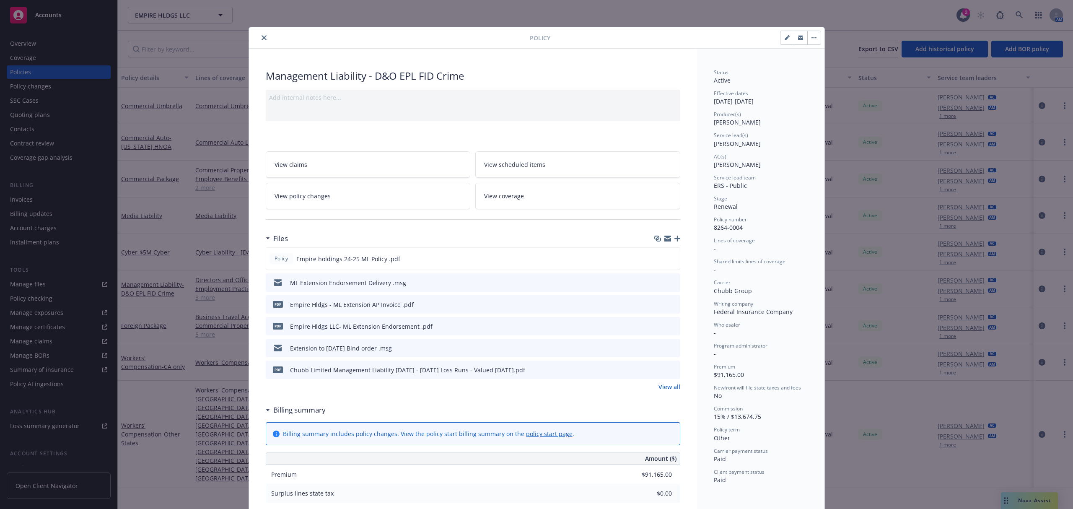
click at [259, 40] on button "close" at bounding box center [264, 38] width 10 height 10
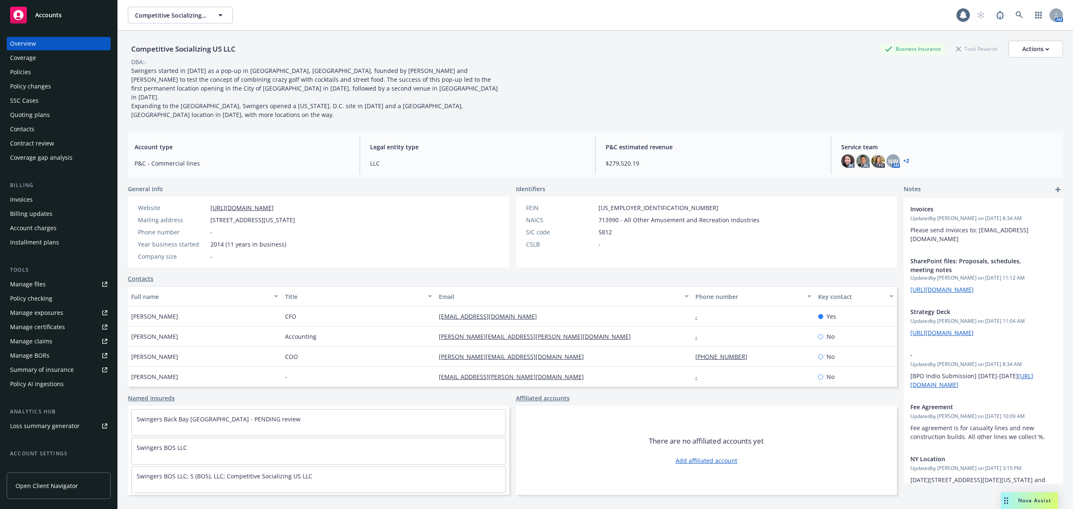
click at [32, 68] on div "Policies" at bounding box center [58, 71] width 97 height 13
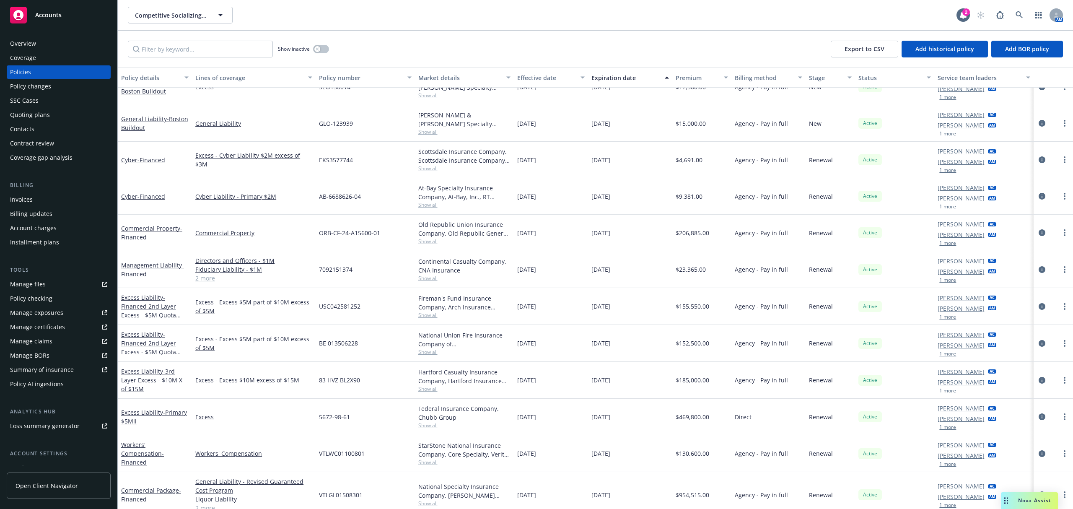
scroll to position [66, 0]
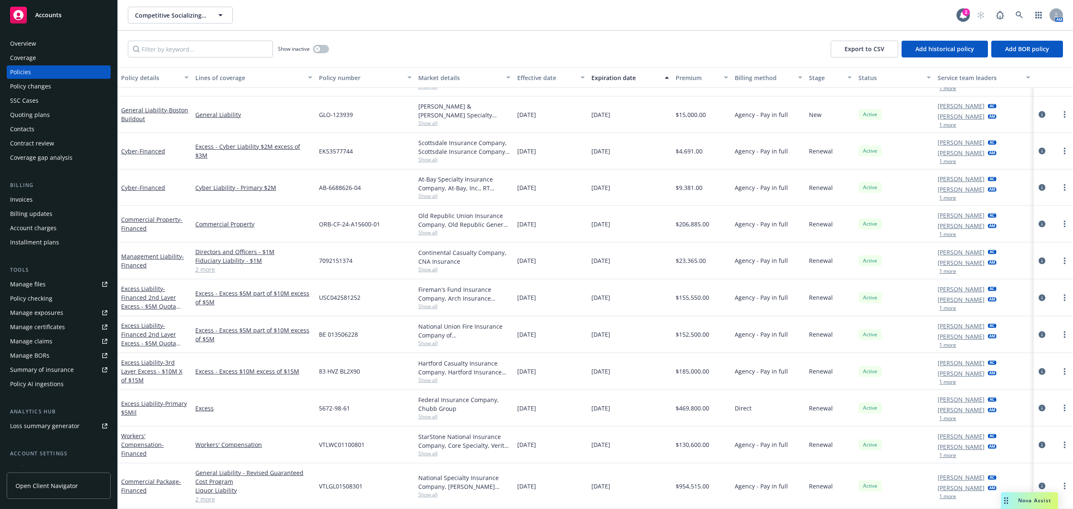
click at [44, 111] on div "Quoting plans" at bounding box center [30, 114] width 40 height 13
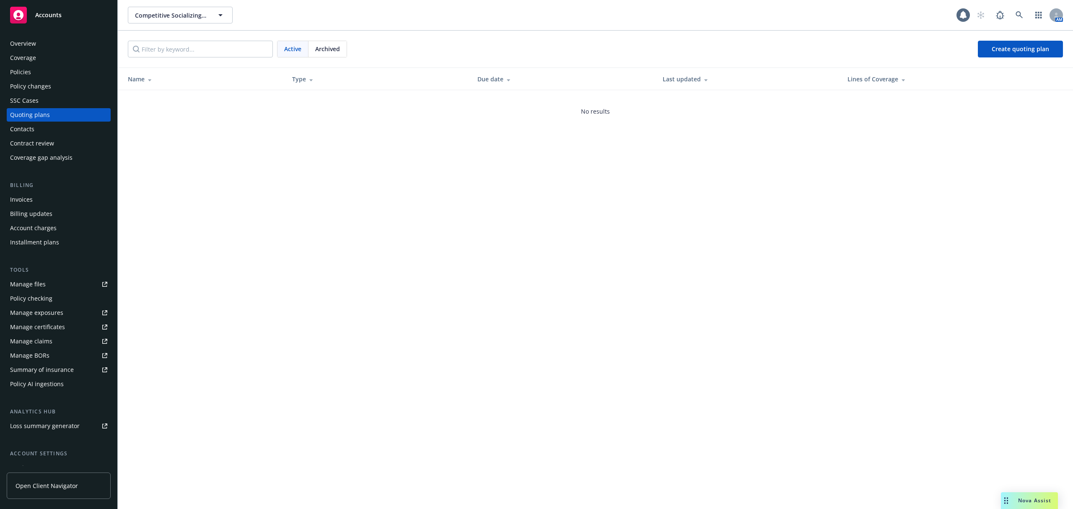
click at [32, 284] on div "Manage files" at bounding box center [28, 283] width 36 height 13
click at [49, 71] on div "Policies" at bounding box center [58, 71] width 97 height 13
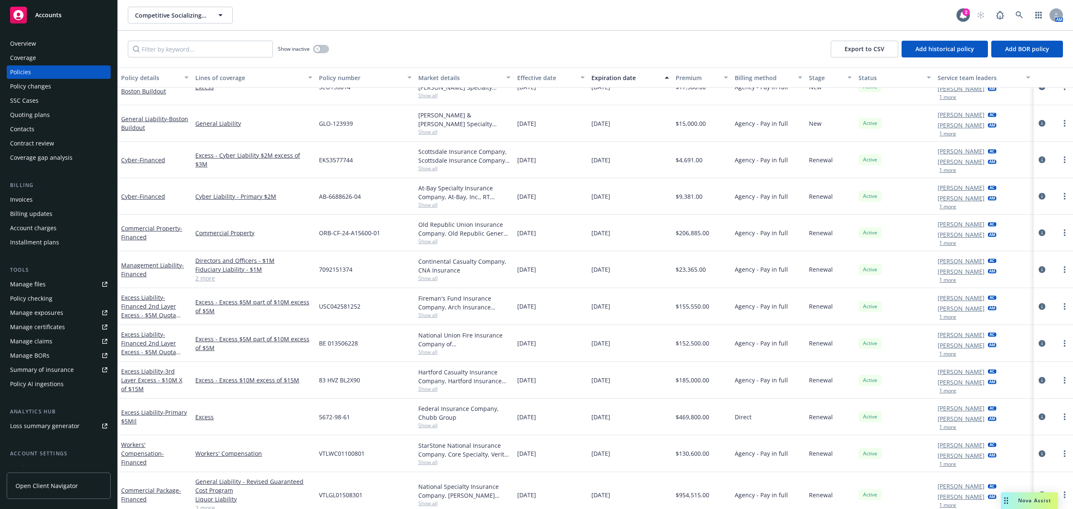
scroll to position [66, 0]
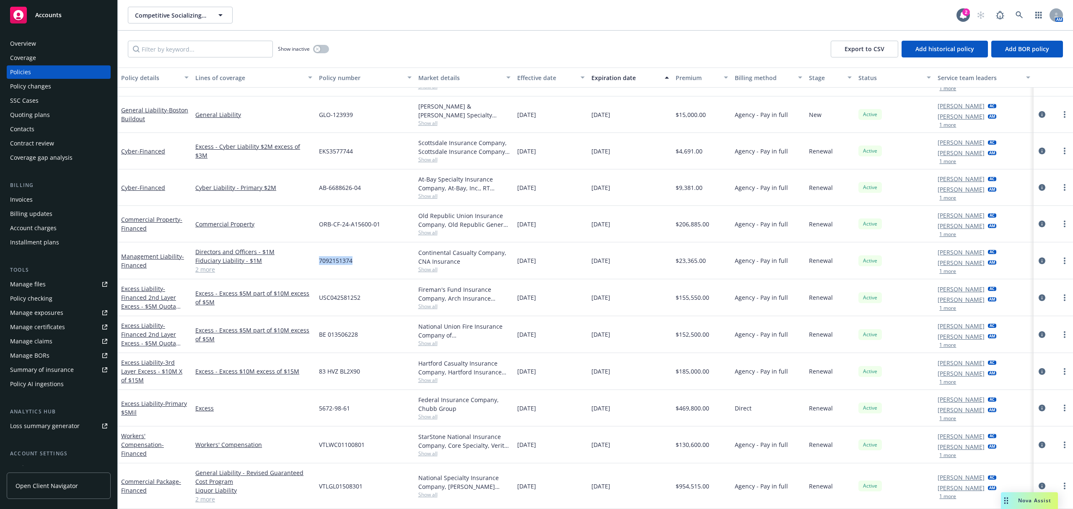
drag, startPoint x: 356, startPoint y: 259, endPoint x: 318, endPoint y: 266, distance: 38.7
click at [318, 266] on div "7092151374" at bounding box center [365, 260] width 99 height 37
copy span "7092151374"
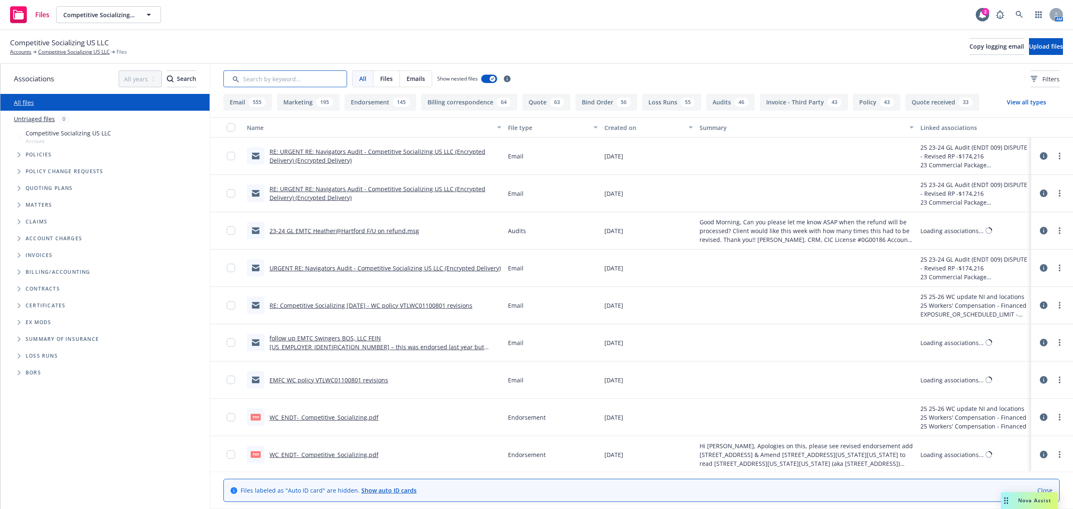
click at [268, 79] on input "Search by keyword..." at bounding box center [285, 78] width 124 height 17
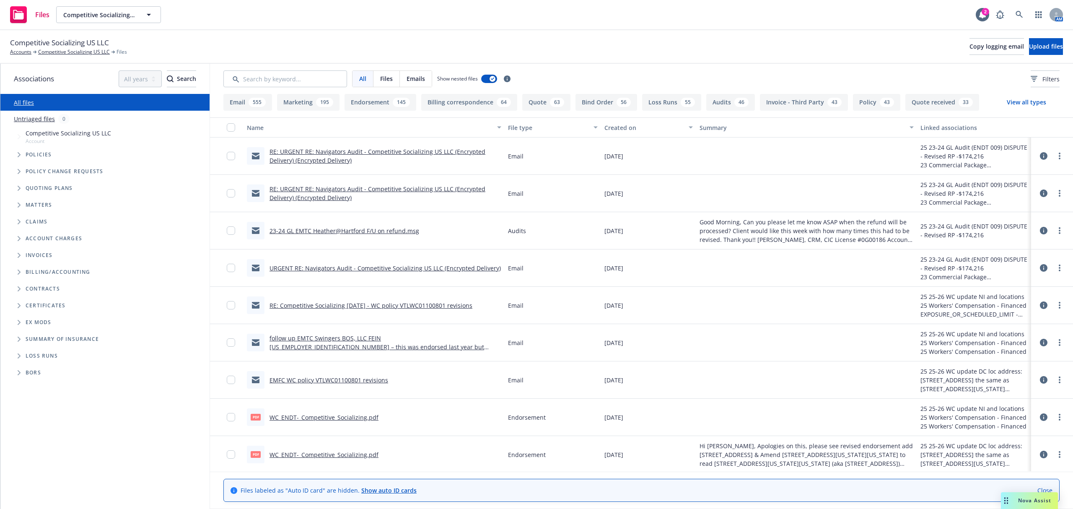
click at [680, 96] on button "Loss Runs 55" at bounding box center [671, 102] width 59 height 17
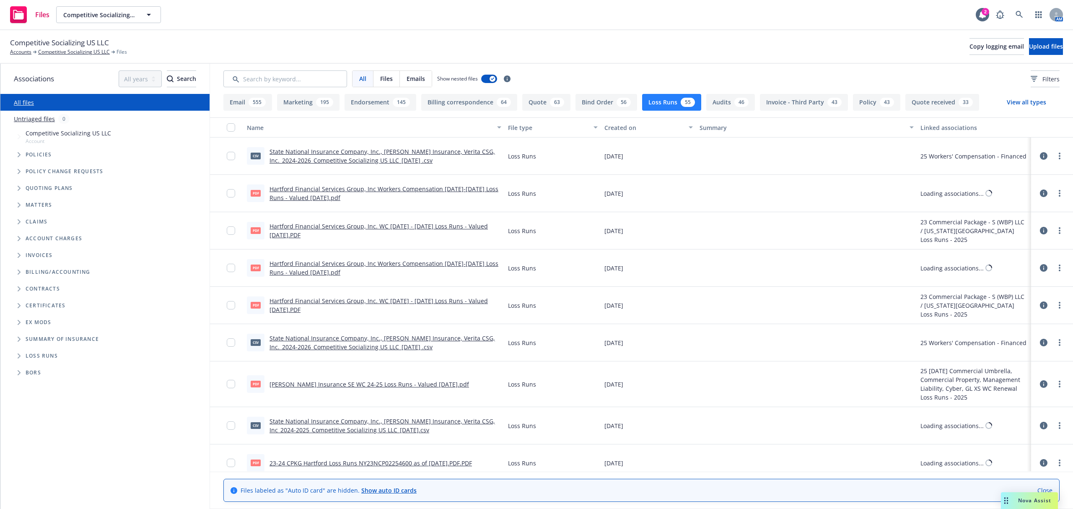
click at [614, 124] on div "Created on" at bounding box center [643, 127] width 79 height 9
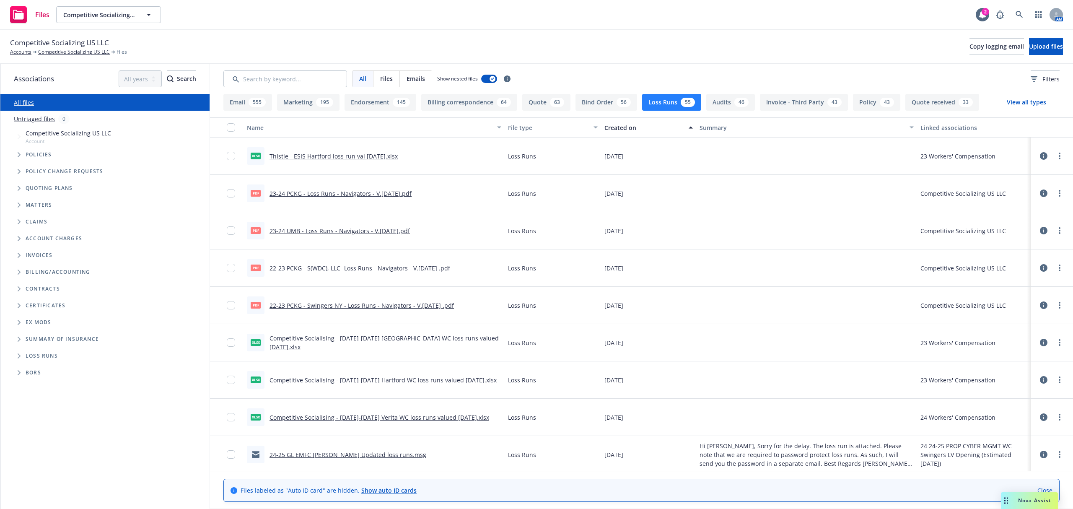
click at [614, 124] on div "Created on" at bounding box center [643, 127] width 79 height 9
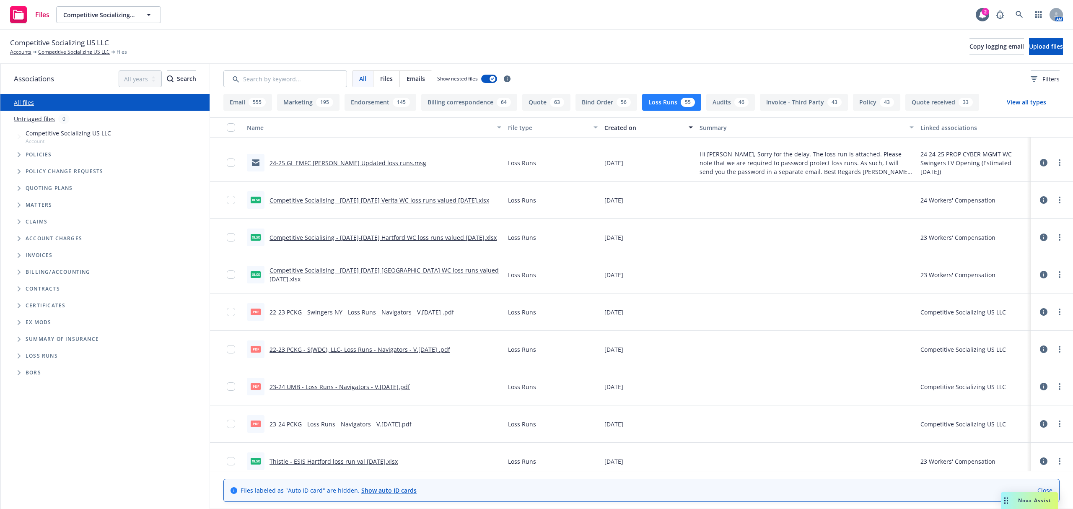
scroll to position [1700, 0]
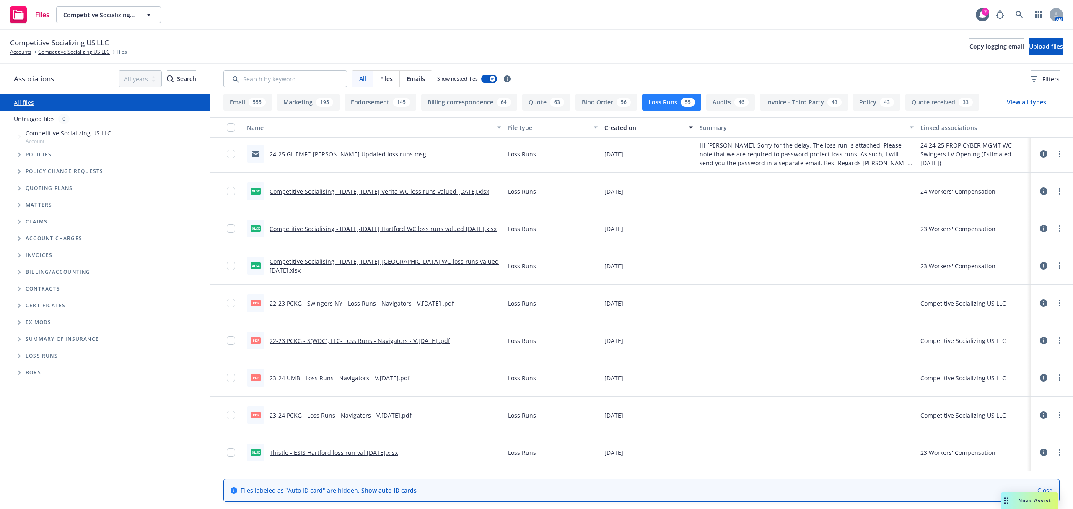
click at [21, 187] on icon "Tree Example" at bounding box center [19, 188] width 3 height 5
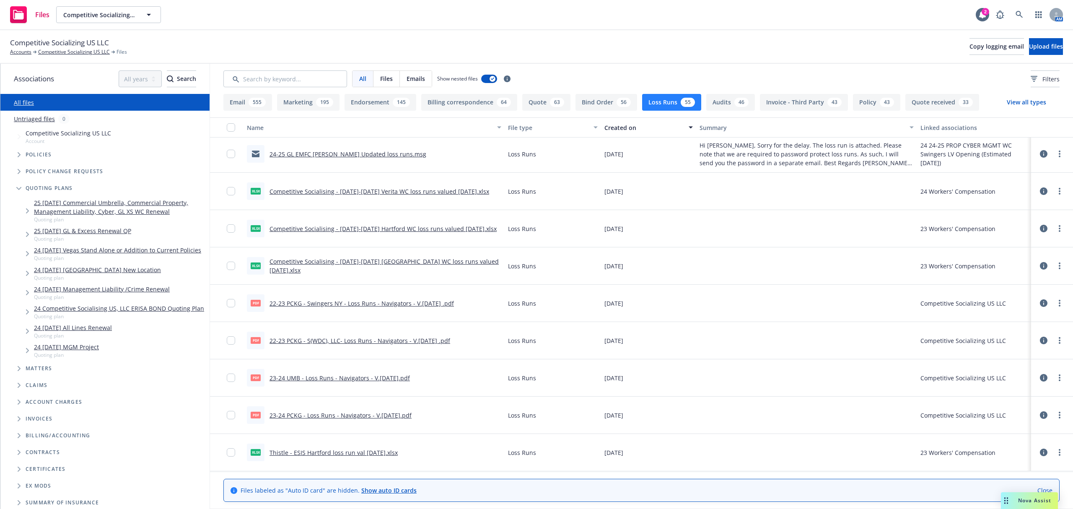
click at [29, 208] on icon "Tree Example" at bounding box center [27, 210] width 3 height 5
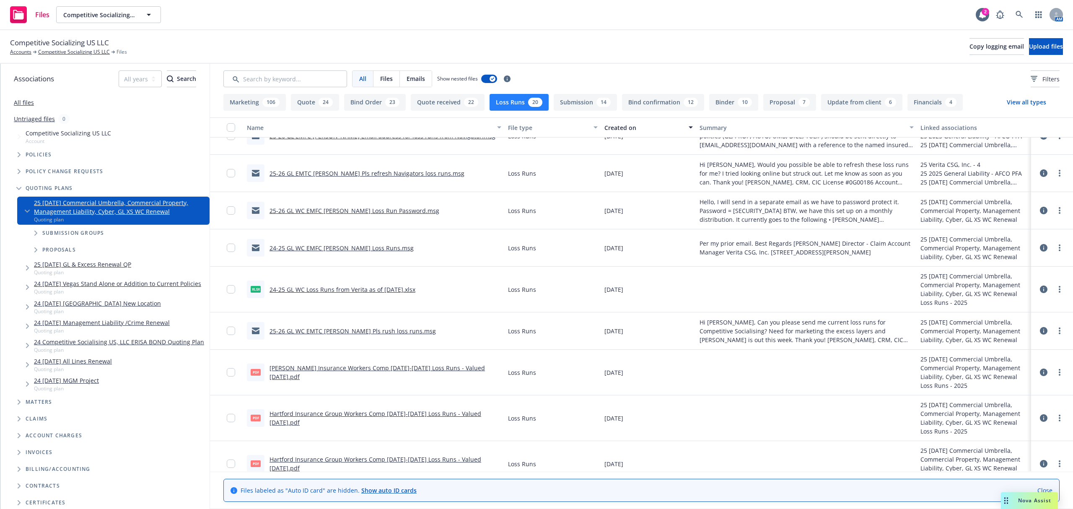
scroll to position [443, 0]
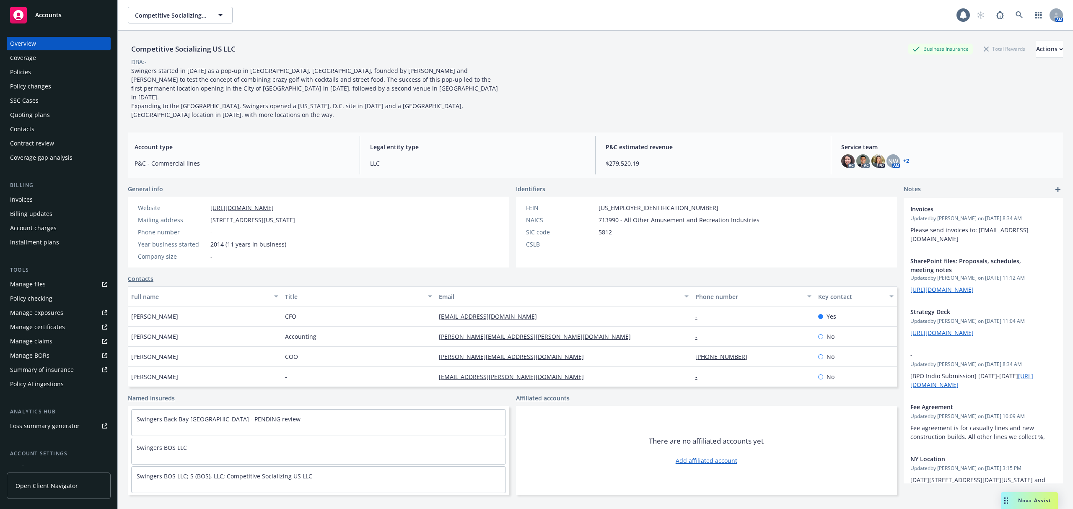
click at [37, 73] on div "Policies" at bounding box center [58, 71] width 97 height 13
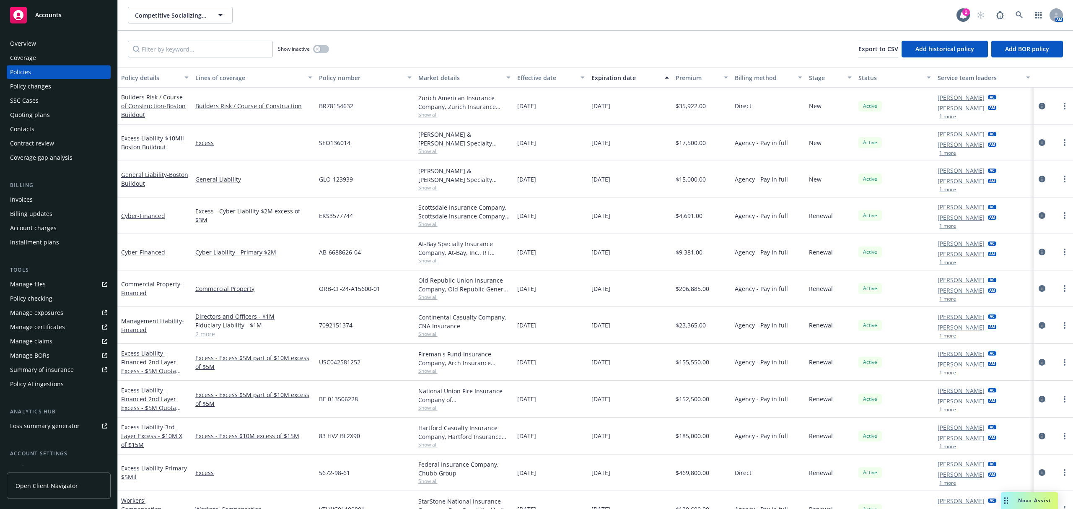
click at [419, 227] on span "Show all" at bounding box center [464, 223] width 92 height 7
click at [455, 225] on span "Show all" at bounding box center [464, 223] width 92 height 7
click at [421, 337] on span "Show all" at bounding box center [464, 333] width 92 height 7
click at [152, 324] on link "Management Liability - Financed" at bounding box center [152, 325] width 63 height 17
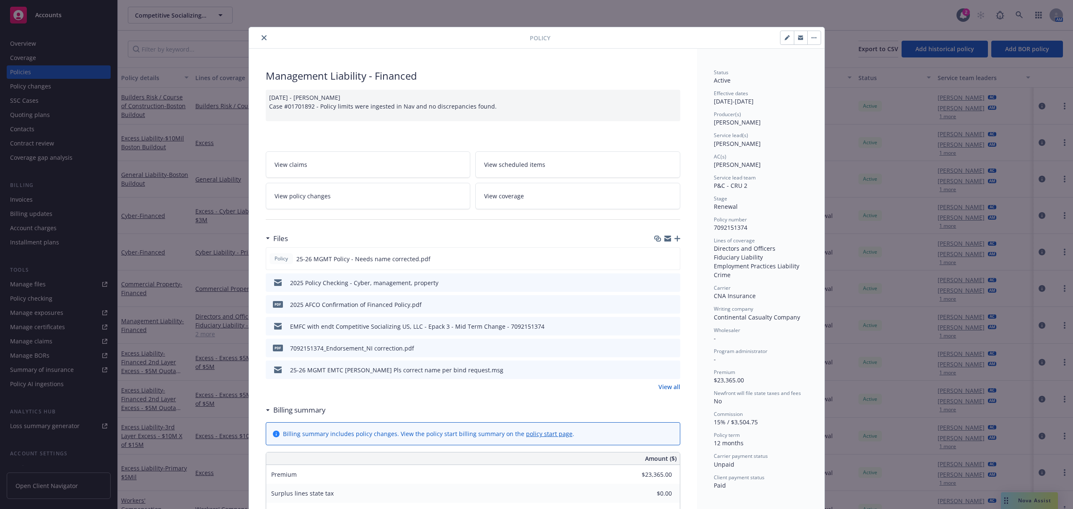
click at [655, 326] on icon "download file" at bounding box center [658, 325] width 7 height 7
click at [655, 370] on icon "download file" at bounding box center [658, 369] width 7 height 7
